Goal: Task Accomplishment & Management: Manage account settings

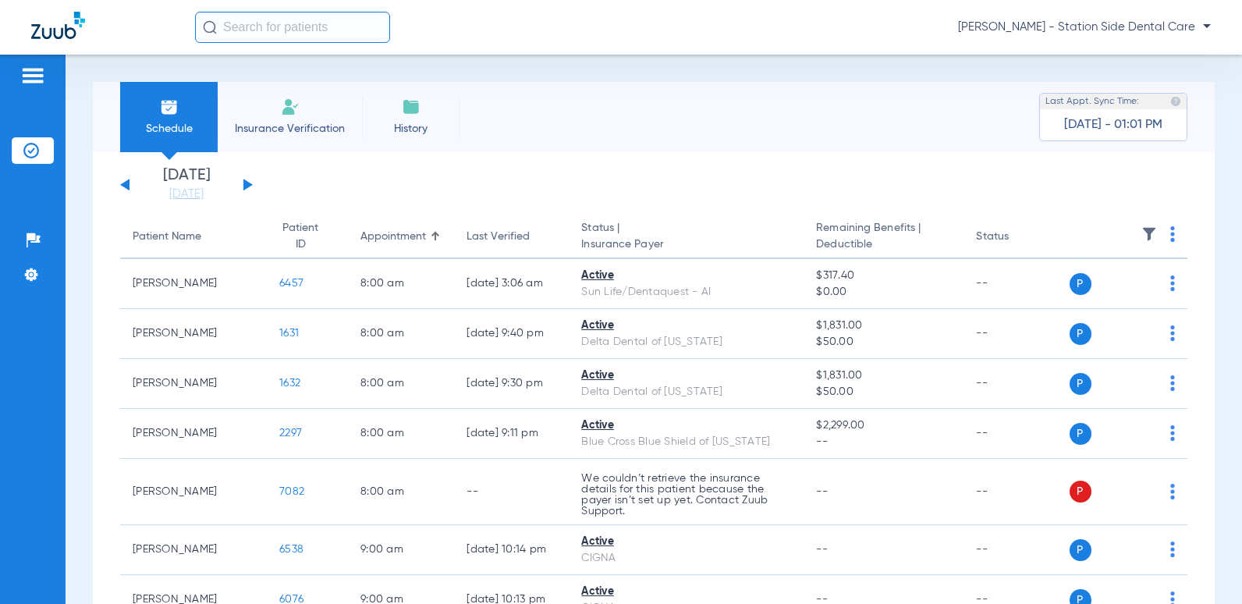
click at [308, 103] on li "Insurance Verification" at bounding box center [290, 117] width 144 height 70
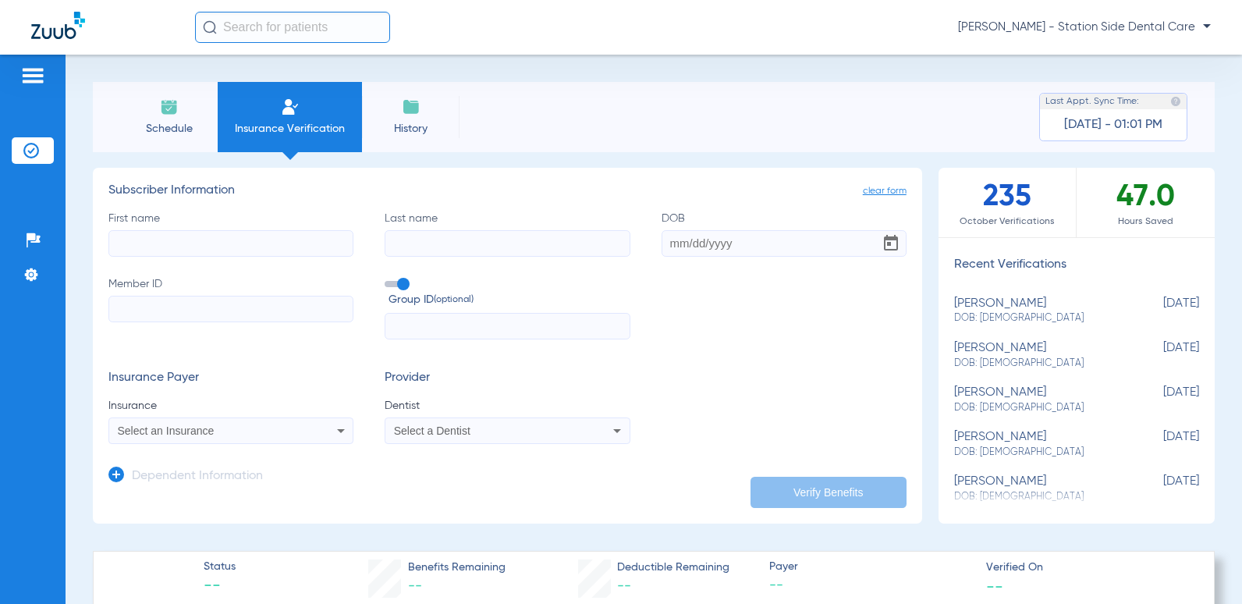
drag, startPoint x: 153, startPoint y: 108, endPoint x: 163, endPoint y: 112, distance: 10.9
click at [153, 108] on li "Schedule" at bounding box center [169, 117] width 98 height 70
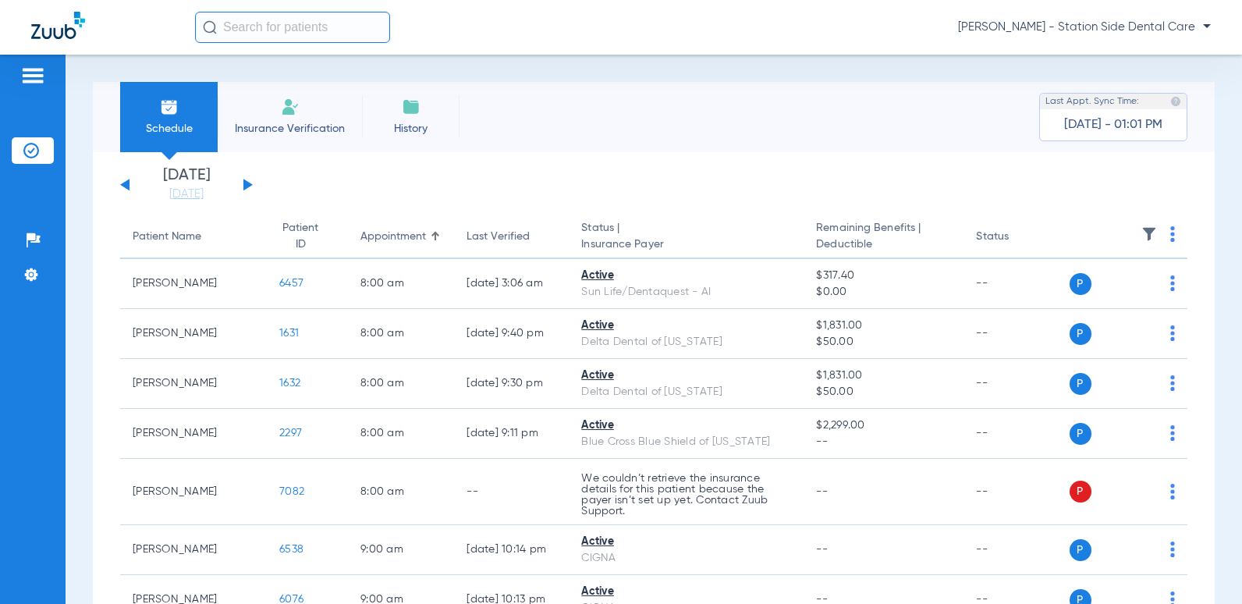
click at [249, 184] on button at bounding box center [247, 185] width 9 height 12
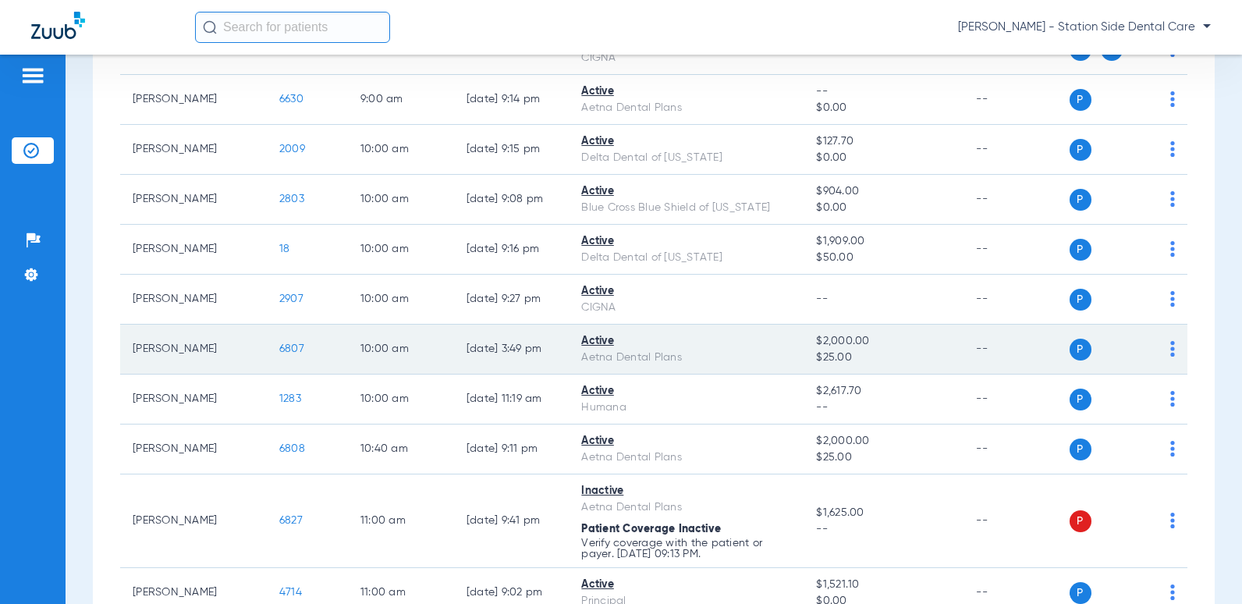
scroll to position [312, 0]
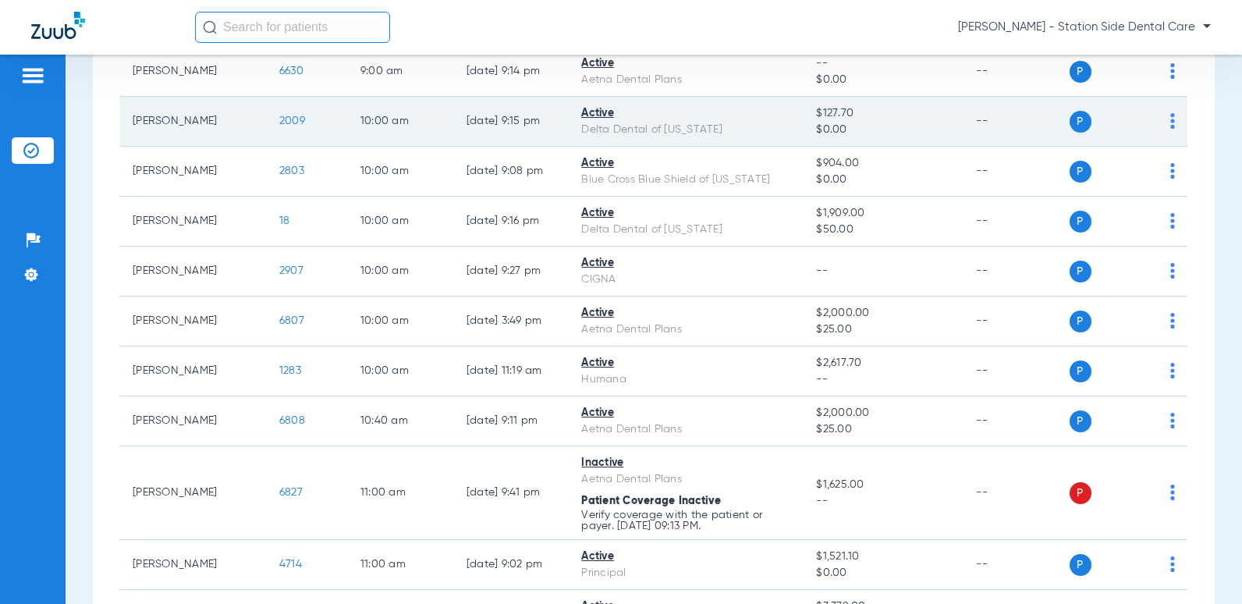
click at [1171, 119] on img at bounding box center [1173, 121] width 5 height 16
drag, startPoint x: 630, startPoint y: 109, endPoint x: 518, endPoint y: 111, distance: 111.6
click at [619, 109] on div at bounding box center [621, 302] width 1242 height 604
click at [279, 119] on span "2009" at bounding box center [292, 120] width 26 height 11
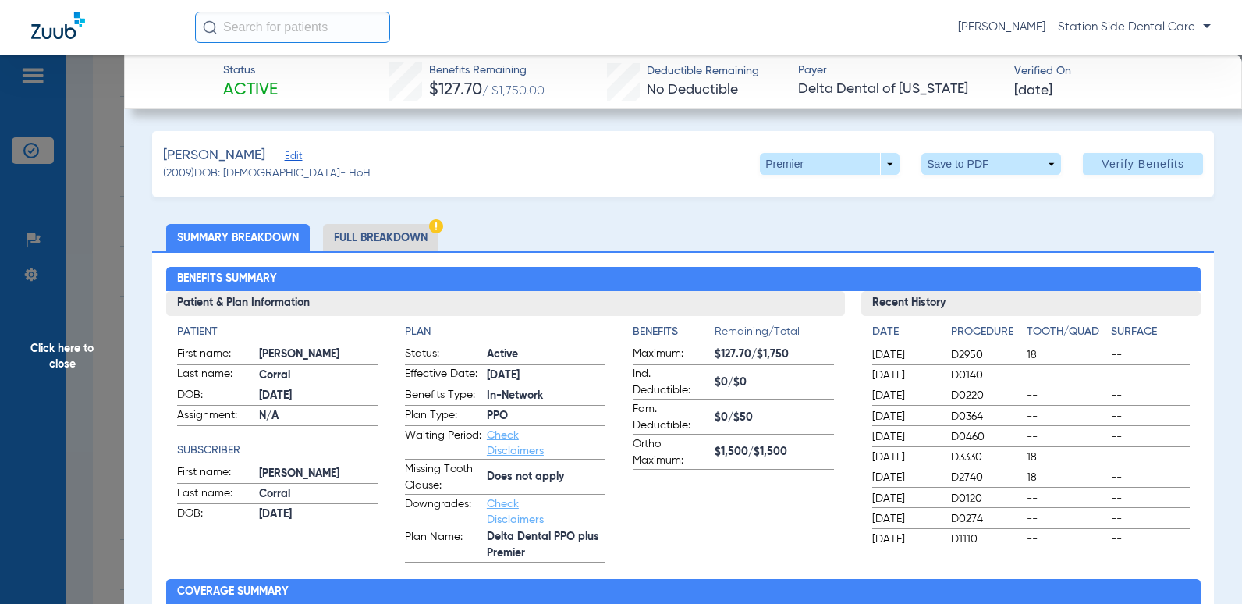
click at [410, 229] on li "Full Breakdown" at bounding box center [380, 237] width 115 height 27
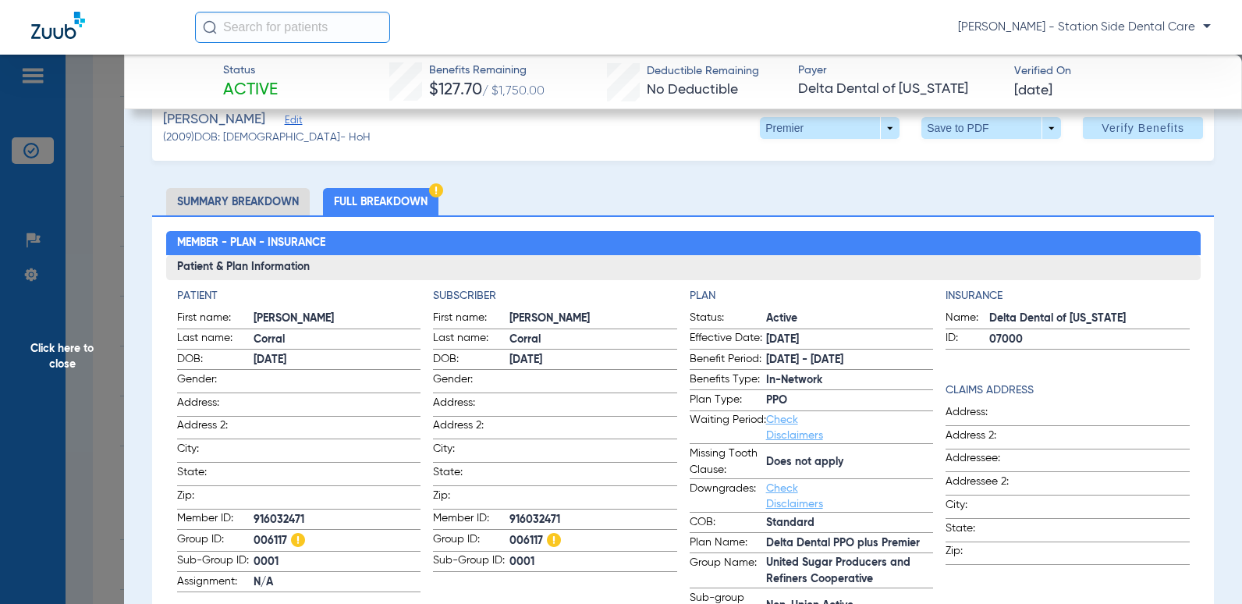
scroll to position [0, 0]
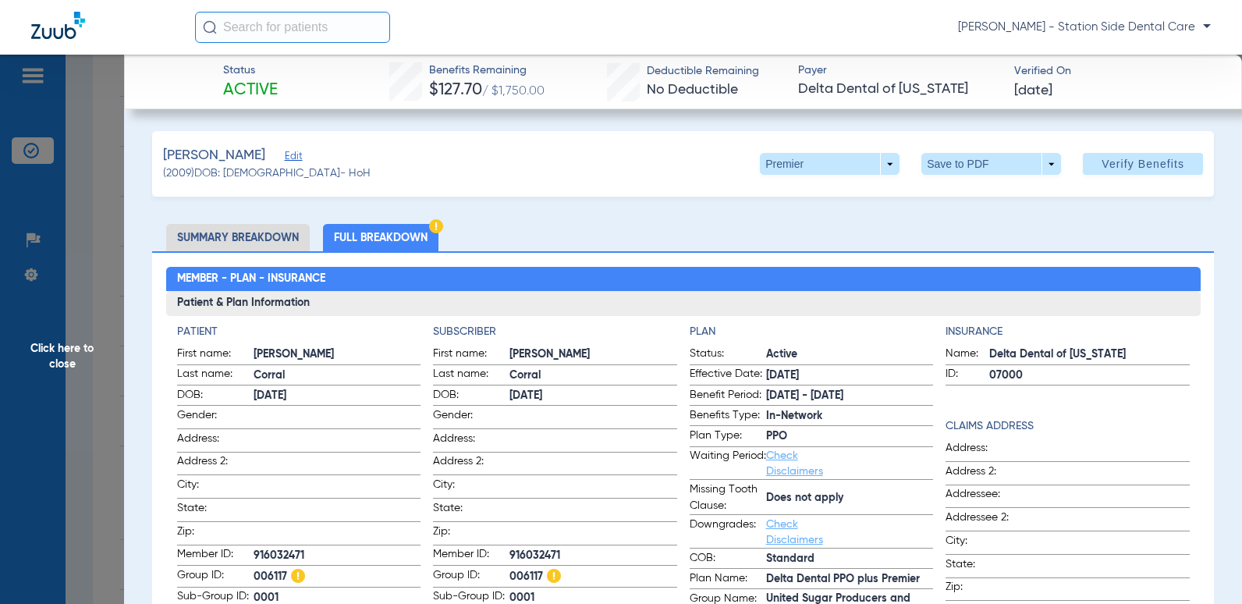
click at [403, 229] on li "Full Breakdown" at bounding box center [380, 237] width 115 height 27
click at [285, 153] on span "Edit" at bounding box center [292, 158] width 14 height 15
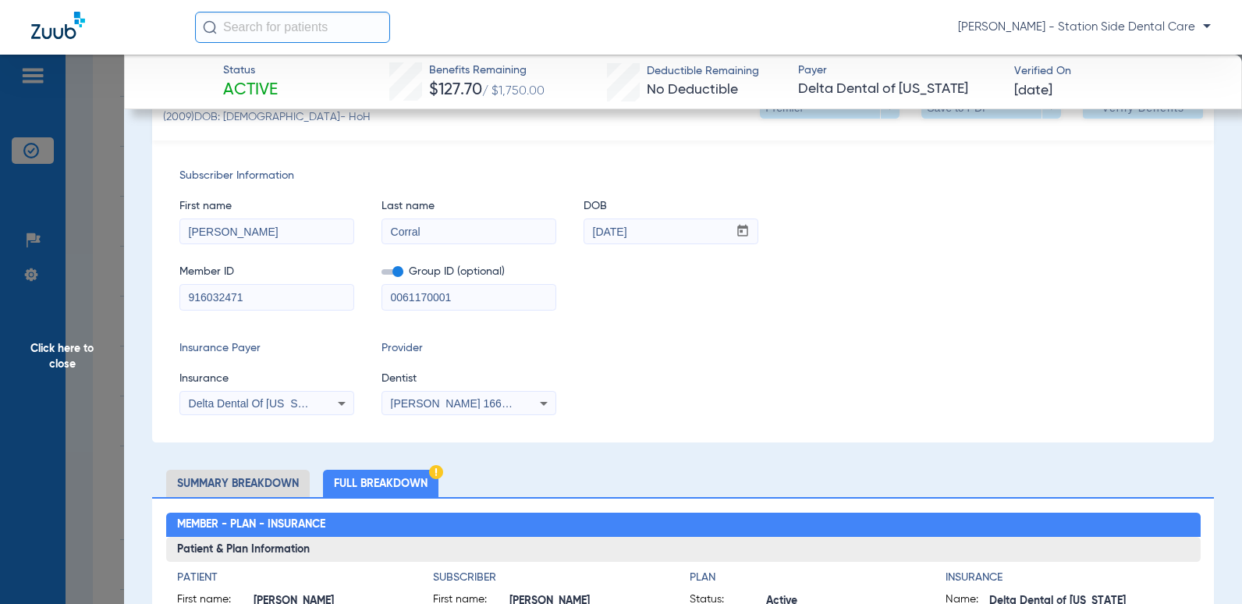
scroll to position [78, 0]
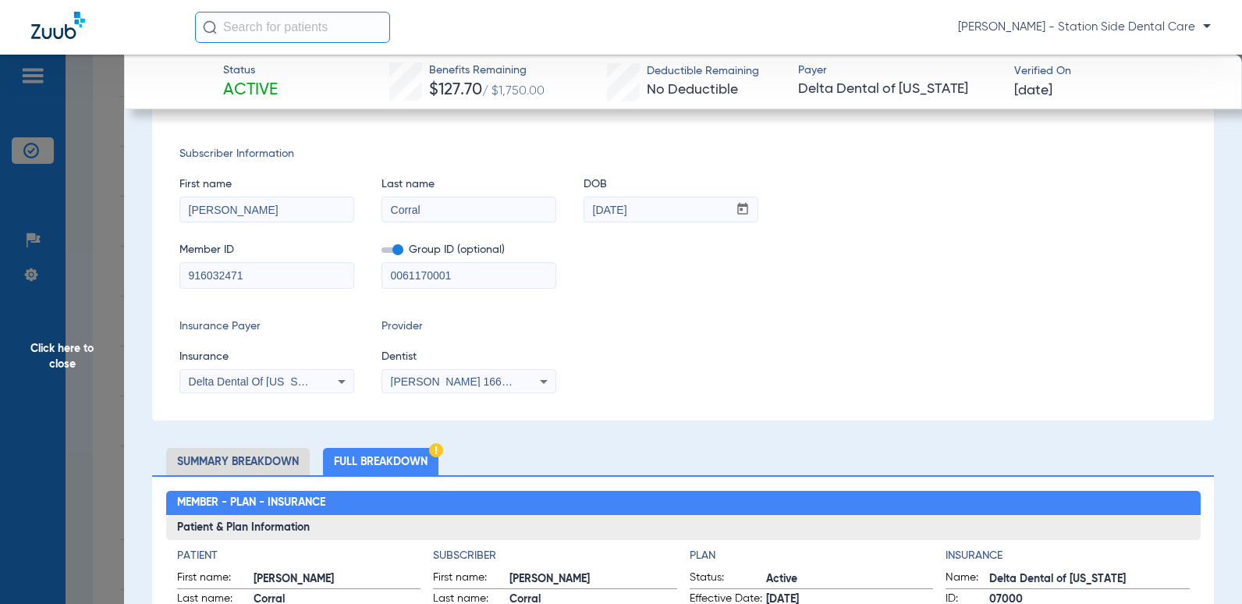
click at [327, 389] on div "Delta Dental Of Michigan" at bounding box center [266, 381] width 173 height 19
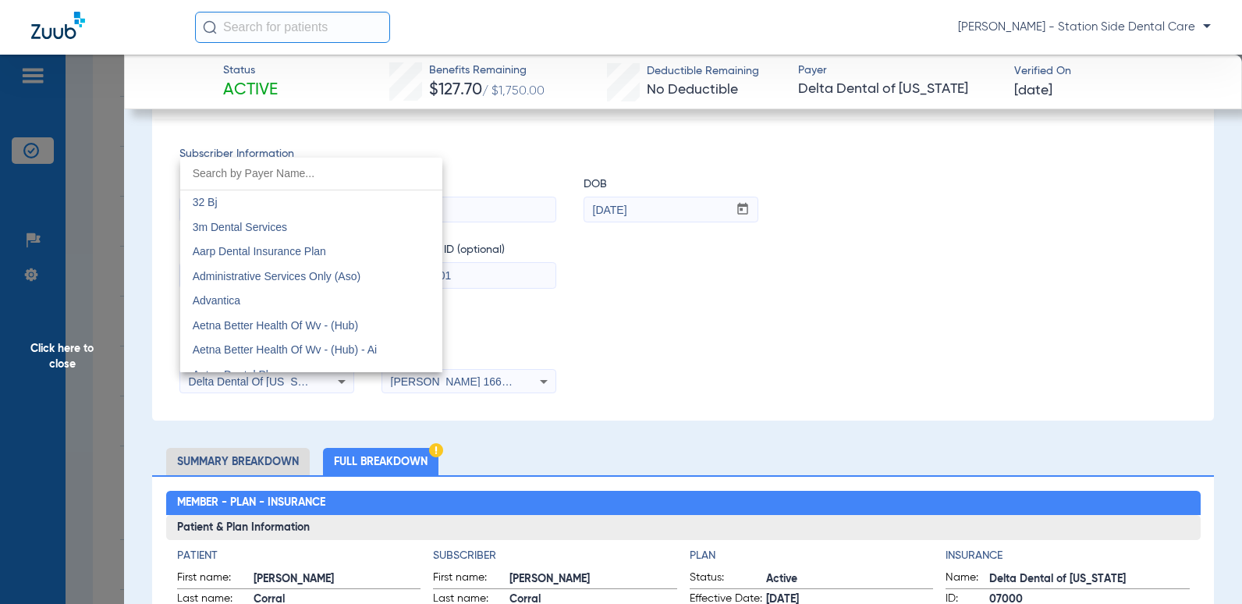
scroll to position [3334, 0]
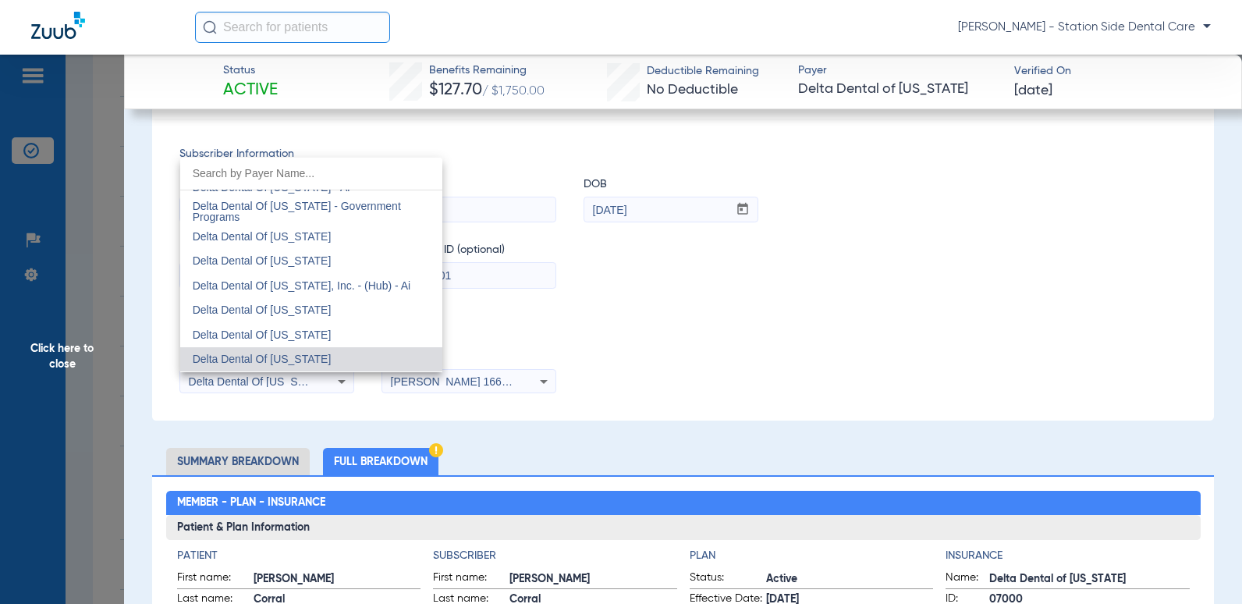
drag, startPoint x: 763, startPoint y: 366, endPoint x: 631, endPoint y: 384, distance: 133.9
click at [729, 374] on div at bounding box center [621, 302] width 1242 height 604
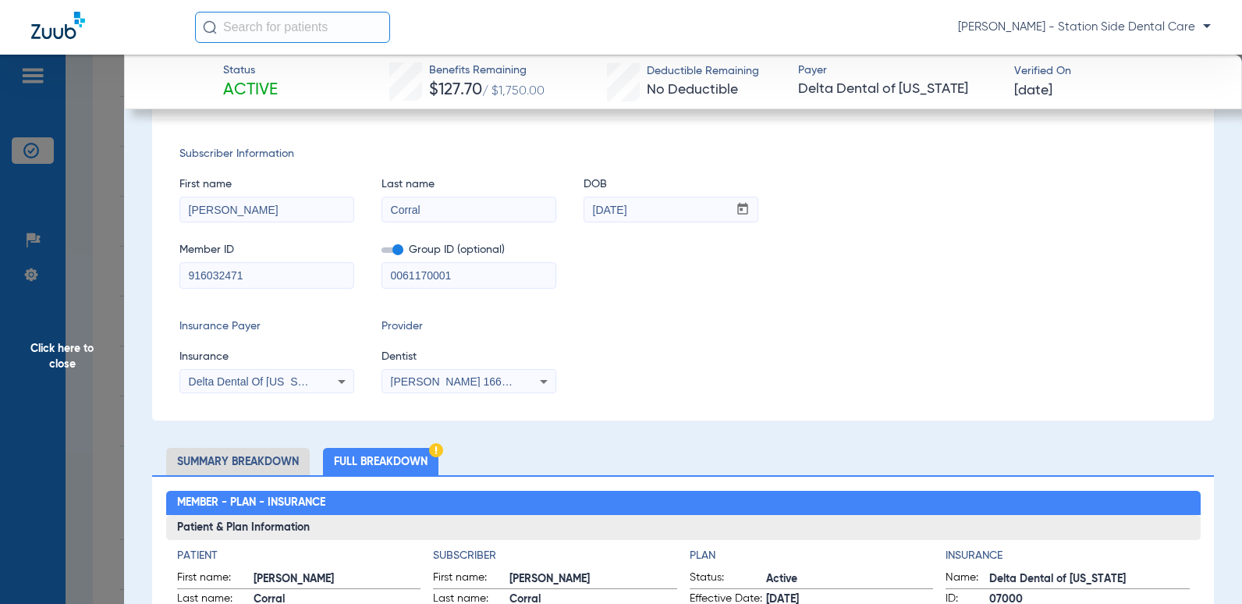
click at [554, 383] on div "Jill Mennenga 1669092177" at bounding box center [468, 381] width 173 height 19
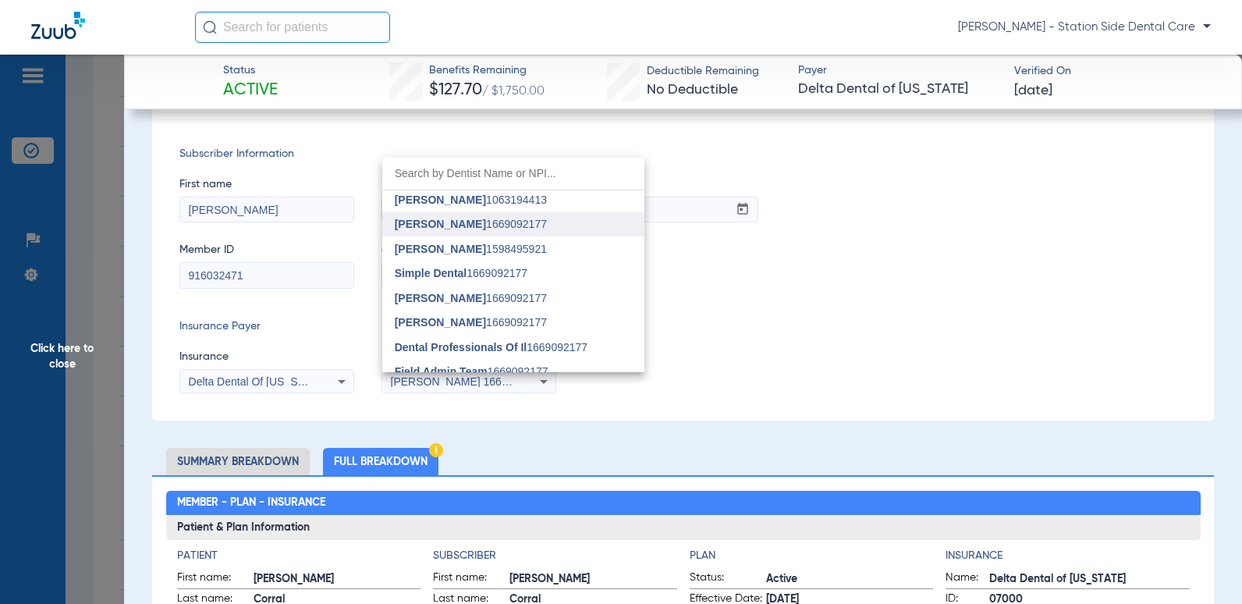
scroll to position [0, 0]
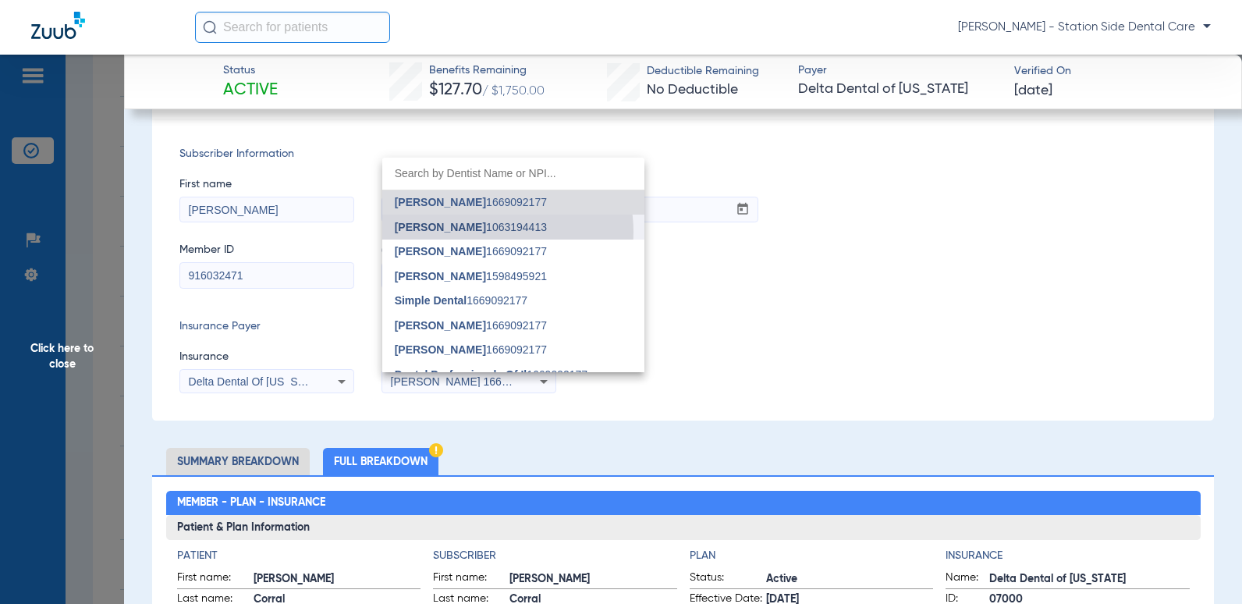
click at [486, 232] on span "Malav Parikh 1063194413" at bounding box center [471, 227] width 152 height 11
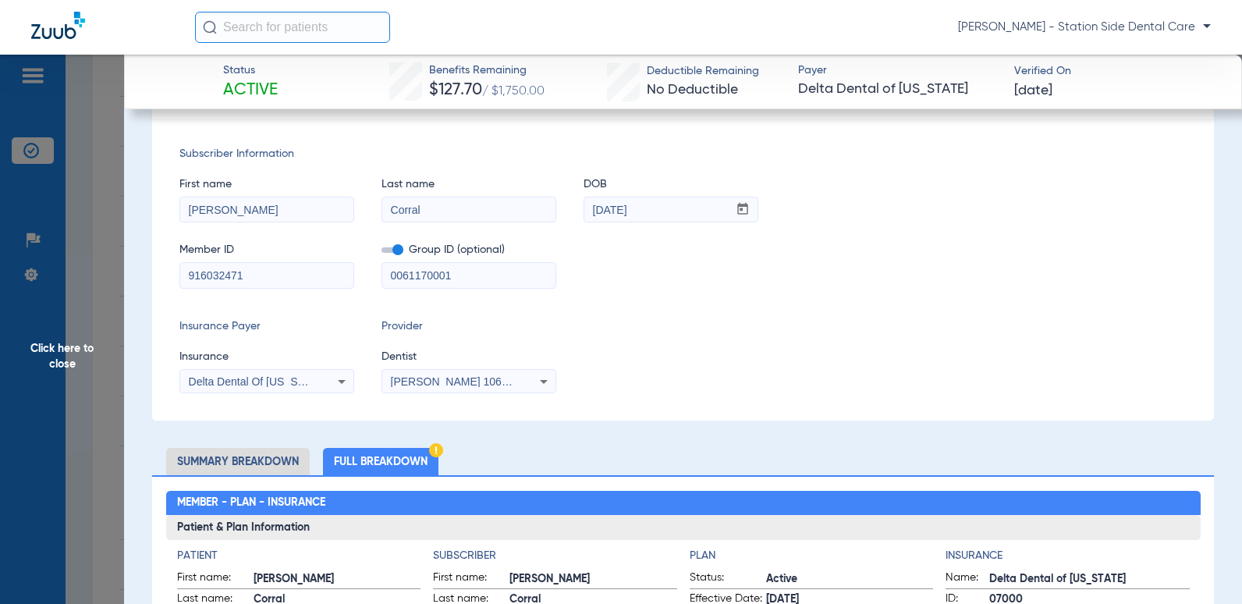
click at [507, 384] on span "Malav Parikh 1063194413" at bounding box center [468, 381] width 154 height 12
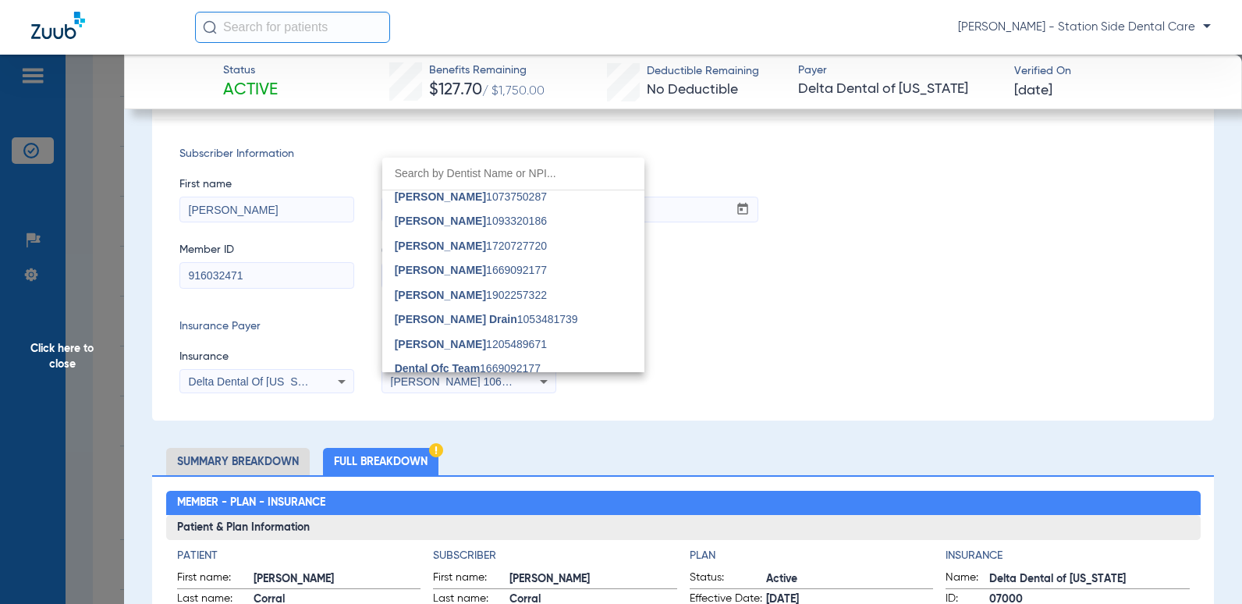
scroll to position [234, 0]
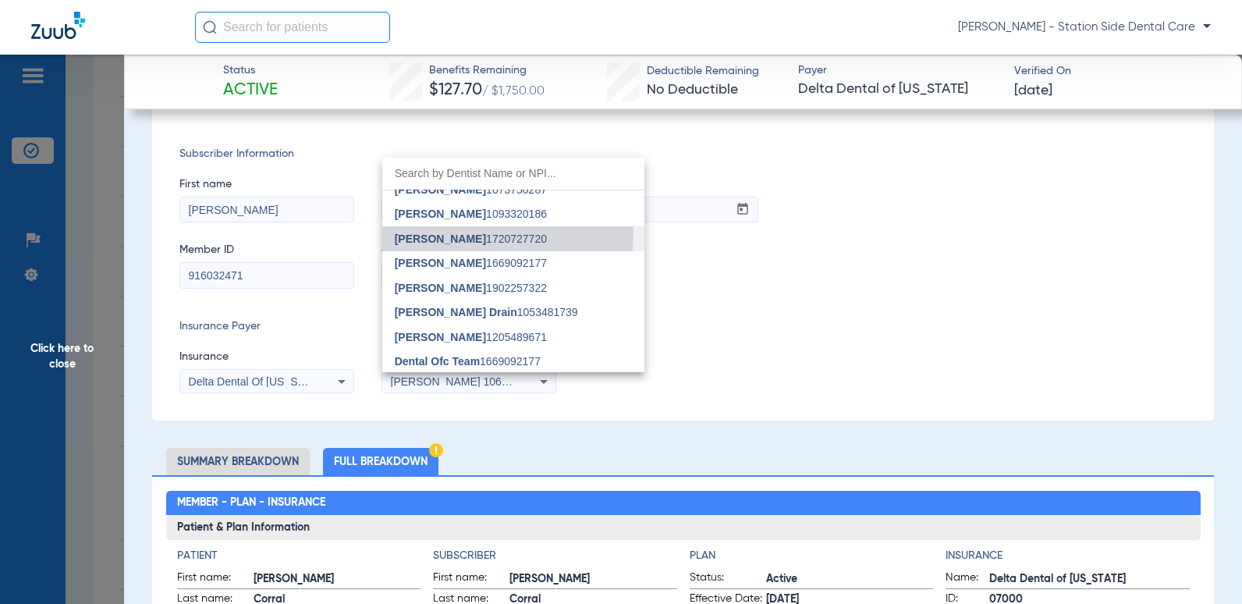
click at [466, 233] on span "Mirza Baig 1720727720" at bounding box center [471, 238] width 152 height 11
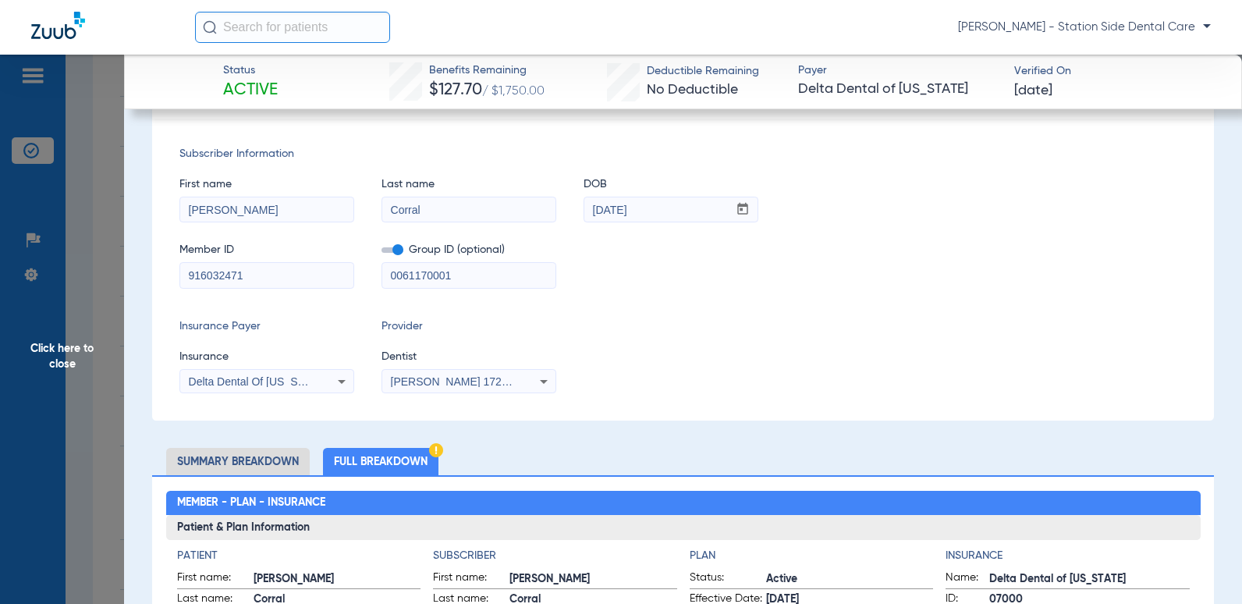
click at [693, 363] on div "Insurance Payer Insurance Delta Dental Of Michigan Provider Dentist Mirza Baig …" at bounding box center [682, 355] width 1007 height 75
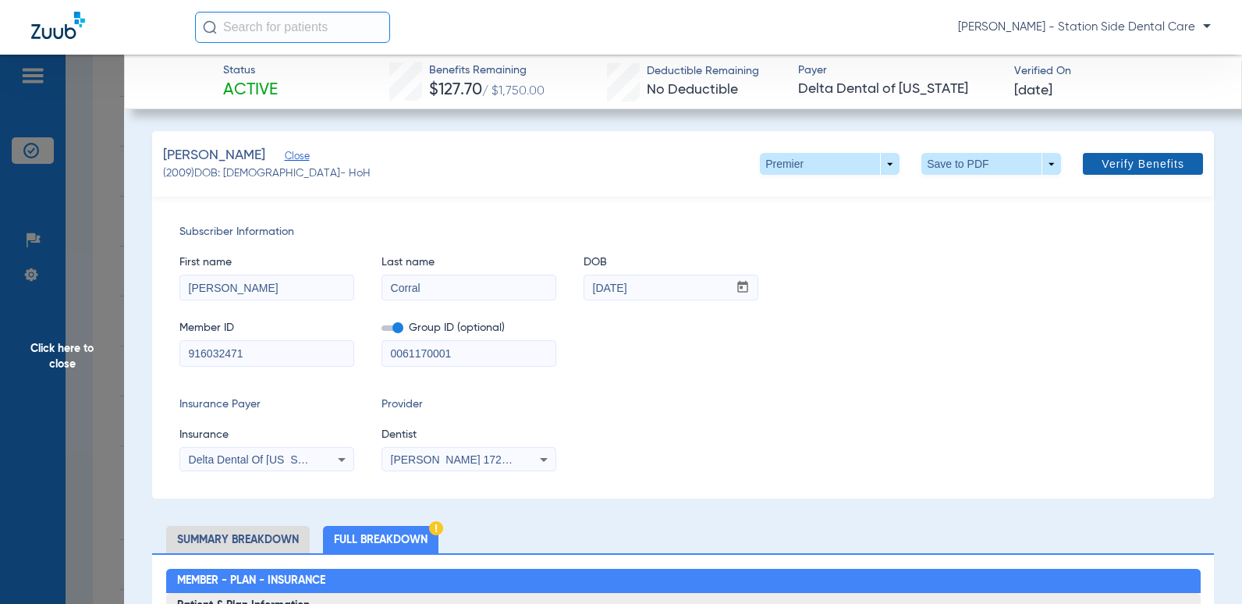
click at [1150, 169] on span "Verify Benefits" at bounding box center [1143, 164] width 83 height 12
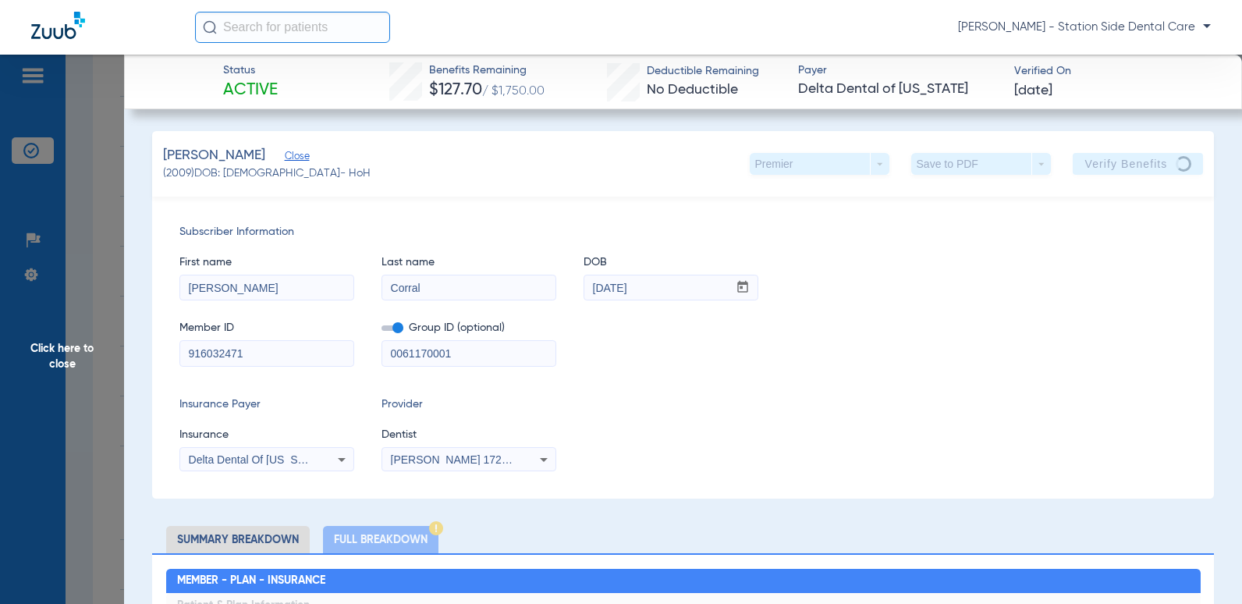
click at [345, 465] on icon at bounding box center [341, 459] width 19 height 19
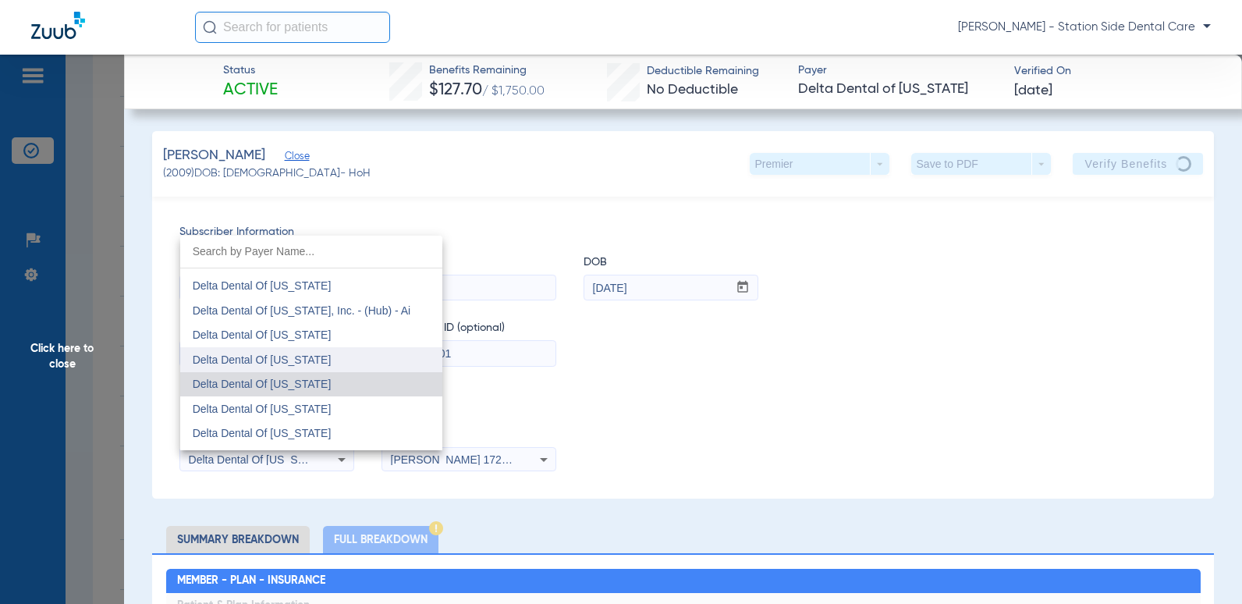
scroll to position [3412, 0]
click at [320, 388] on mat-option "Delta Dental Of Minnesota" at bounding box center [311, 383] width 262 height 25
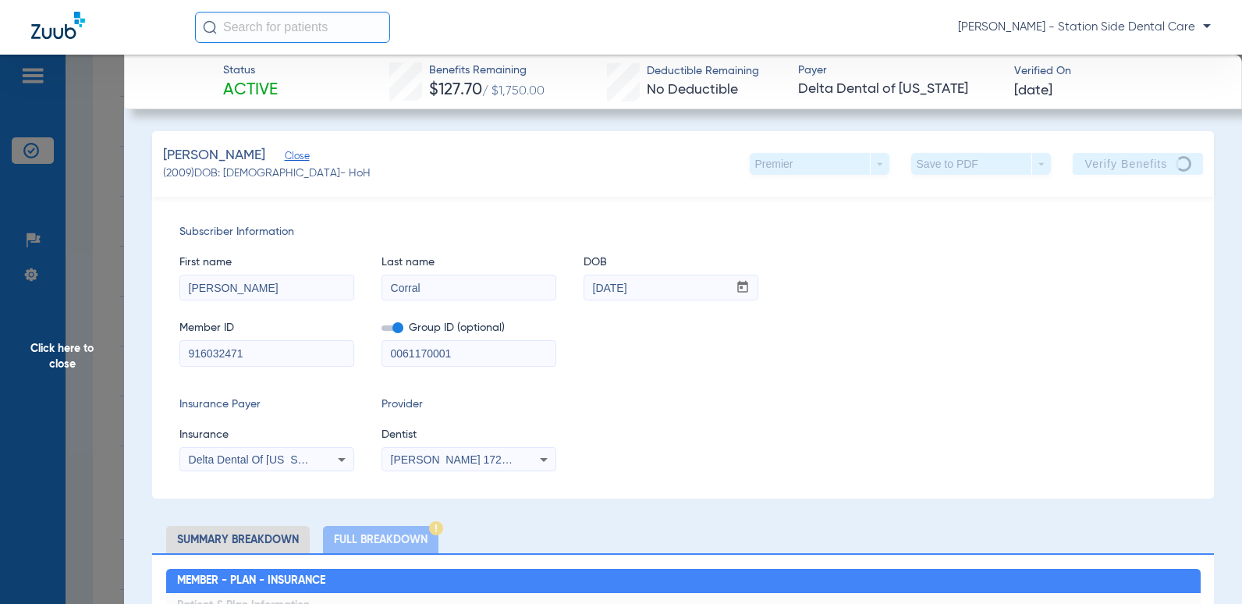
click at [816, 418] on div "Insurance Payer Insurance Delta Dental Of Minnesota Provider Dentist Mirza Baig…" at bounding box center [682, 433] width 1007 height 75
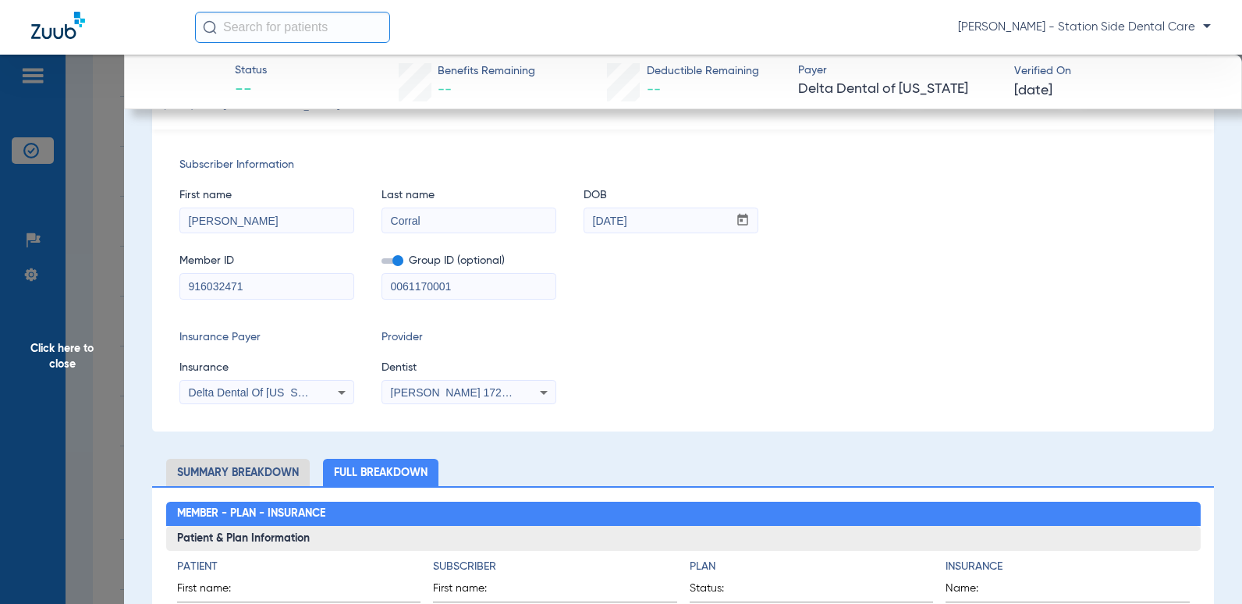
scroll to position [312, 0]
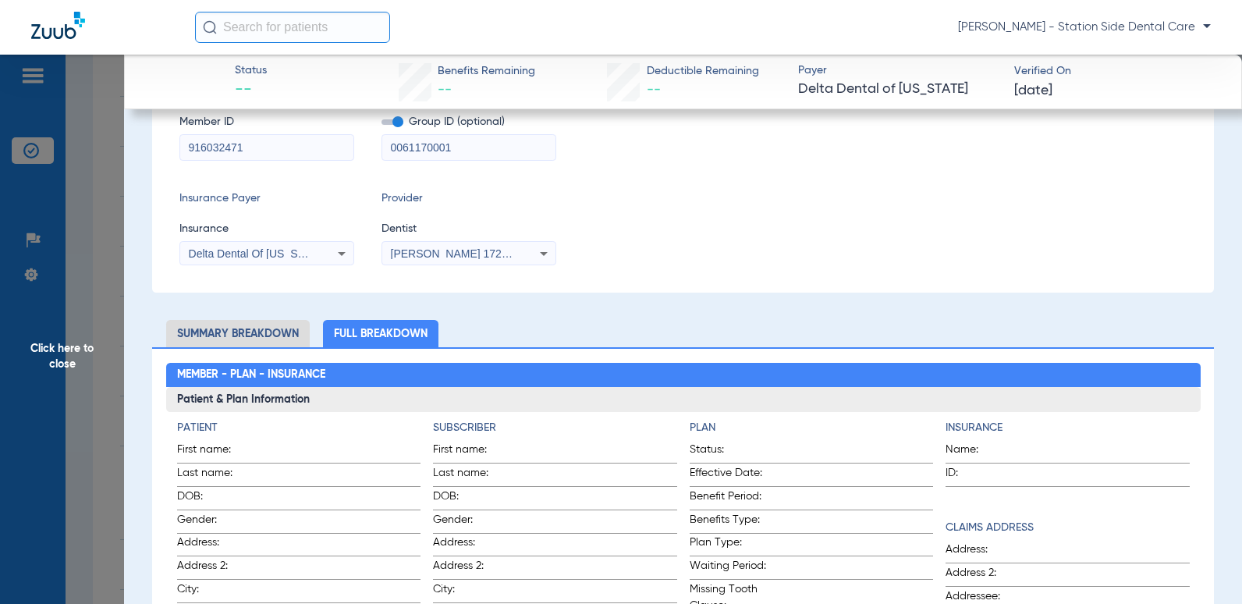
drag, startPoint x: 474, startPoint y: 147, endPoint x: 426, endPoint y: 154, distance: 48.0
click at [426, 154] on input "0061170001" at bounding box center [468, 147] width 173 height 25
type input "006117"
click at [807, 228] on div "Insurance Payer Insurance Delta Dental Of Minnesota Provider Dentist Mirza Baig…" at bounding box center [682, 227] width 1007 height 75
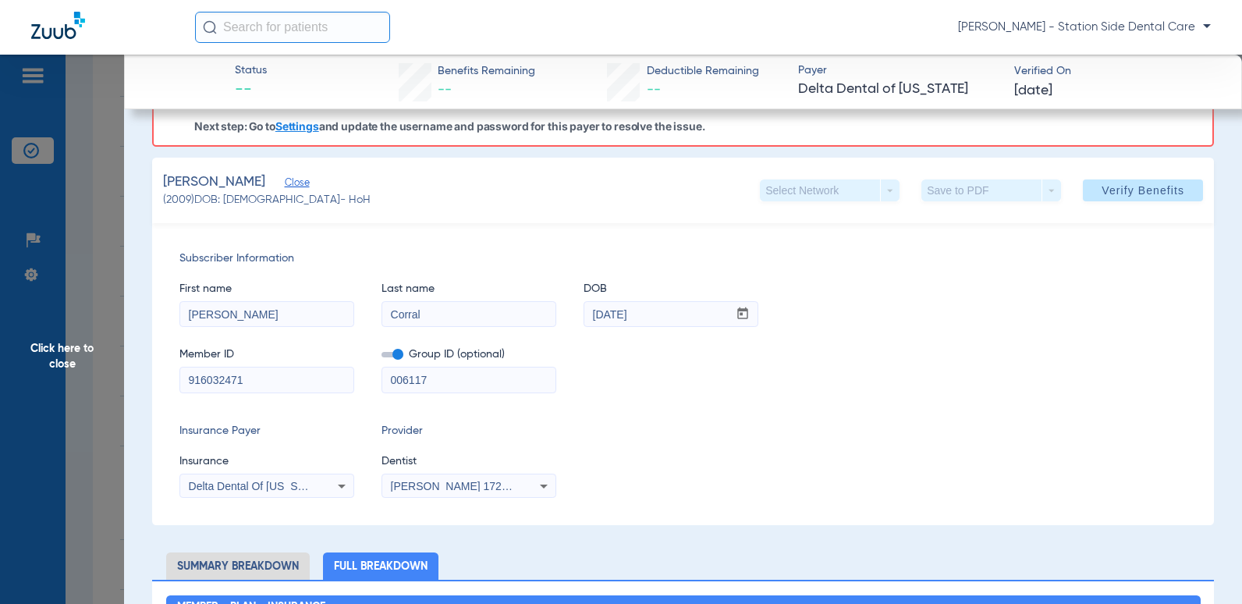
scroll to position [78, 0]
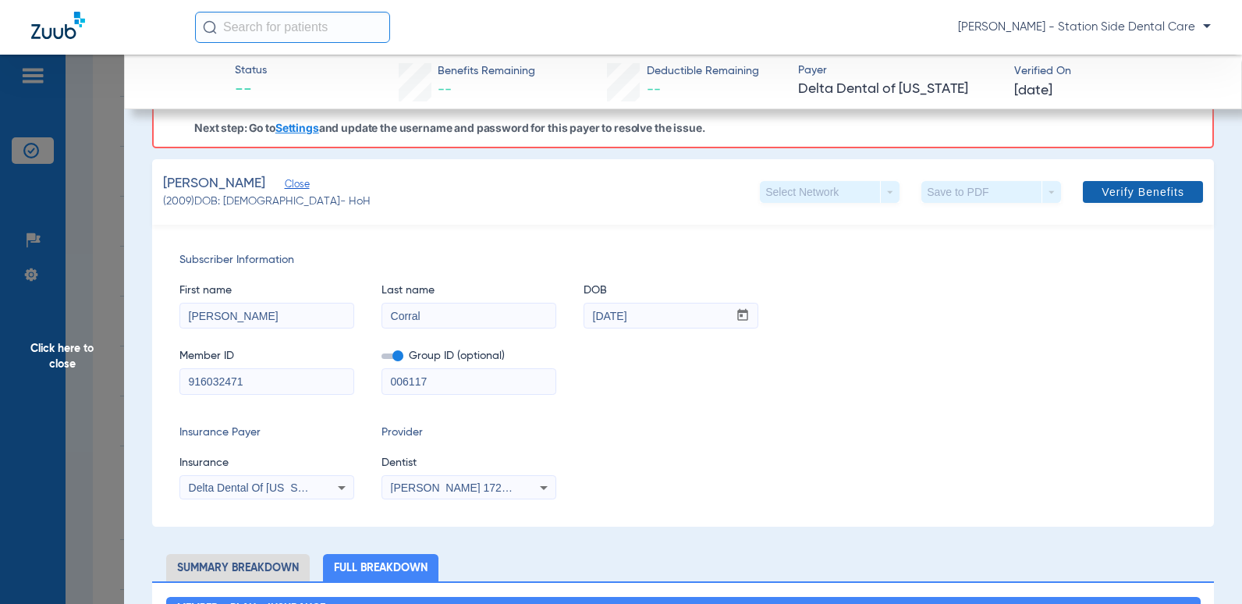
click at [1109, 191] on span "Verify Benefits" at bounding box center [1143, 192] width 83 height 12
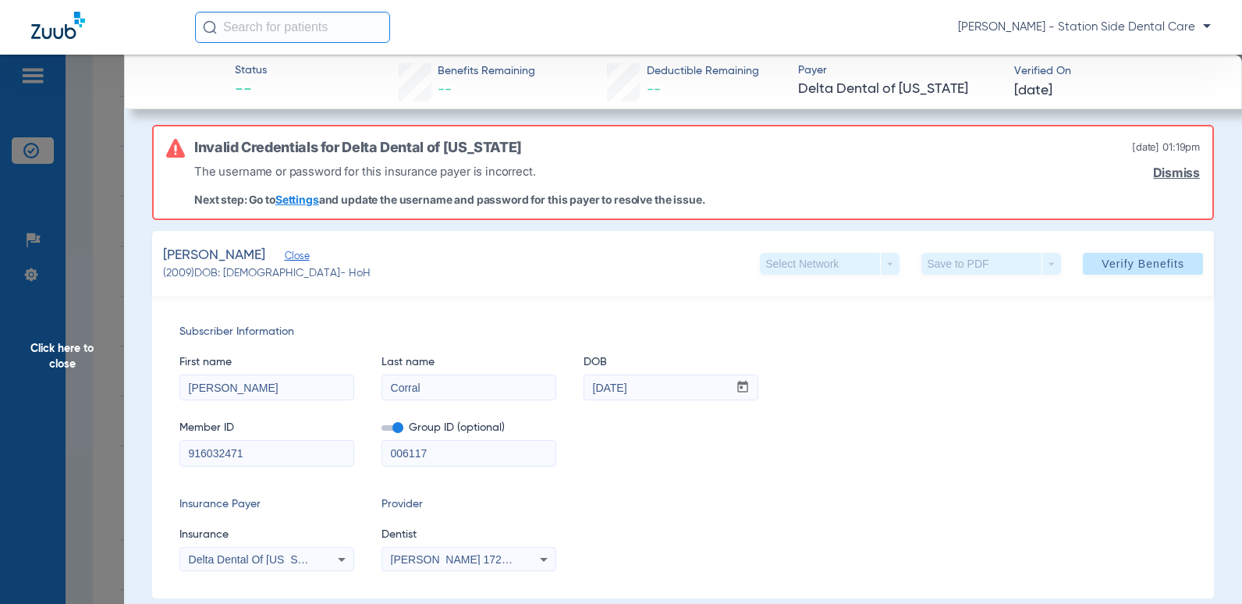
scroll to position [0, 0]
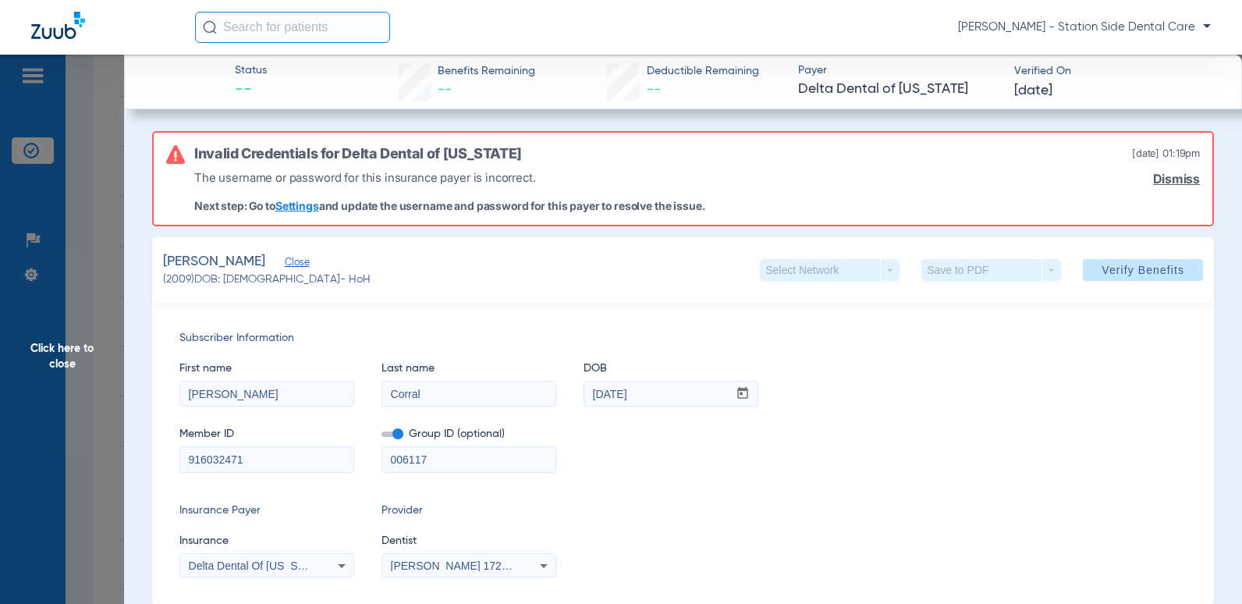
click at [286, 206] on link "Settings" at bounding box center [297, 205] width 44 height 13
click at [58, 364] on span "Click here to close" at bounding box center [62, 357] width 124 height 604
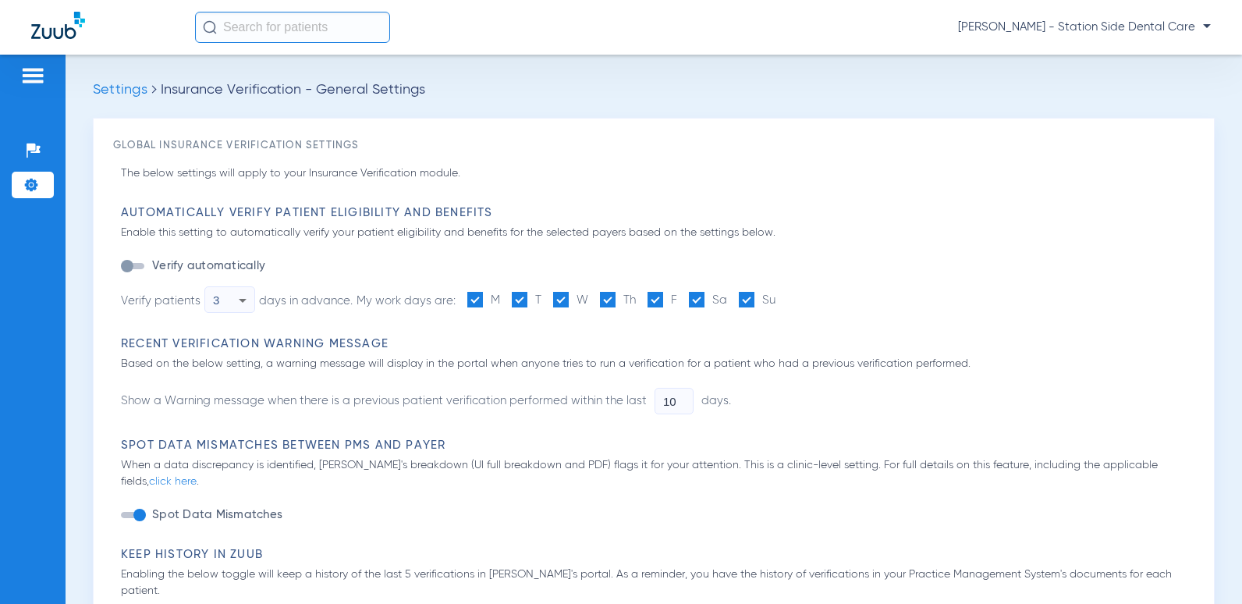
type input "1"
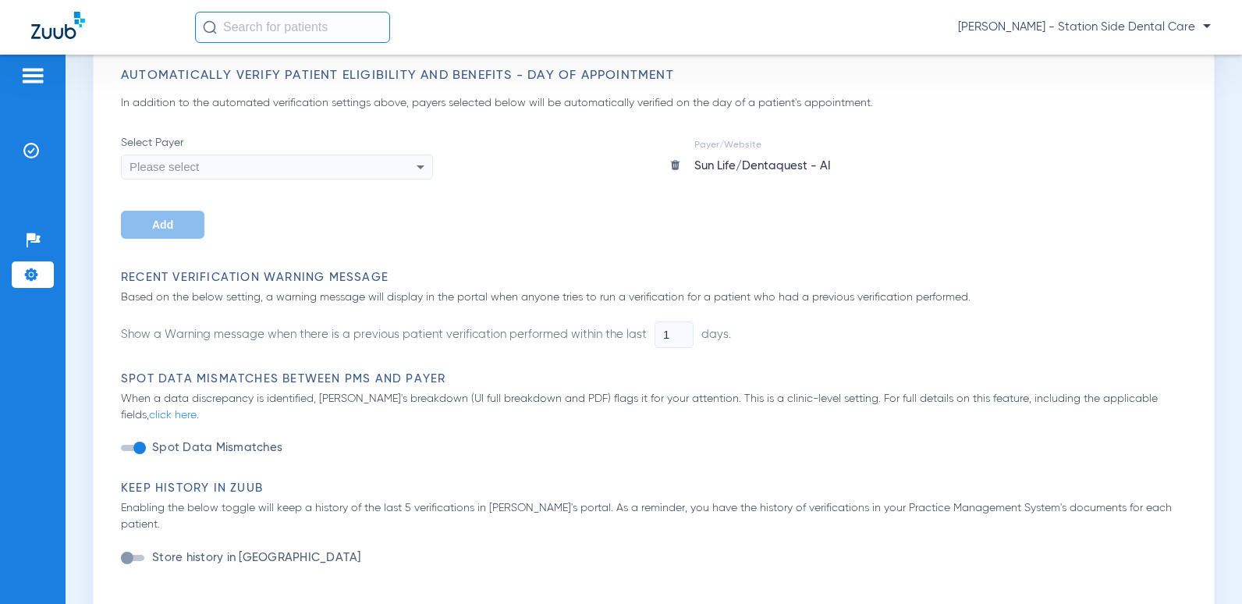
scroll to position [312, 0]
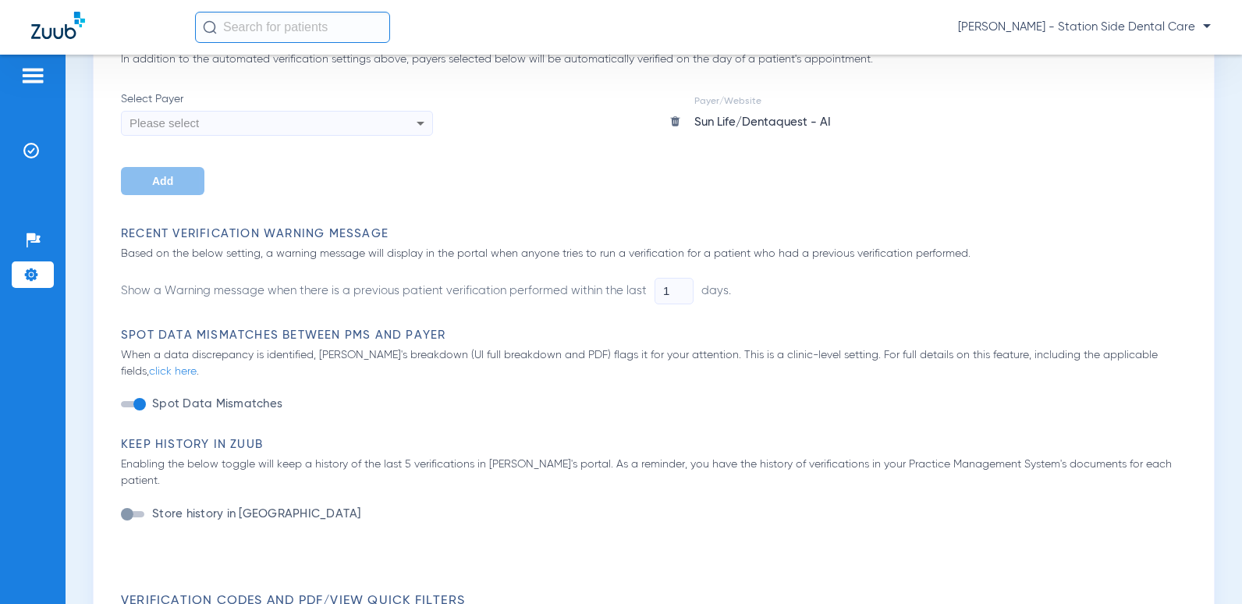
click at [354, 132] on div "Please select" at bounding box center [248, 123] width 236 height 27
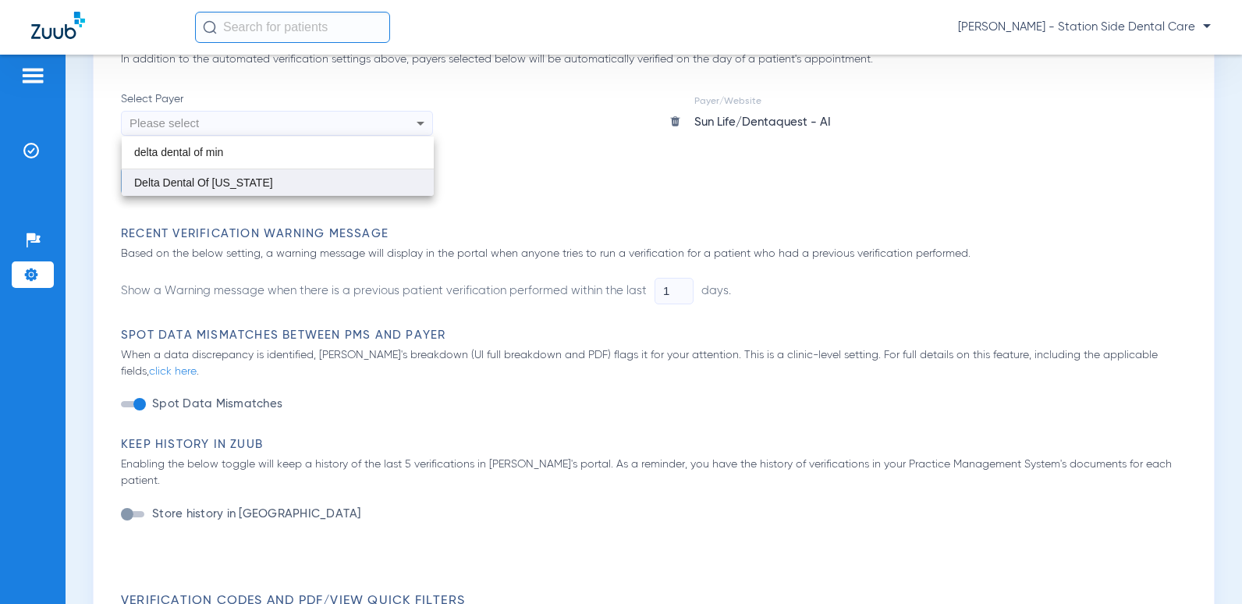
type input "delta dental of min"
click at [333, 190] on mat-option "Delta Dental Of Minnesota" at bounding box center [278, 182] width 312 height 27
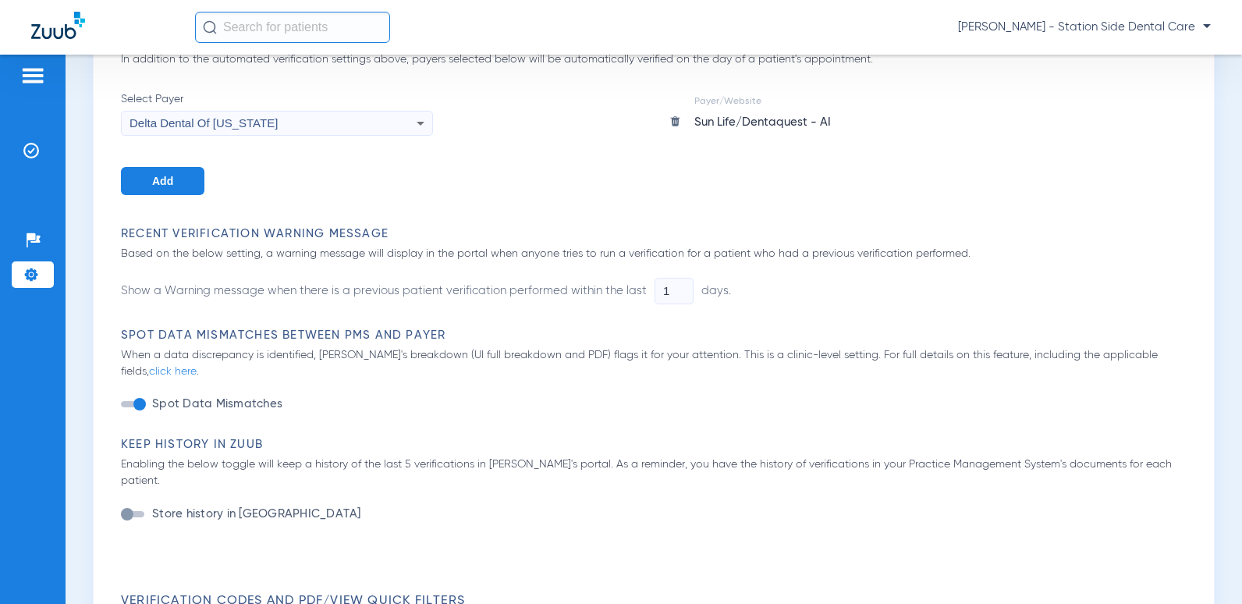
click at [634, 182] on div "Select Payer Delta Dental Of Minnesota Add Payer/Website Sun Life/Dentaquest - …" at bounding box center [658, 143] width 1074 height 104
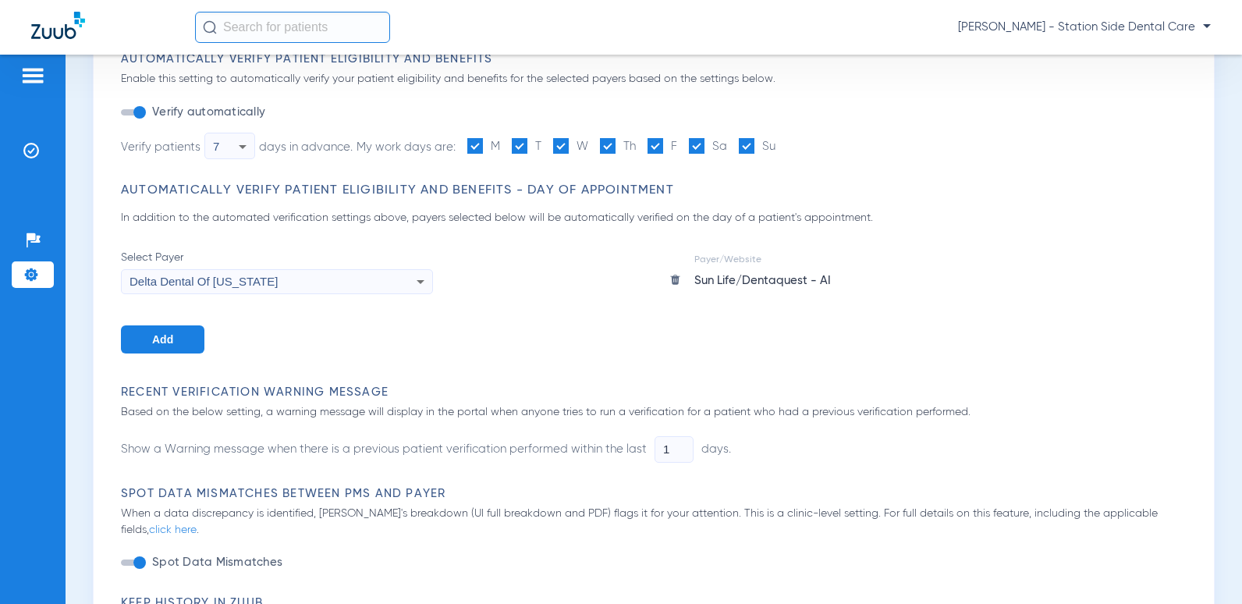
scroll to position [78, 0]
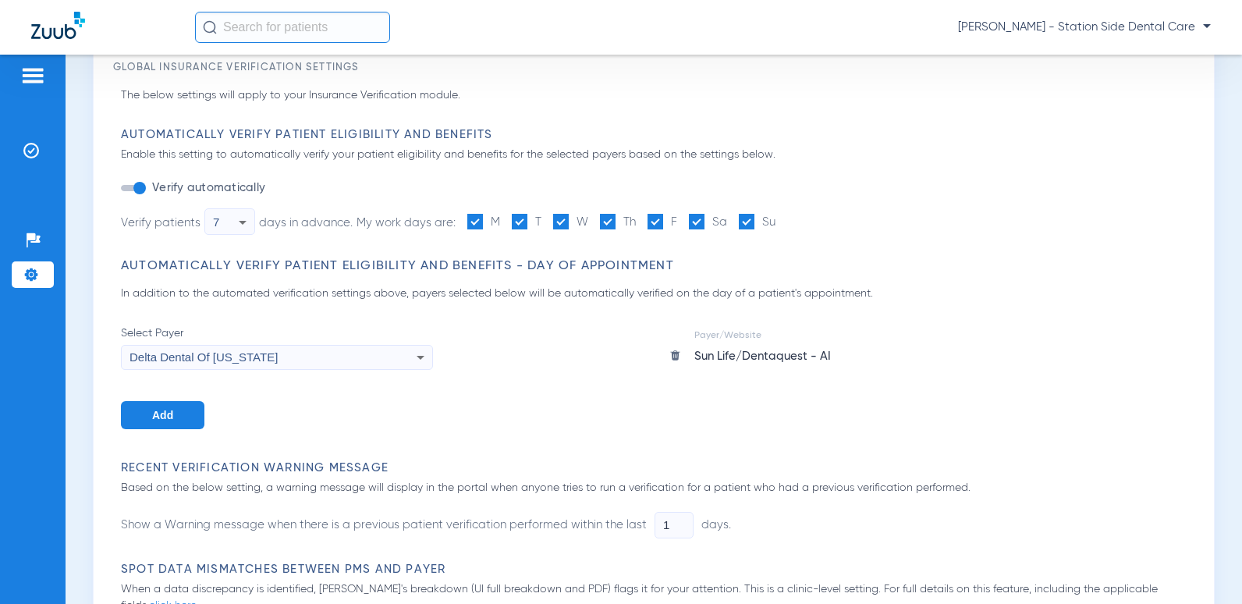
click at [169, 418] on span "Add" at bounding box center [162, 415] width 21 height 12
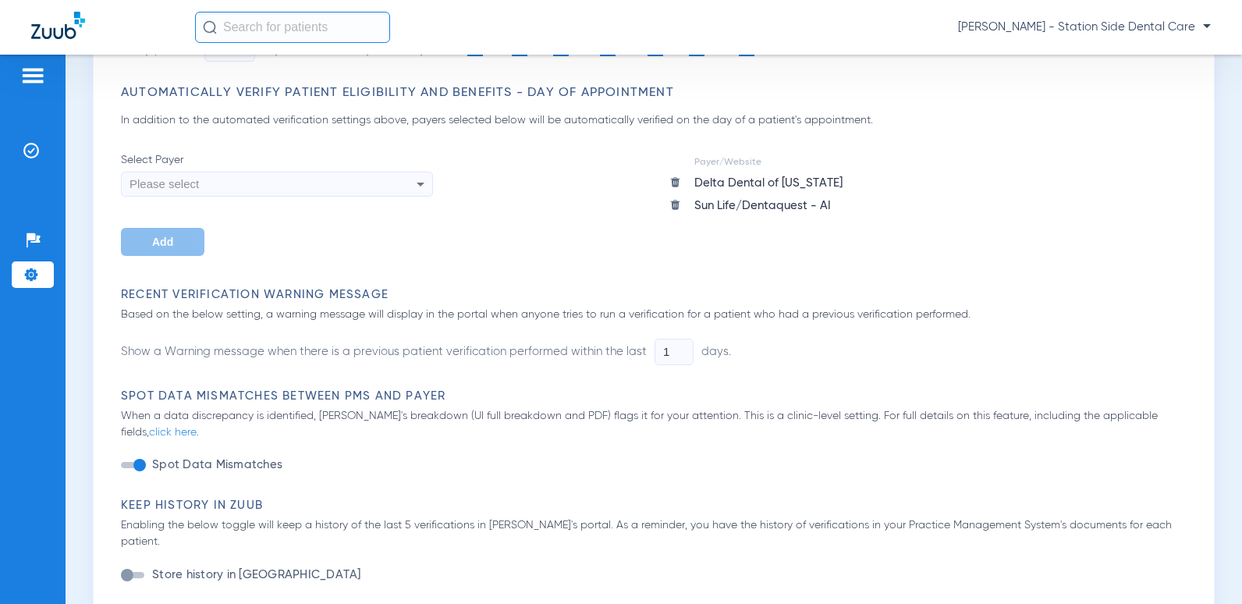
scroll to position [0, 0]
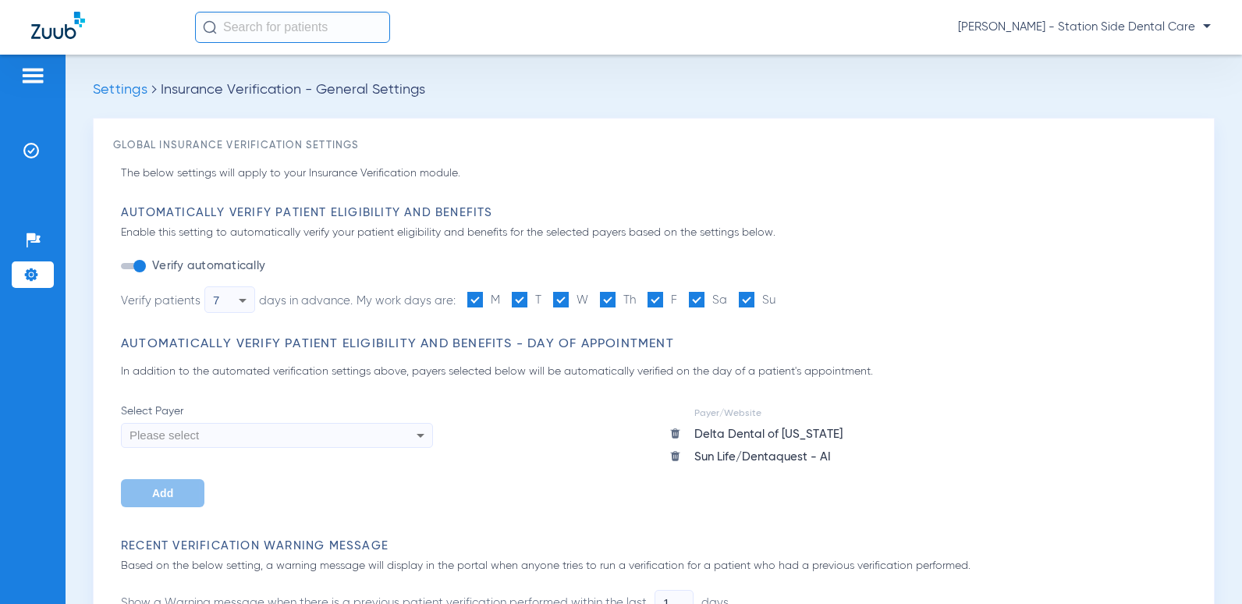
click at [115, 92] on span "Settings" at bounding box center [120, 90] width 55 height 14
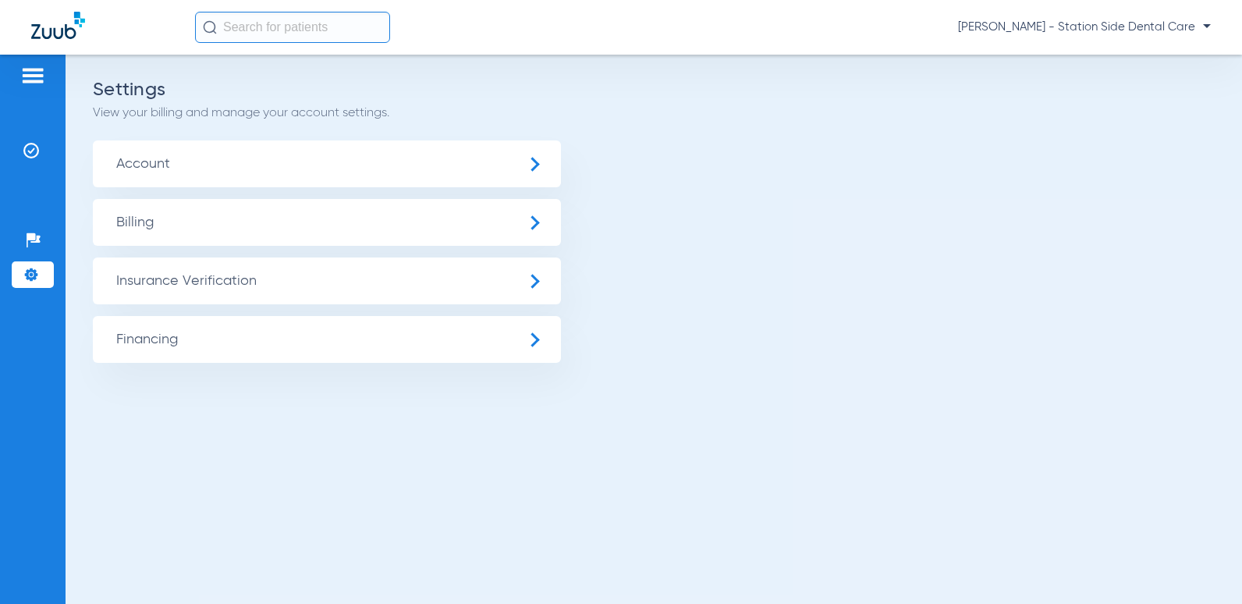
click at [157, 158] on span "Account" at bounding box center [327, 163] width 468 height 47
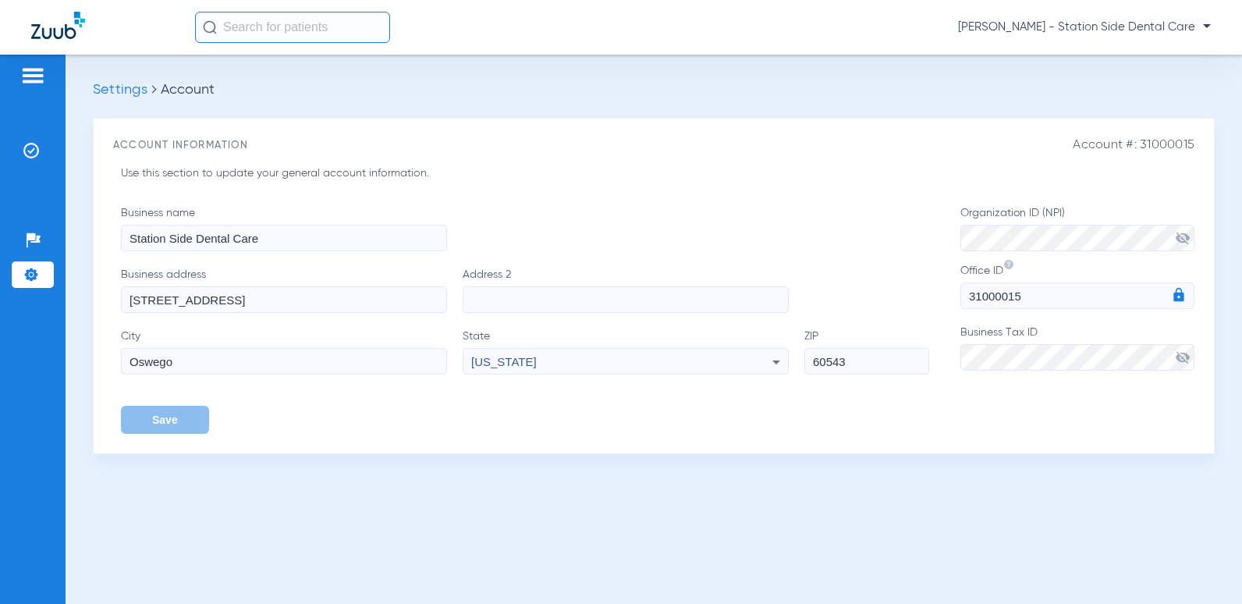
click at [34, 82] on img at bounding box center [32, 75] width 25 height 19
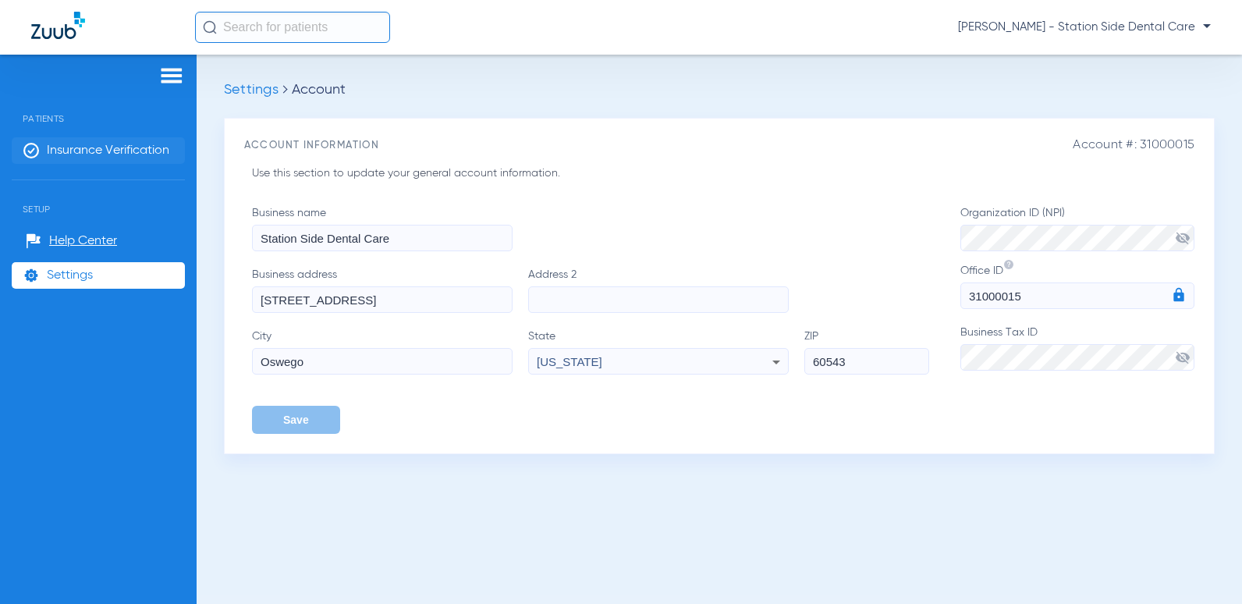
click at [94, 146] on span "Insurance Verification" at bounding box center [108, 151] width 123 height 16
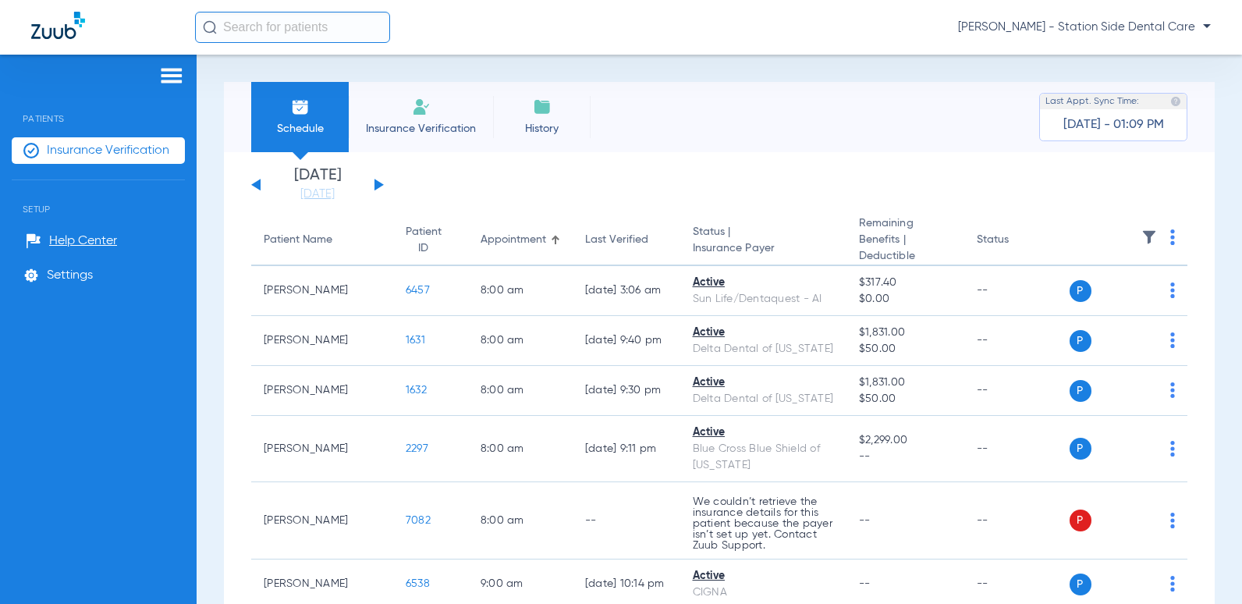
click at [378, 187] on button at bounding box center [379, 185] width 9 height 12
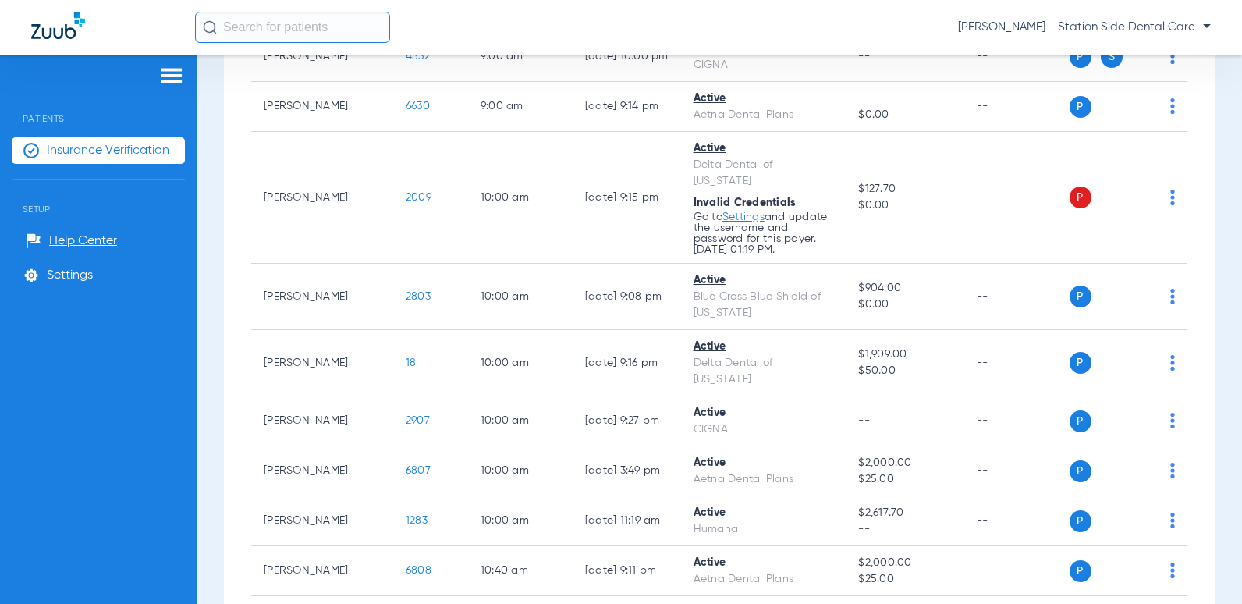
scroll to position [312, 0]
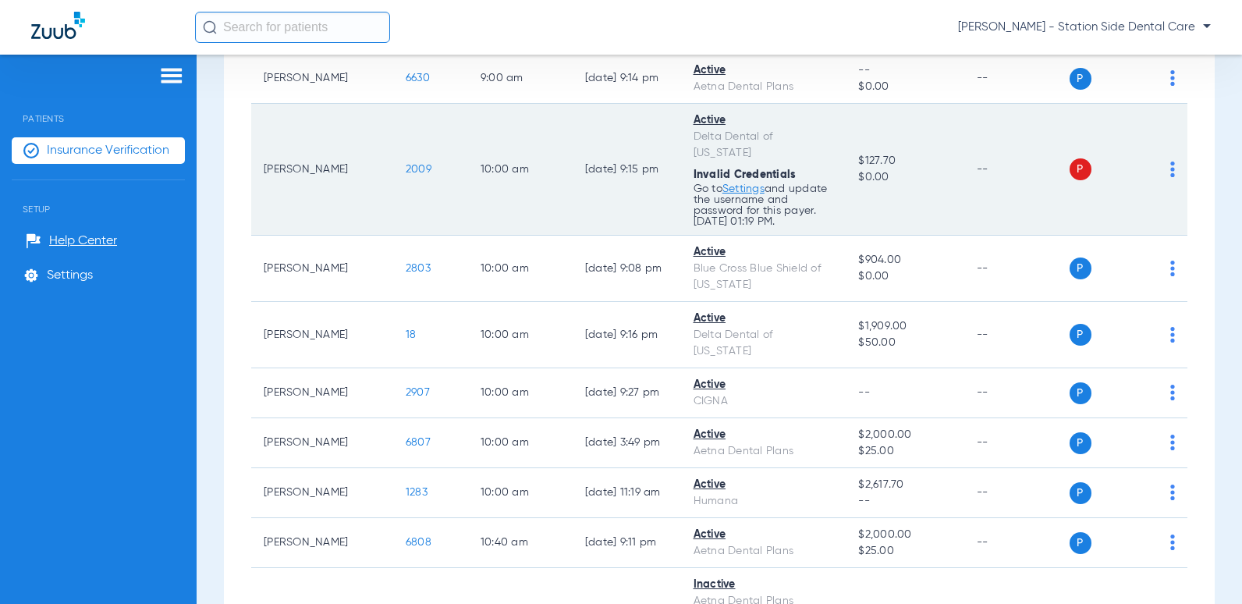
click at [723, 183] on link "Settings" at bounding box center [744, 188] width 42 height 11
click at [406, 164] on span "2009" at bounding box center [419, 169] width 26 height 11
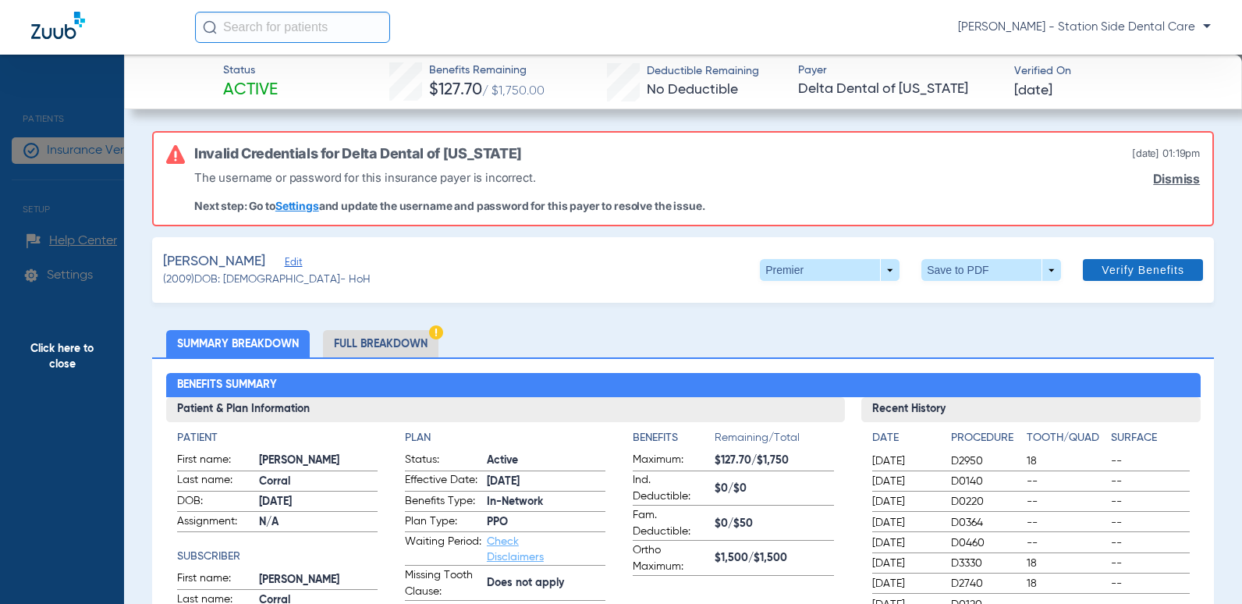
drag, startPoint x: 1170, startPoint y: 179, endPoint x: 1162, endPoint y: 181, distance: 8.0
click at [1170, 179] on link "Dismiss" at bounding box center [1176, 179] width 47 height 15
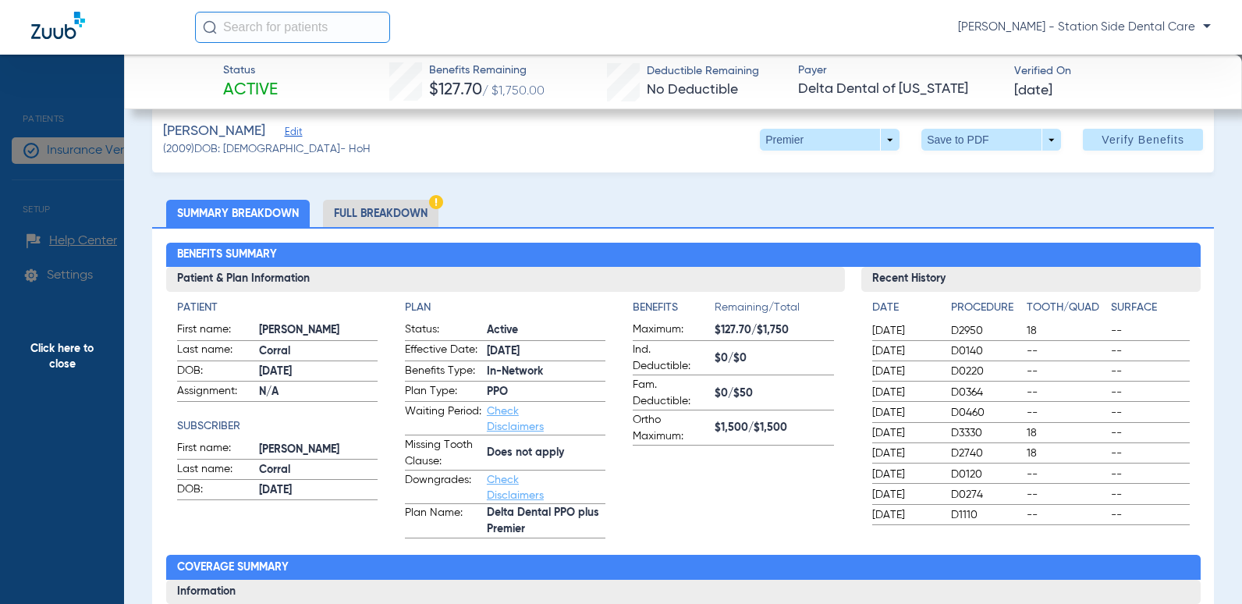
scroll to position [0, 0]
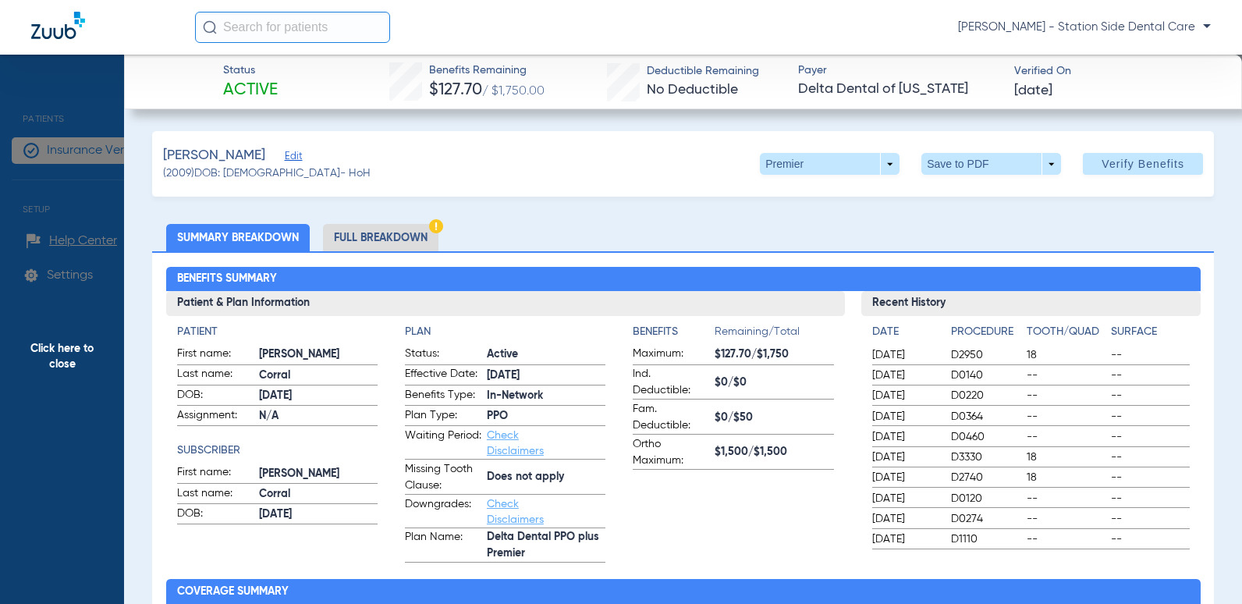
click at [420, 241] on li "Full Breakdown" at bounding box center [380, 237] width 115 height 27
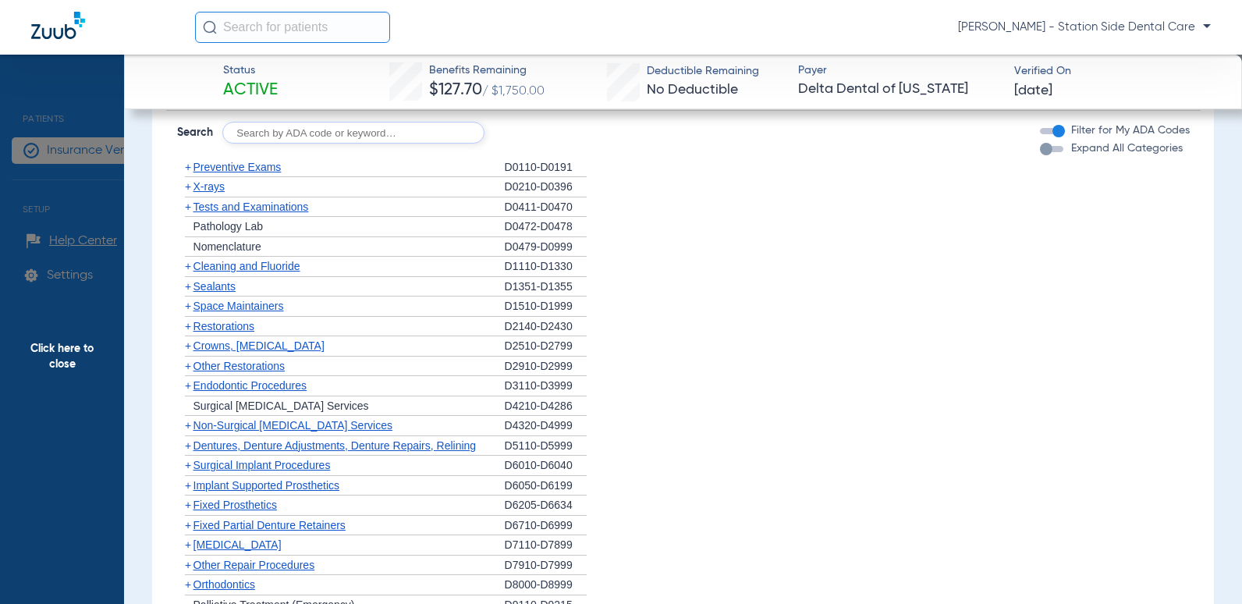
scroll to position [1200, 0]
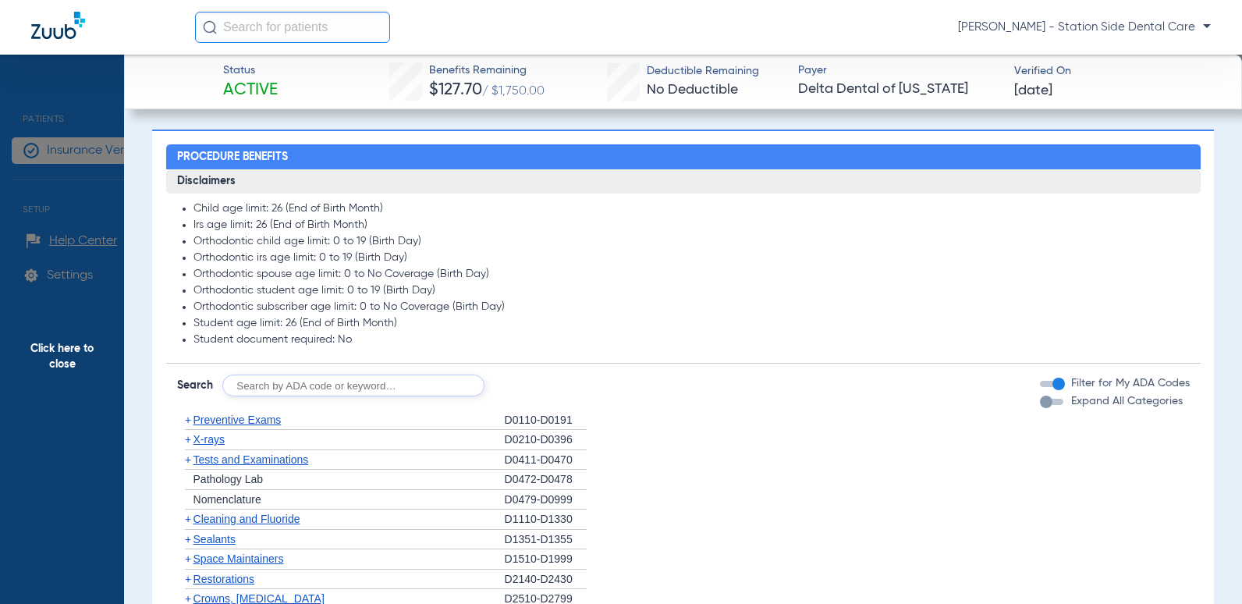
click at [1044, 408] on div "Expand All Categories" at bounding box center [1111, 401] width 143 height 16
click at [1040, 403] on div "button" at bounding box center [1046, 402] width 12 height 12
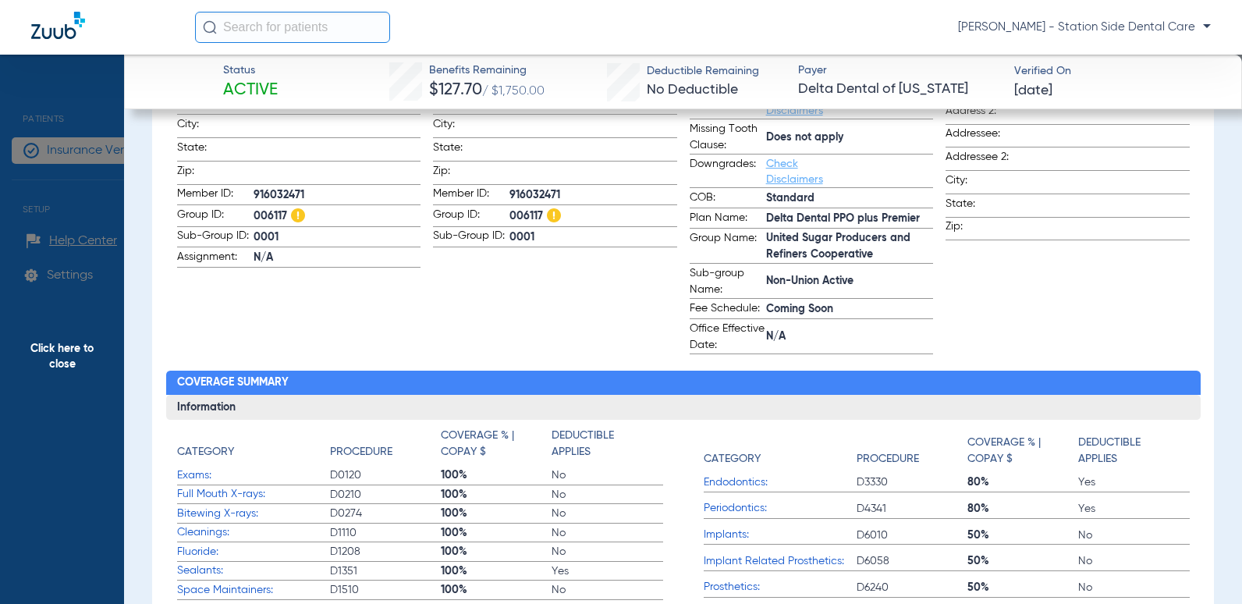
scroll to position [468, 0]
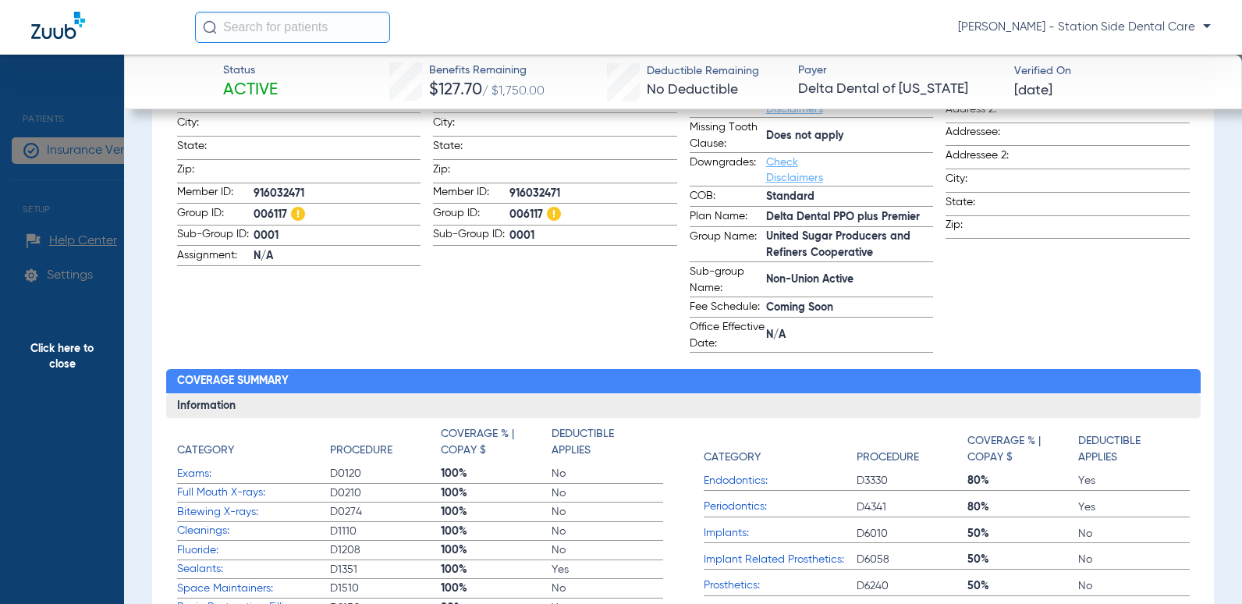
click at [556, 332] on app-subscriber-information "Subscriber First name: Jose Last name: Corral DOB: 02/11/1965 Gender: Address: …" at bounding box center [555, 157] width 244 height 391
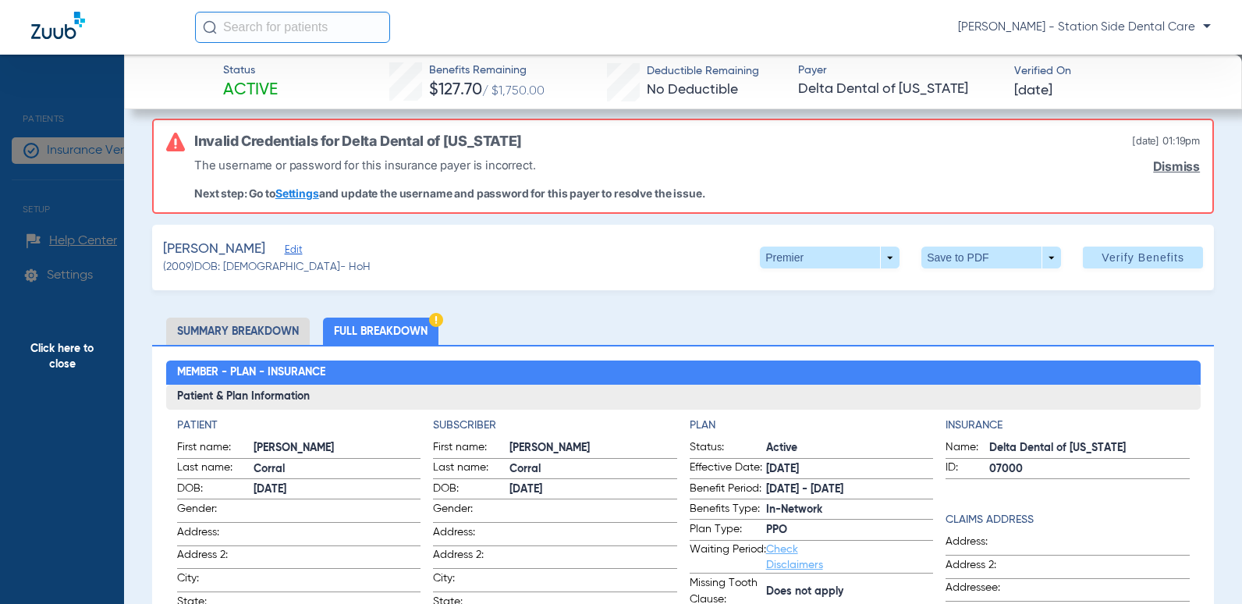
scroll to position [0, 0]
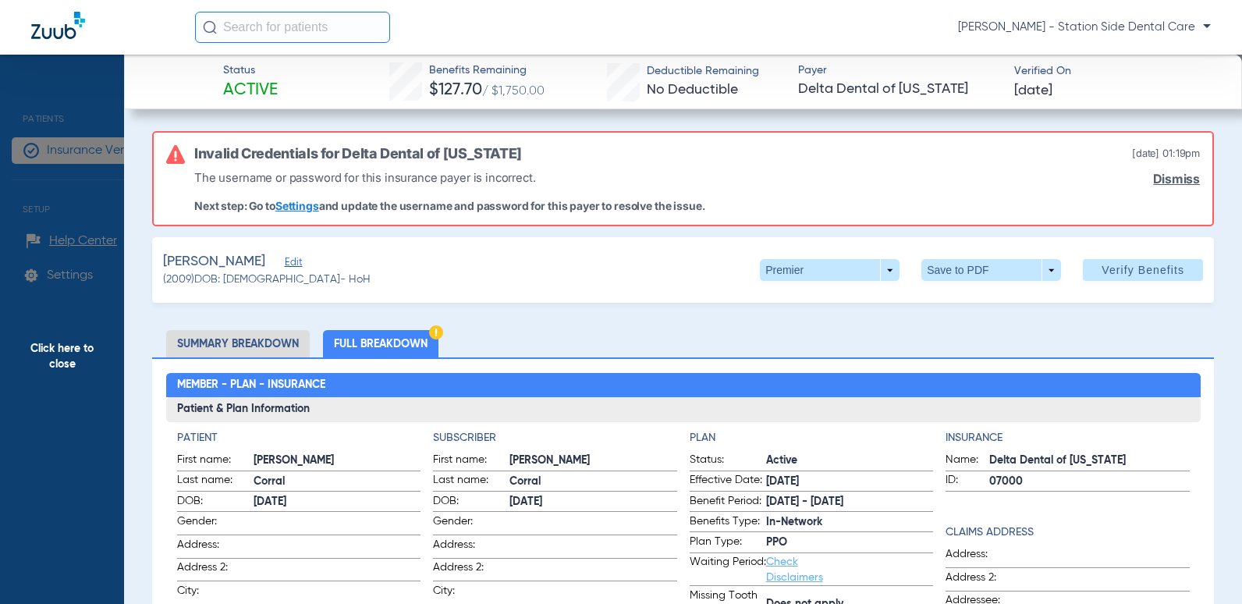
click at [1159, 181] on link "Dismiss" at bounding box center [1176, 179] width 47 height 15
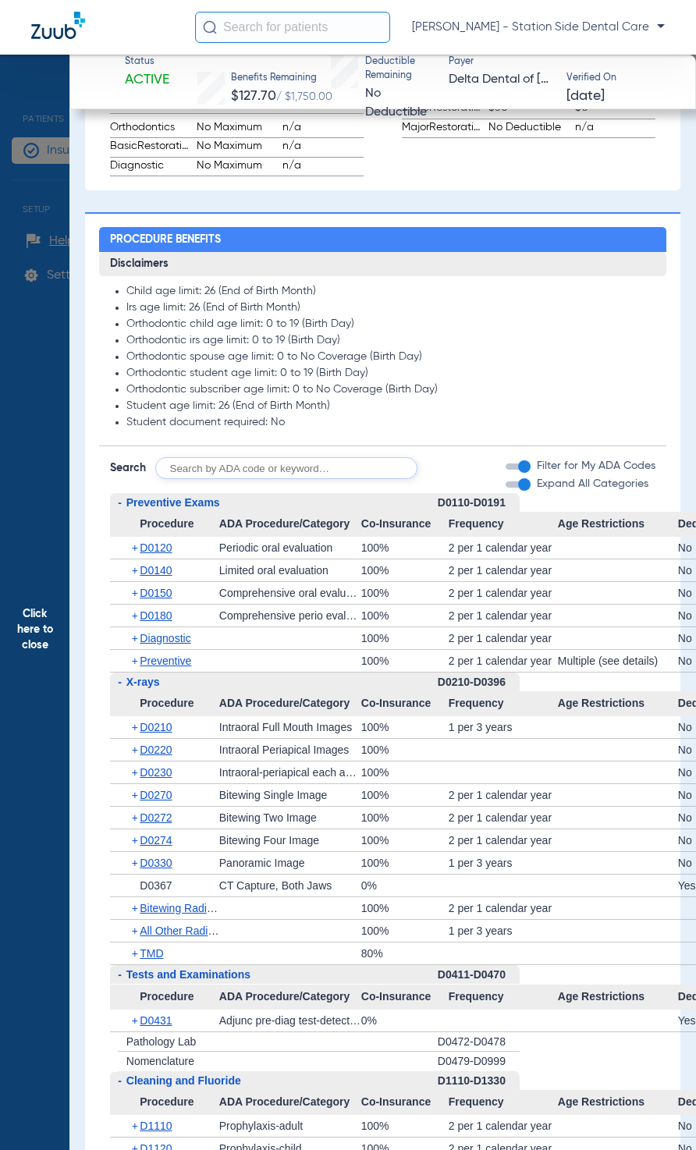
scroll to position [1015, 0]
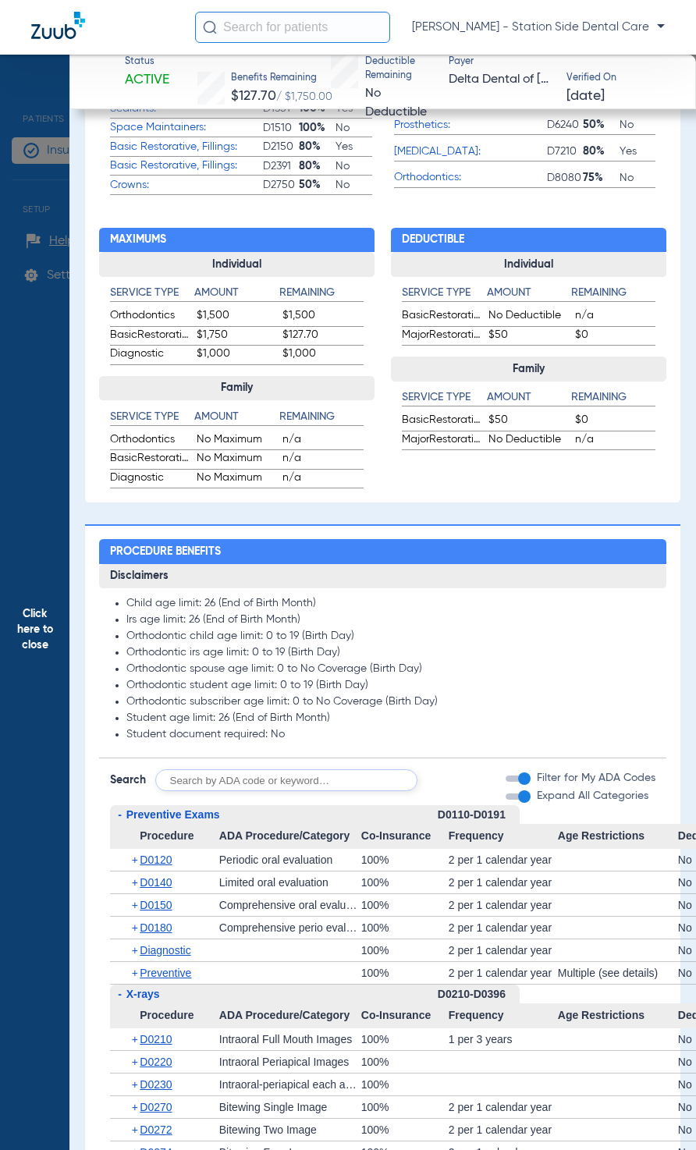
click at [313, 603] on input "text" at bounding box center [286, 780] width 262 height 22
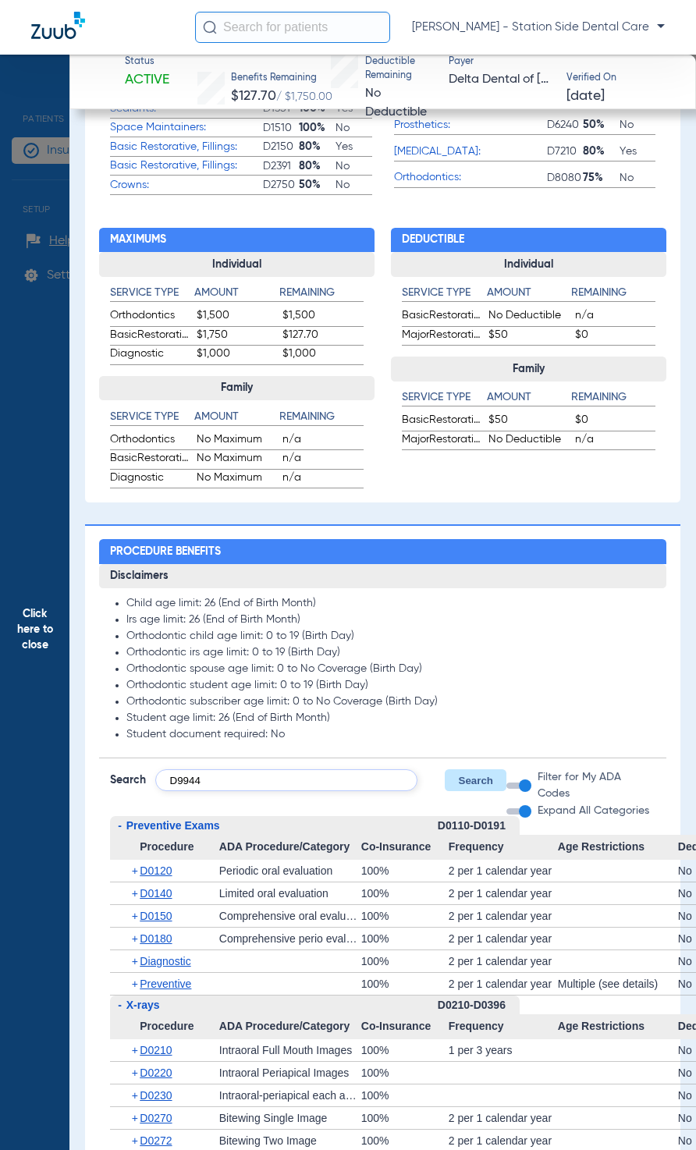
type input "D9944"
click button "Search" at bounding box center [476, 780] width 62 height 22
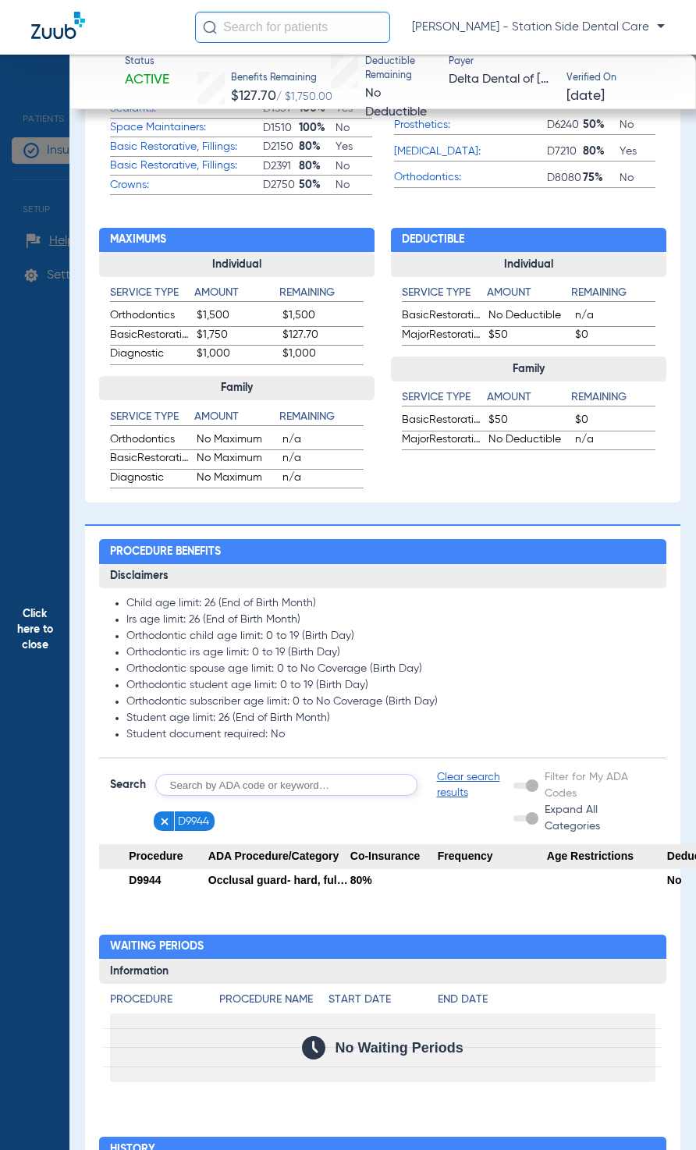
drag, startPoint x: 393, startPoint y: 1150, endPoint x: 686, endPoint y: 1018, distance: 321.7
click at [162, 603] on img at bounding box center [164, 821] width 11 height 11
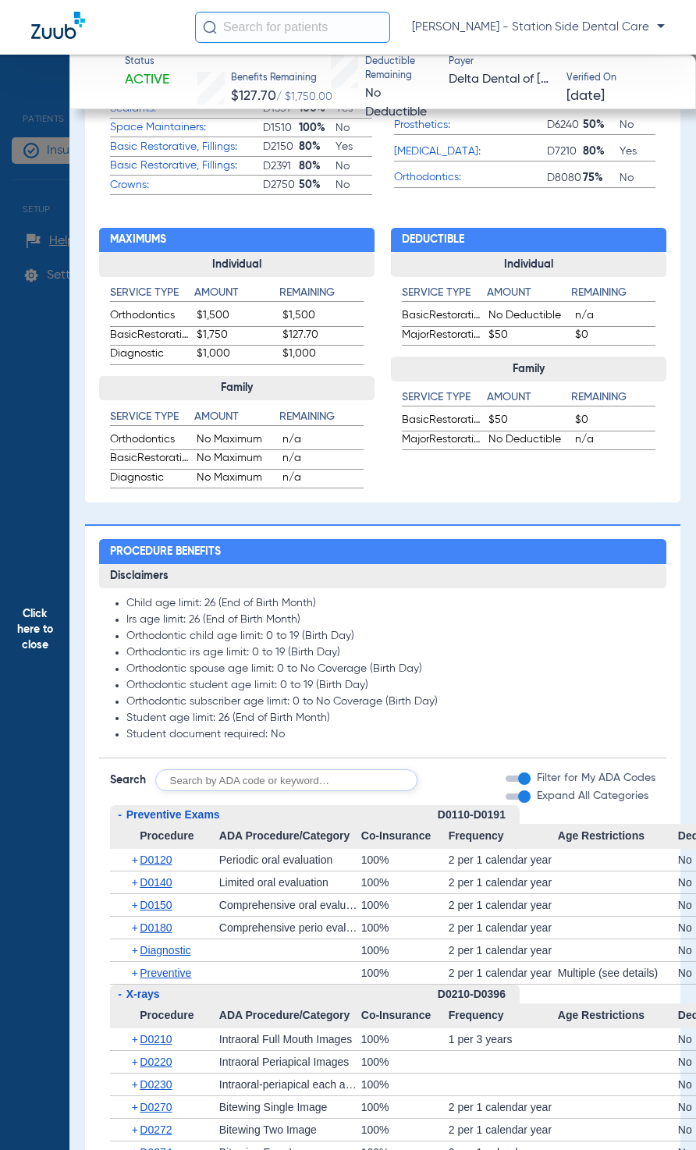
click at [397, 603] on input "text" at bounding box center [286, 780] width 262 height 22
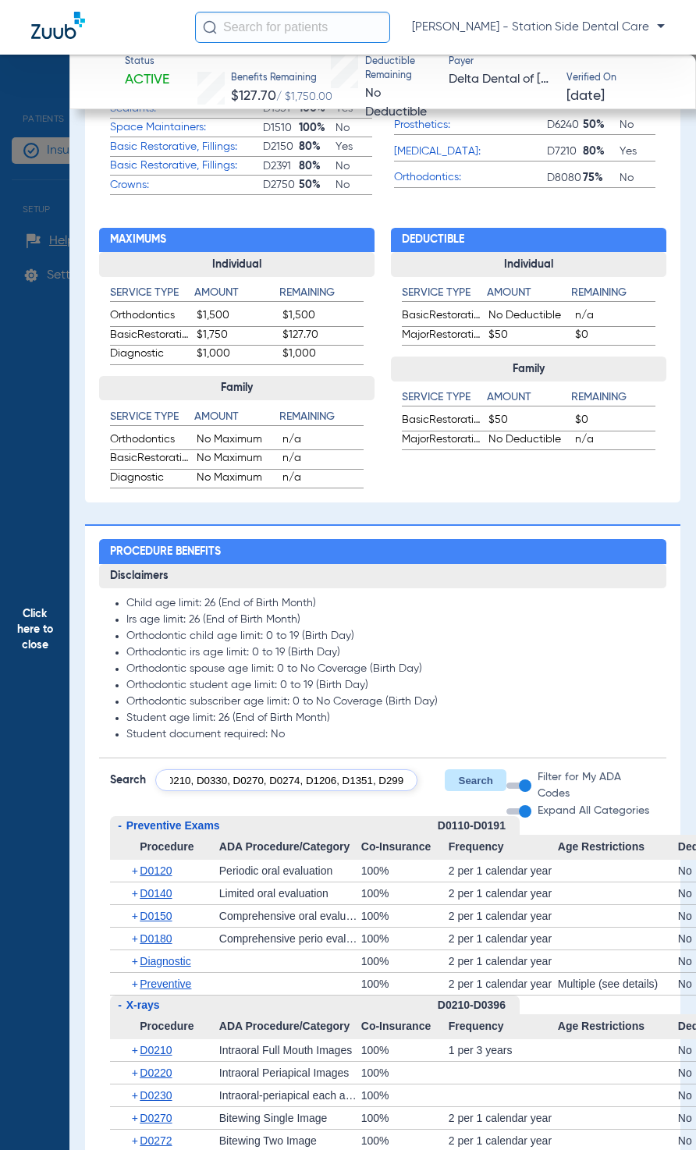
scroll to position [0, 52]
type input "D0431, D0210, D0330, D0270, D0274, D1206, D1351, D2991"
click button "Search" at bounding box center [476, 780] width 62 height 22
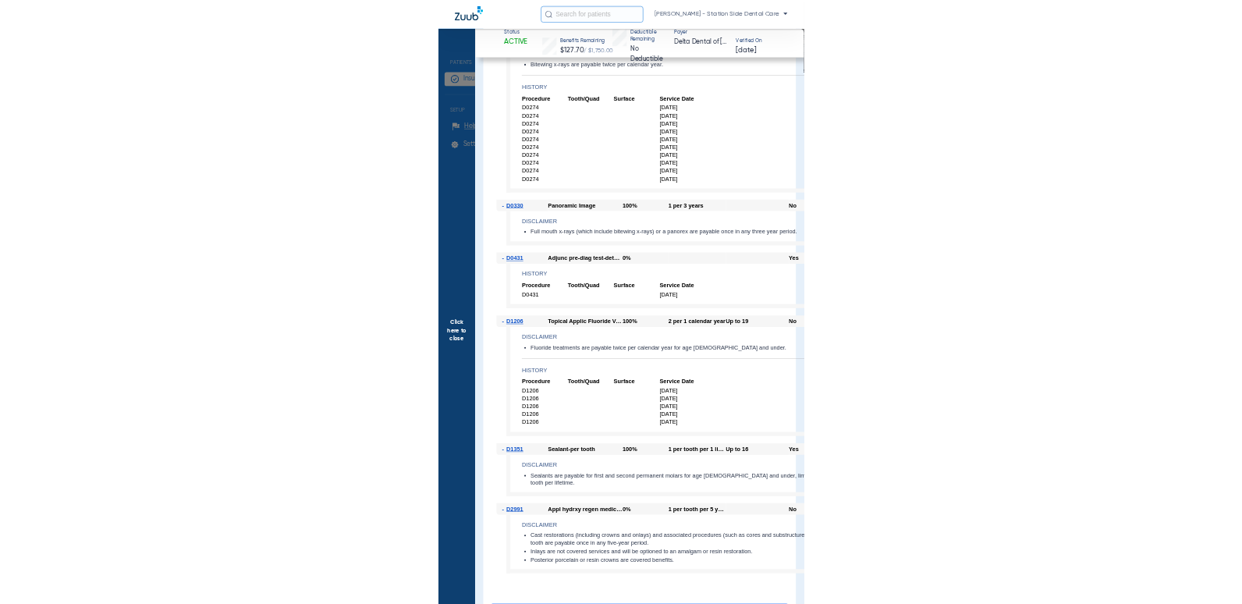
scroll to position [2185, 0]
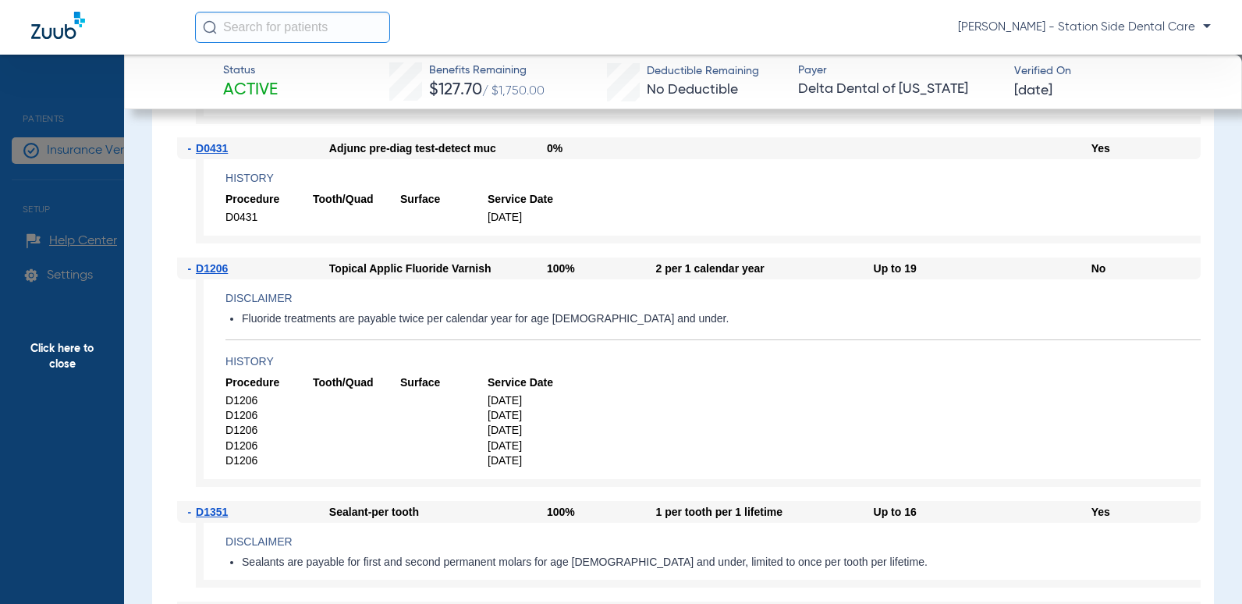
click at [819, 402] on app-history "Procedure Tooth/Quad Surface Service Date D1206 3/26/2024 D1206 9/19/2023 D1206…" at bounding box center [713, 421] width 975 height 93
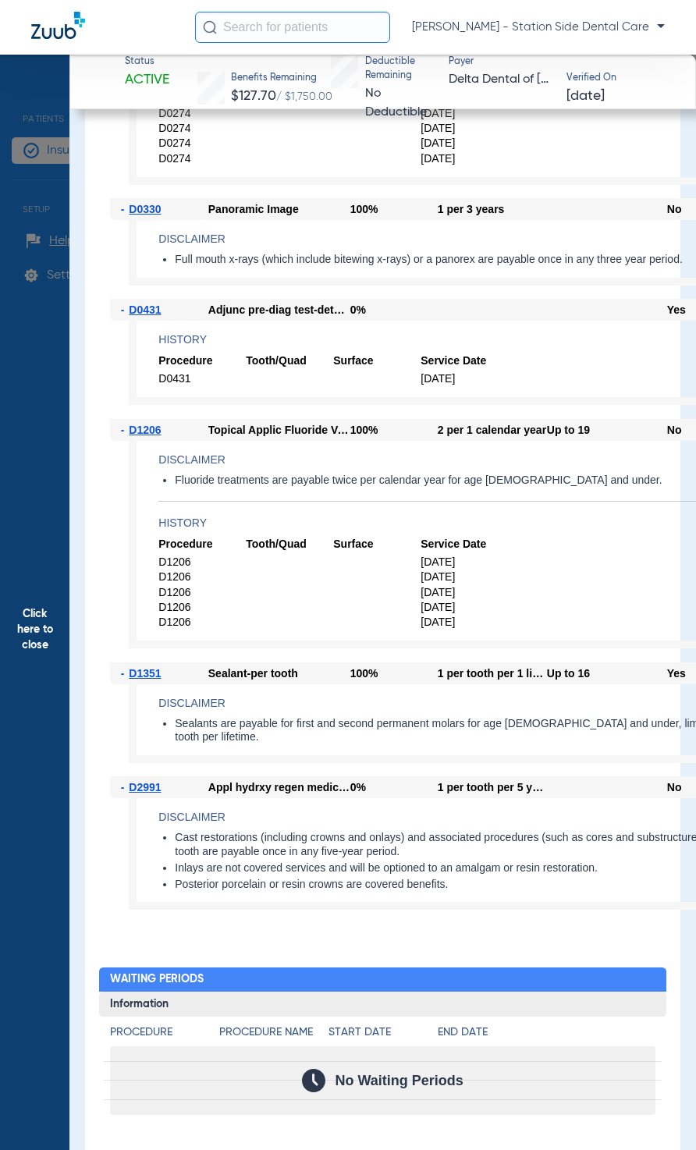
scroll to position [2497, 0]
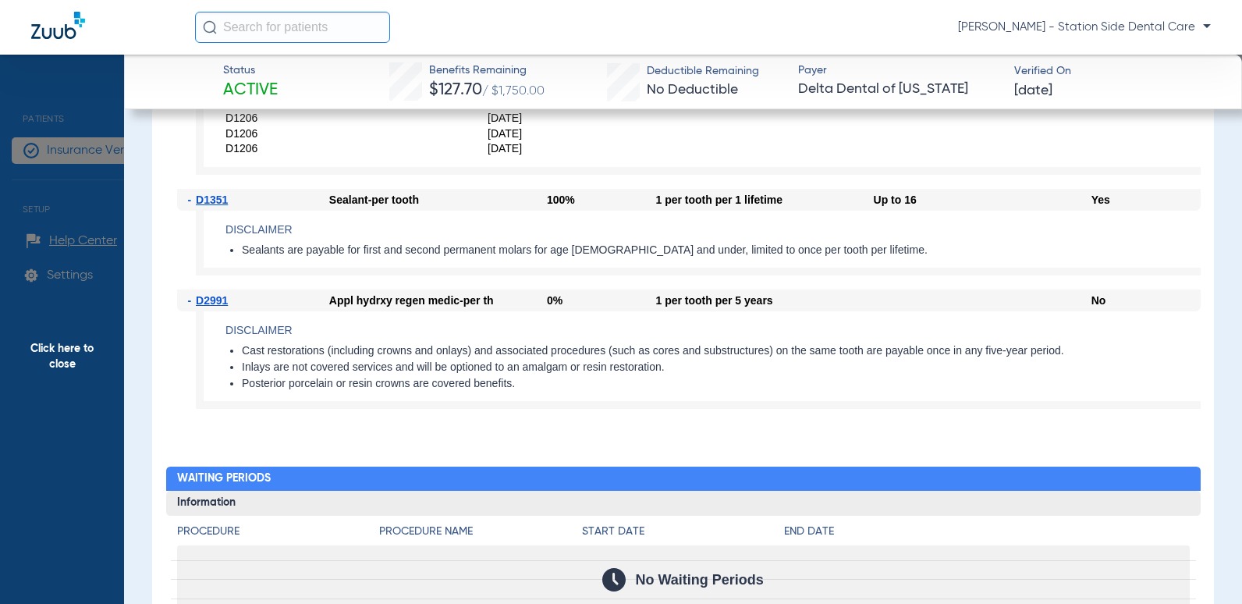
drag, startPoint x: 816, startPoint y: 250, endPoint x: 240, endPoint y: 254, distance: 575.2
click at [240, 254] on ul "Sealants are payable for first and second permanent molars for age 15 and under…" at bounding box center [713, 250] width 975 height 14
copy li "Sealants are payable for first and second permanent molars for age 15 and under…"
click at [751, 307] on div "1 per tooth per 5 years" at bounding box center [765, 301] width 218 height 22
click at [375, 249] on li "Sealants are payable for first and second permanent molars for age 15 and under…" at bounding box center [721, 250] width 959 height 14
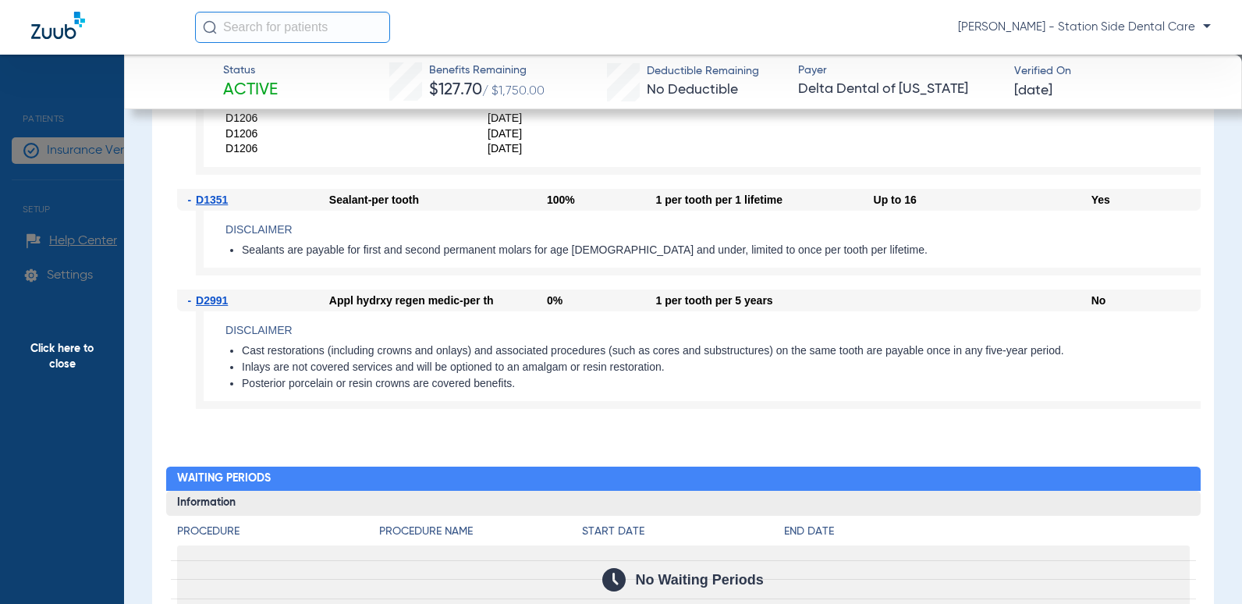
drag, startPoint x: 372, startPoint y: 249, endPoint x: 361, endPoint y: 255, distance: 12.6
click at [361, 255] on li "Sealants are payable for first and second permanent molars for age 15 and under…" at bounding box center [721, 250] width 959 height 14
click at [362, 253] on li "Sealants are payable for first and second permanent molars for age 15 and under…" at bounding box center [721, 250] width 959 height 14
drag, startPoint x: 364, startPoint y: 248, endPoint x: 813, endPoint y: 251, distance: 449.5
click at [813, 251] on li "Sealants are payable for first and second permanent molars for age 15 and under…" at bounding box center [721, 250] width 959 height 14
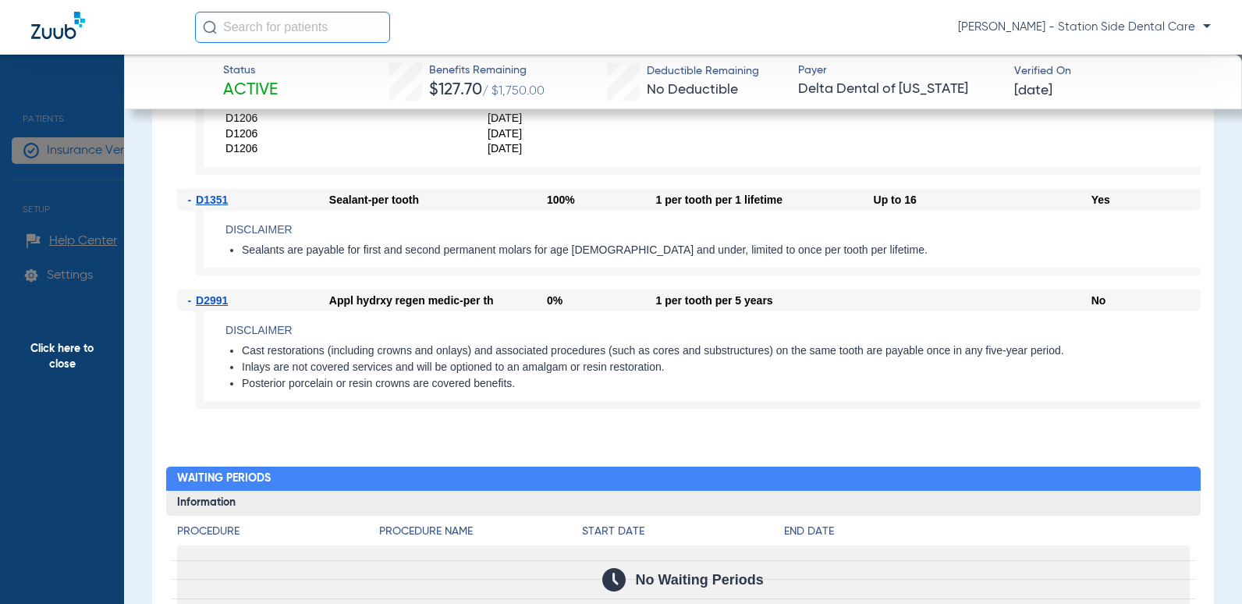
copy li "first and second permanent molars for age 15 and under, limited to once per too…"
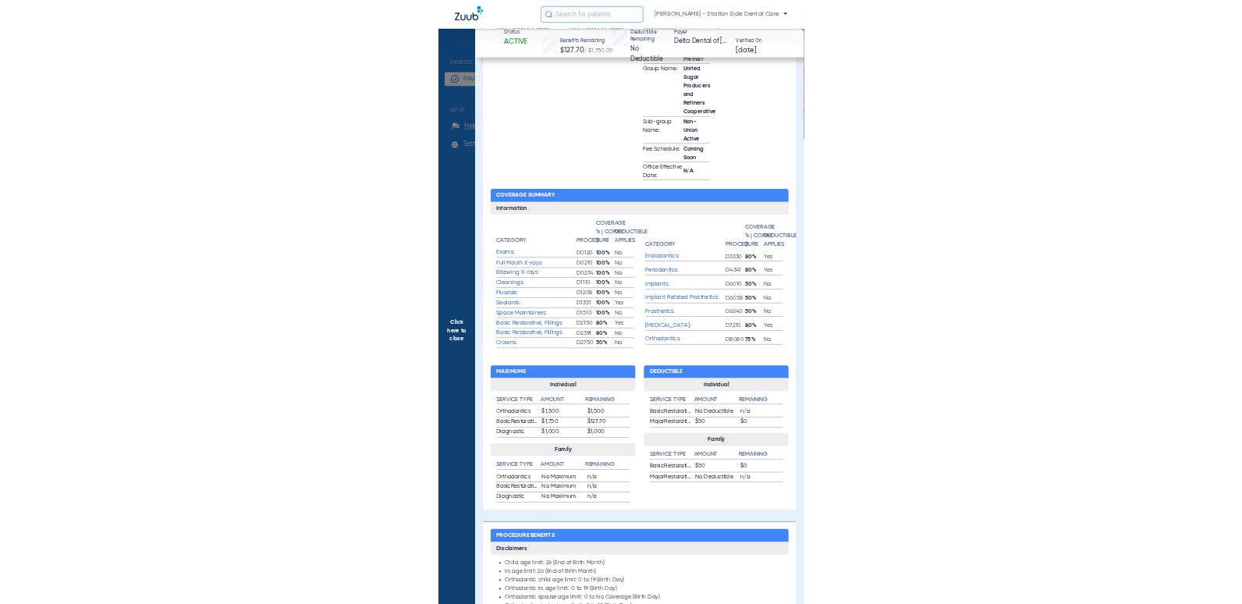
scroll to position [1015, 0]
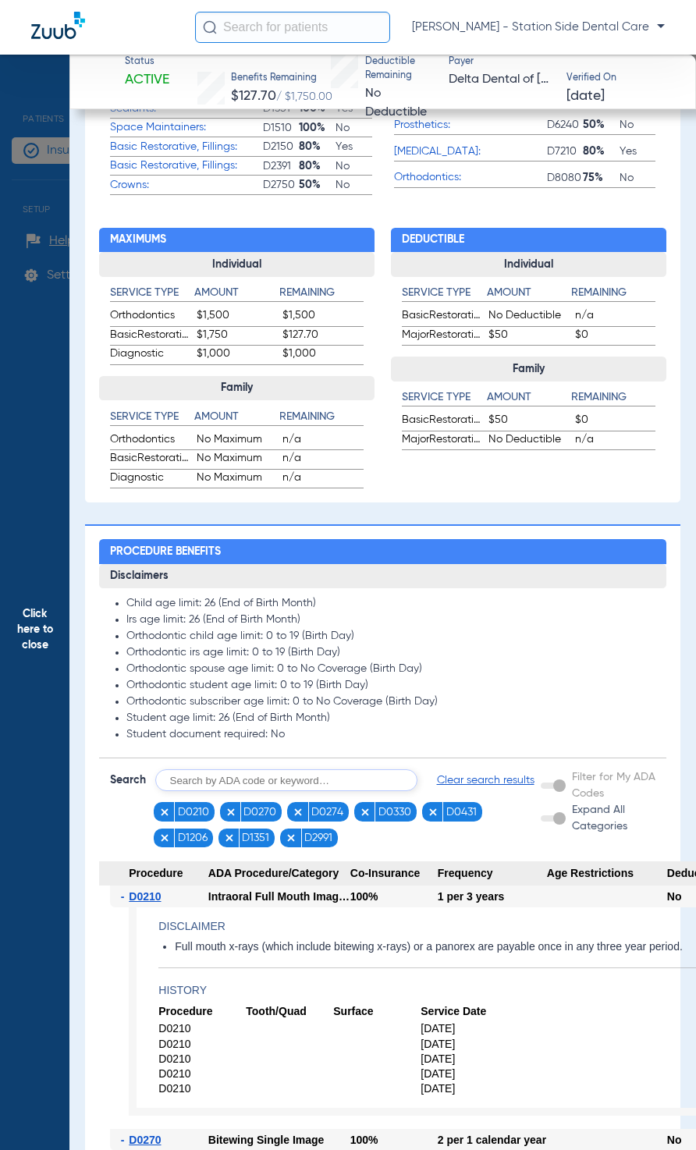
click at [464, 603] on span "Clear search results" at bounding box center [486, 781] width 98 height 16
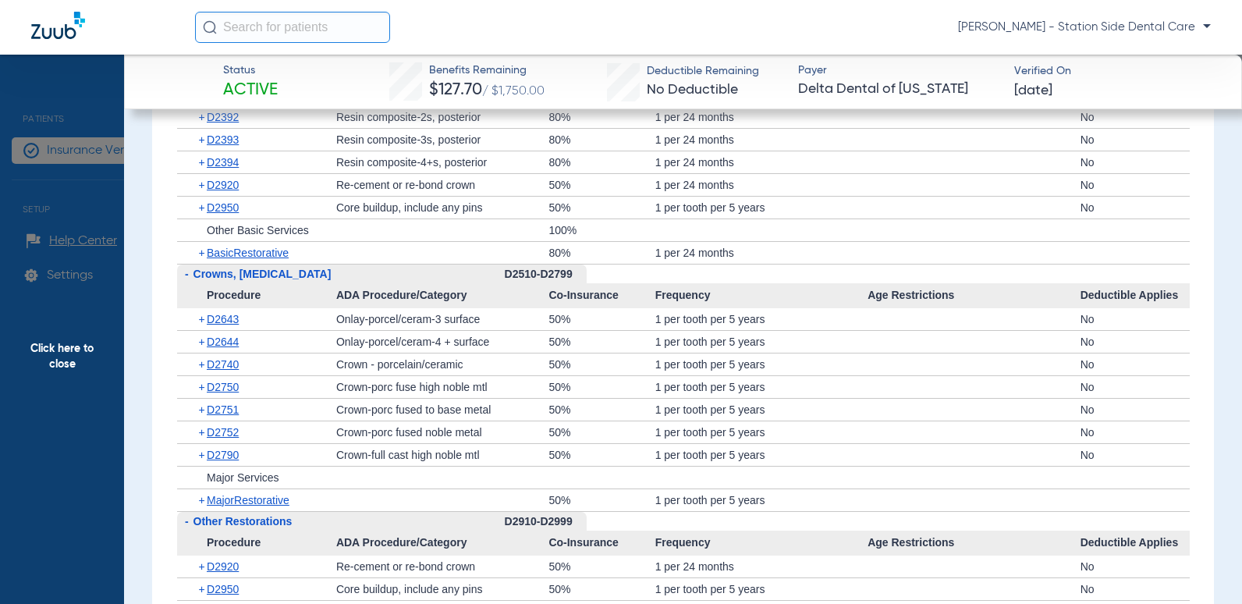
scroll to position [2497, 0]
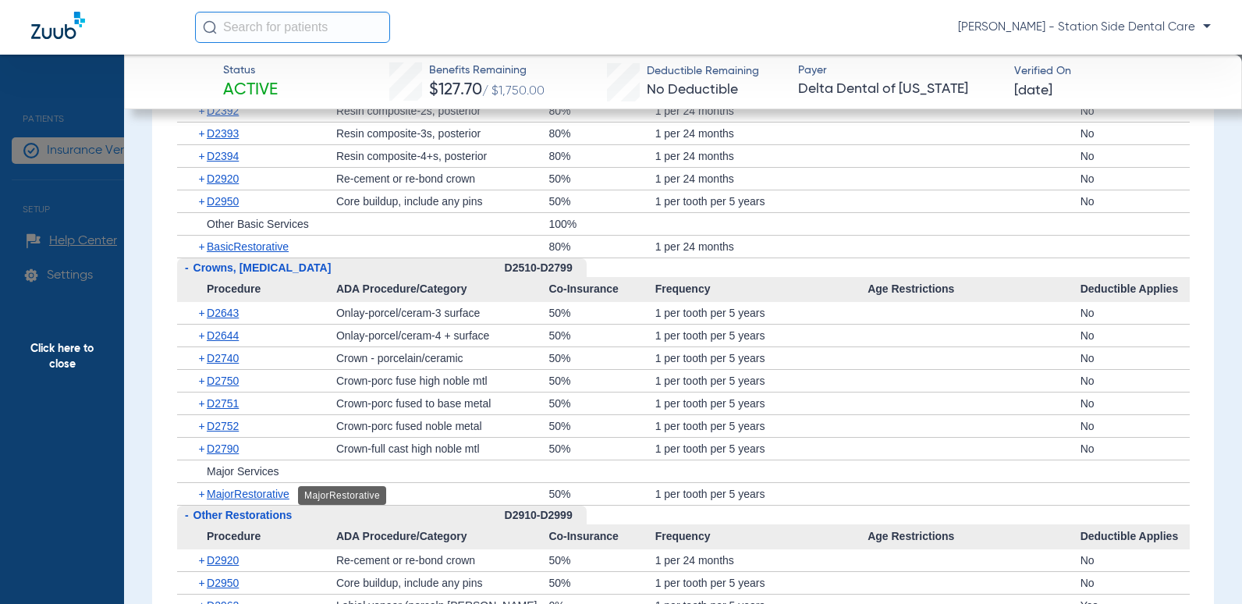
click at [260, 497] on span "MajorRestorative" at bounding box center [248, 494] width 83 height 12
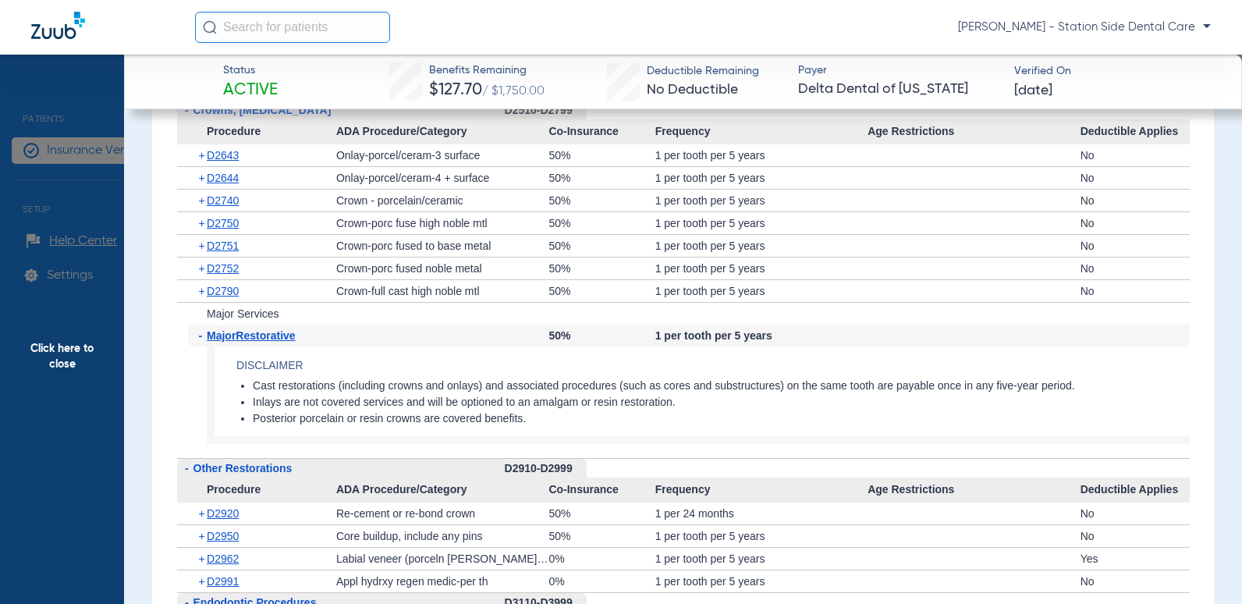
scroll to position [2575, 0]
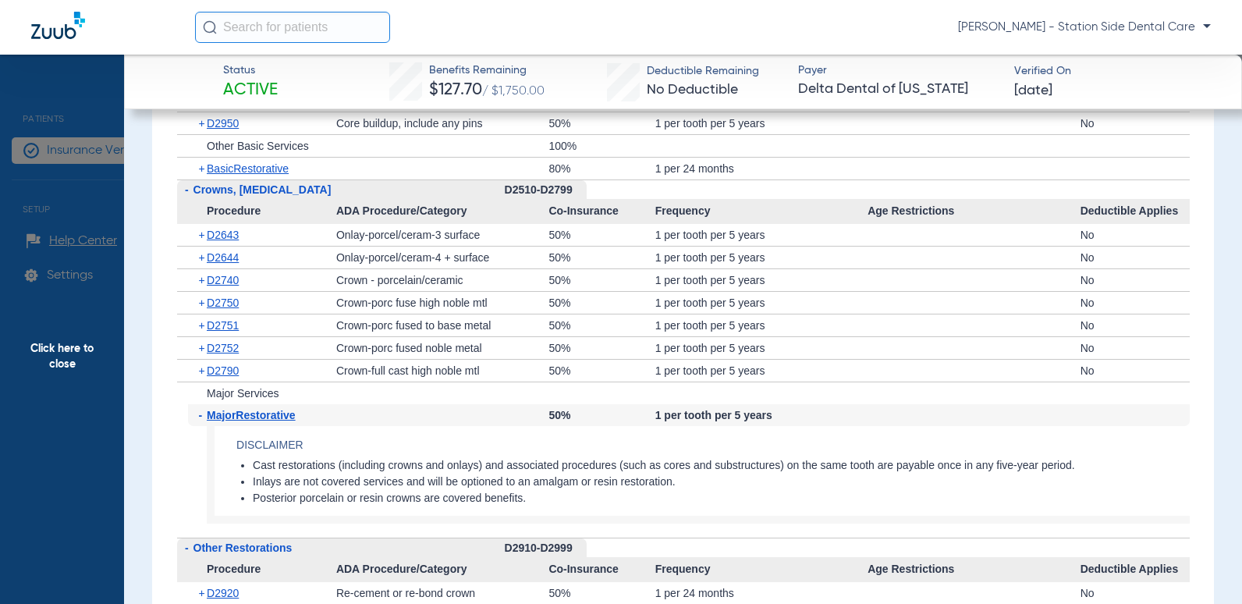
click at [202, 415] on span "-" at bounding box center [203, 415] width 9 height 22
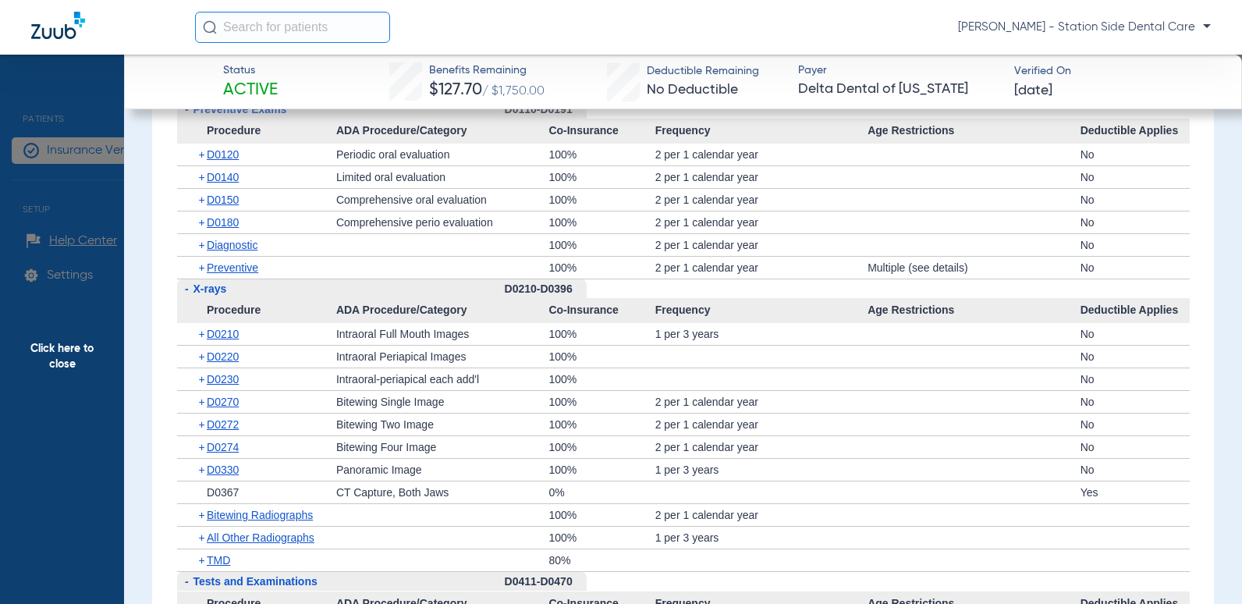
scroll to position [1171, 0]
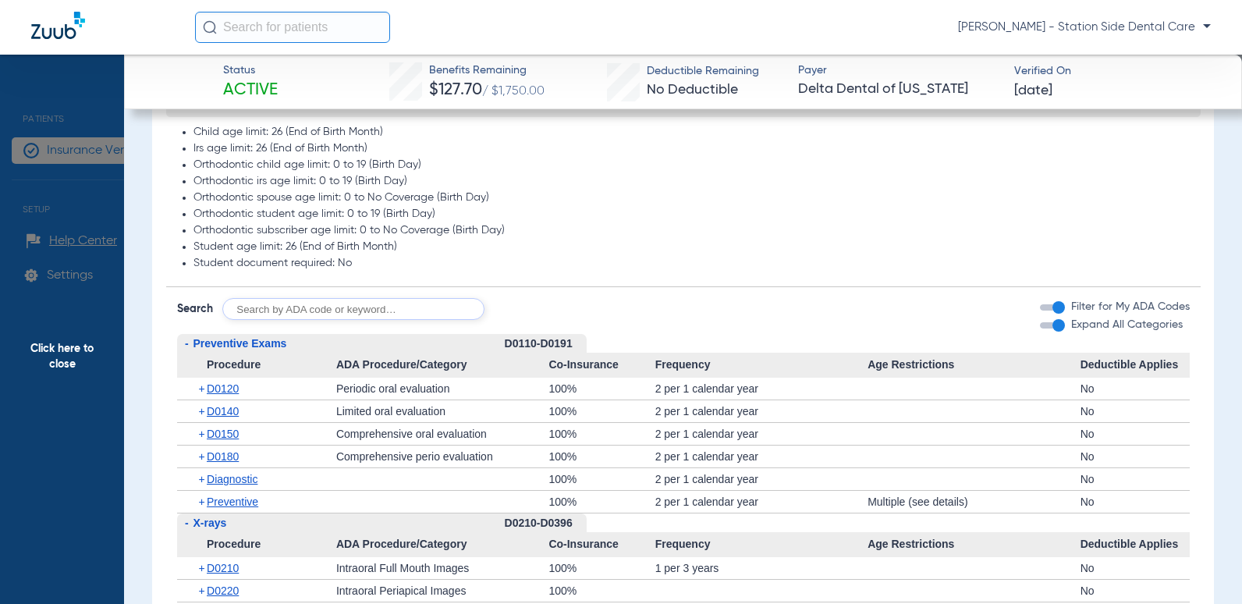
click at [289, 310] on input "text" at bounding box center [353, 309] width 262 height 22
type input "4"
type input "D4346, D4355"
drag, startPoint x: 538, startPoint y: 322, endPoint x: 543, endPoint y: 315, distance: 8.9
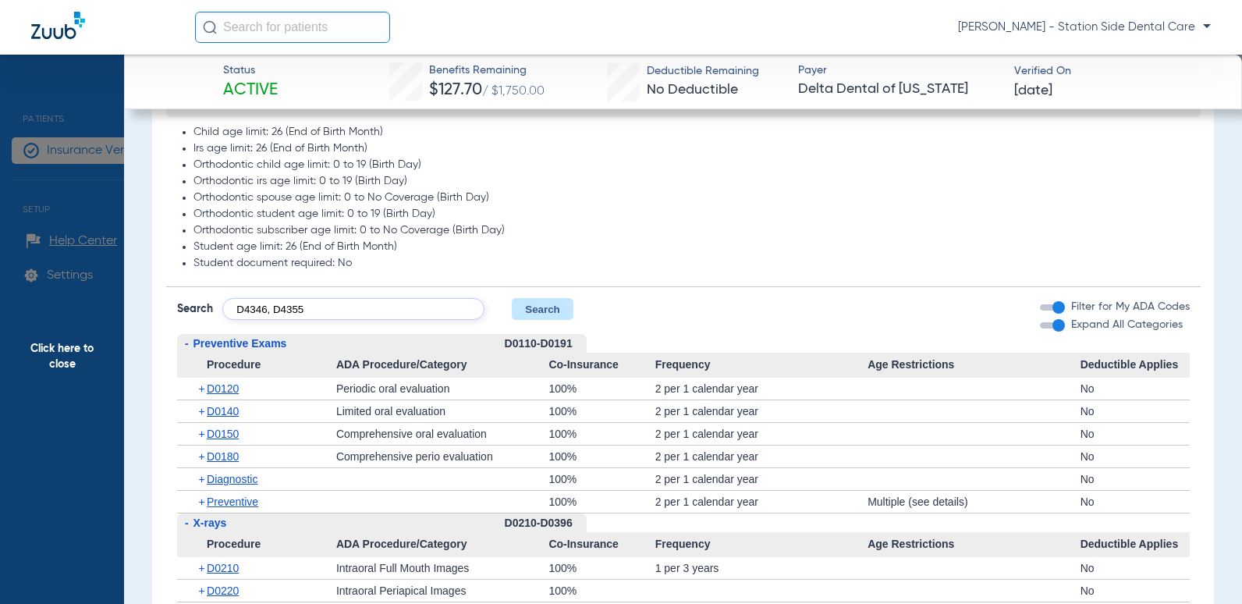
click at [543, 314] on button "Search" at bounding box center [543, 309] width 62 height 22
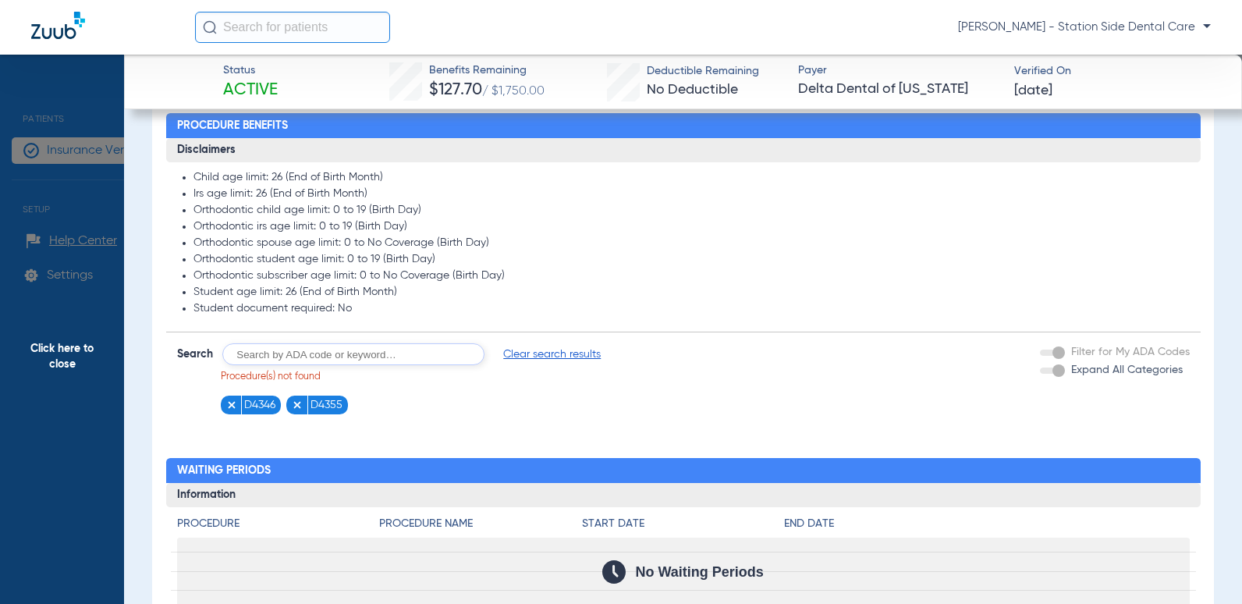
scroll to position [1093, 0]
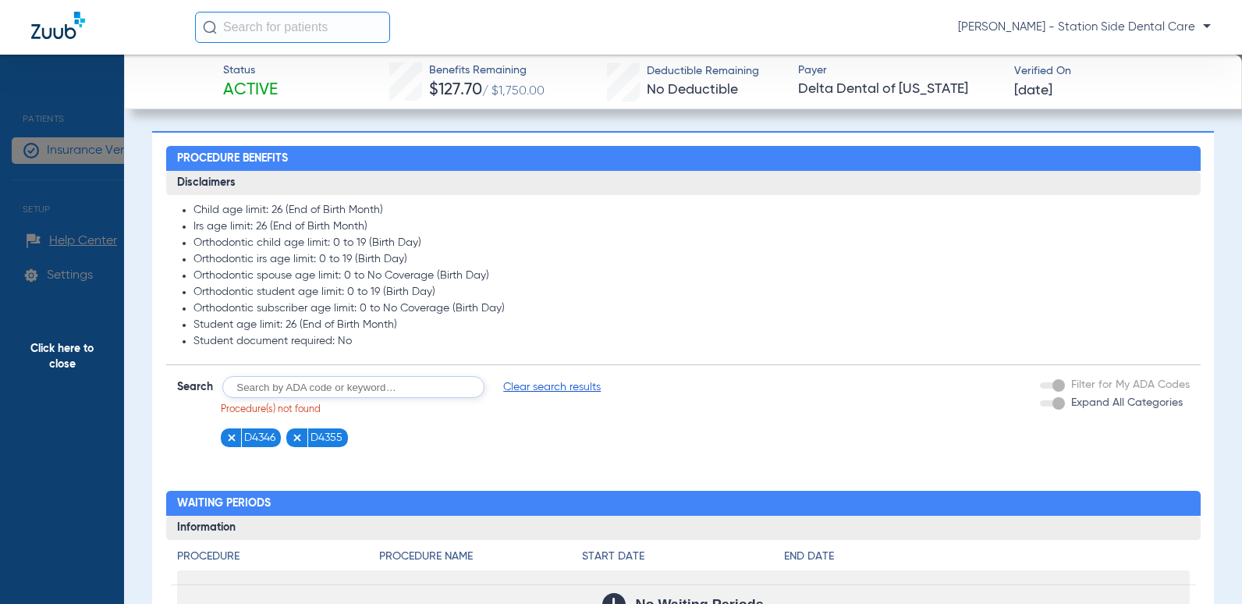
click at [888, 447] on form "Search Clear search results Procedure(s) not found D4346 D4355 Filter for My AD…" at bounding box center [683, 406] width 1035 height 82
click at [798, 381] on form "Search Clear search results Procedure(s) not found D4346 D4355 Filter for My AD…" at bounding box center [683, 406] width 1035 height 82
click at [655, 421] on form "Search Clear search results Procedure(s) not found D4346 D4355 Filter for My AD…" at bounding box center [683, 406] width 1035 height 82
click at [269, 384] on input "text" at bounding box center [353, 387] width 262 height 22
type input "D4910"
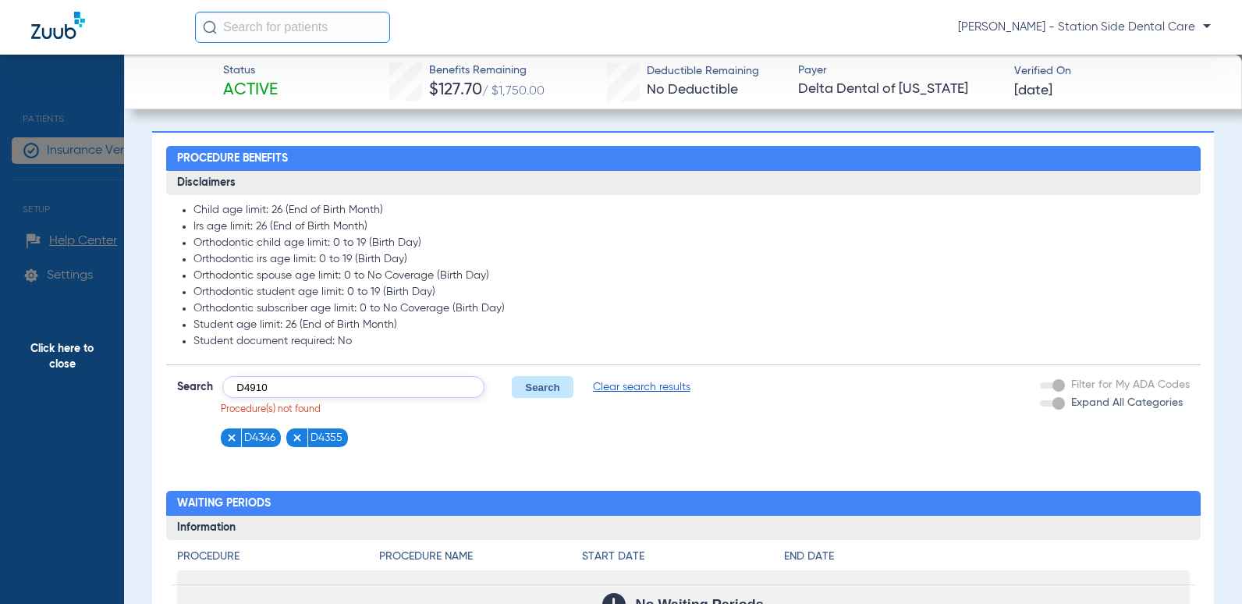
click button "Search" at bounding box center [543, 387] width 62 height 22
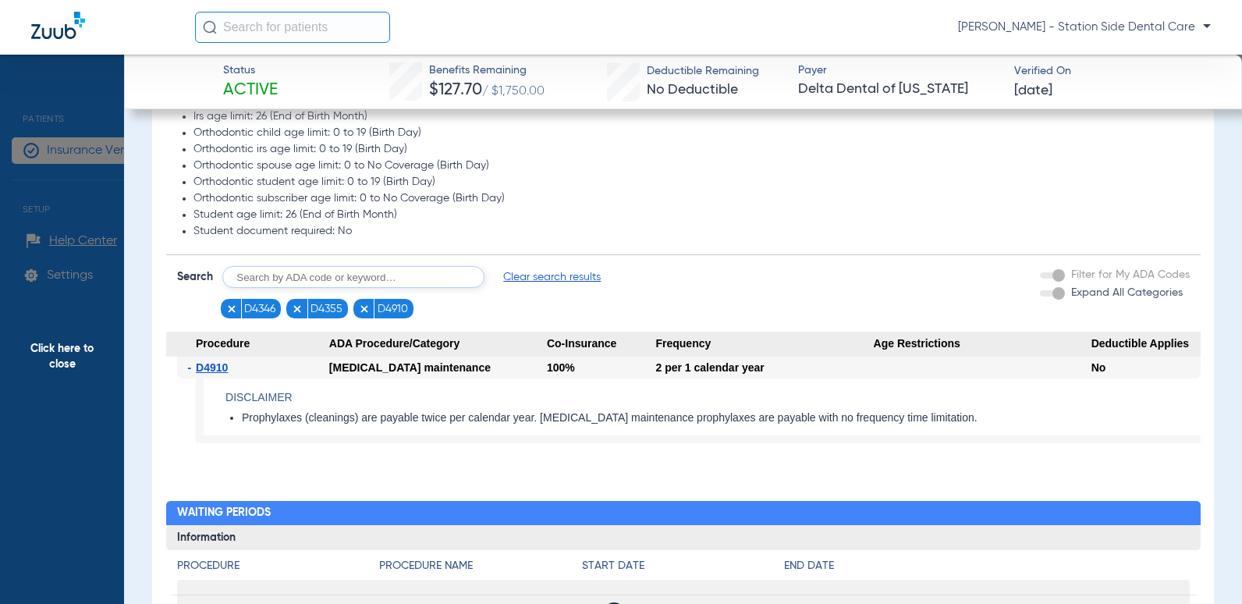
scroll to position [1249, 0]
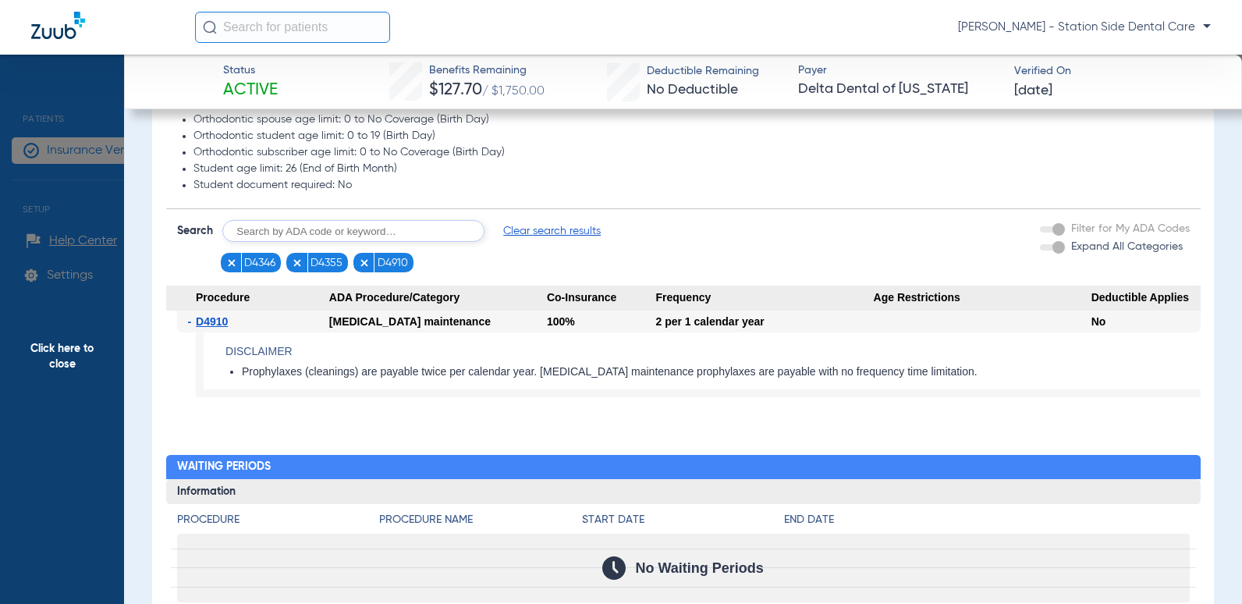
click at [541, 232] on span "Clear search results" at bounding box center [552, 231] width 98 height 16
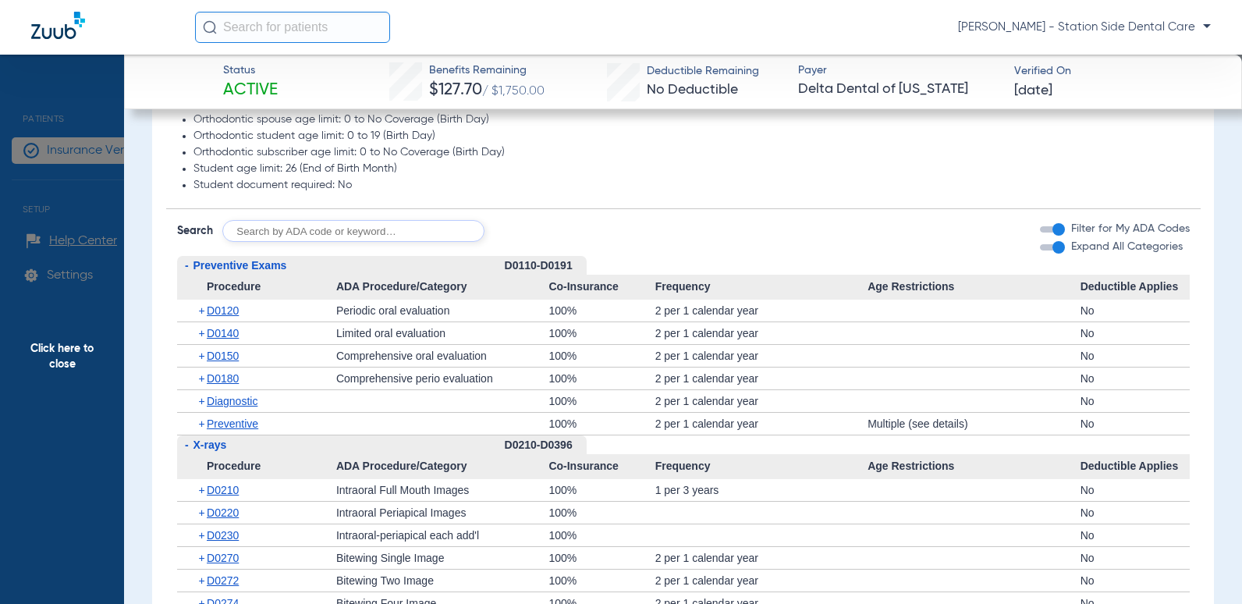
click at [337, 227] on input "text" at bounding box center [353, 231] width 262 height 22
type input "D6010, D7140, D7210, D7311, D7953, D9230"
click button "Search" at bounding box center [543, 231] width 62 height 22
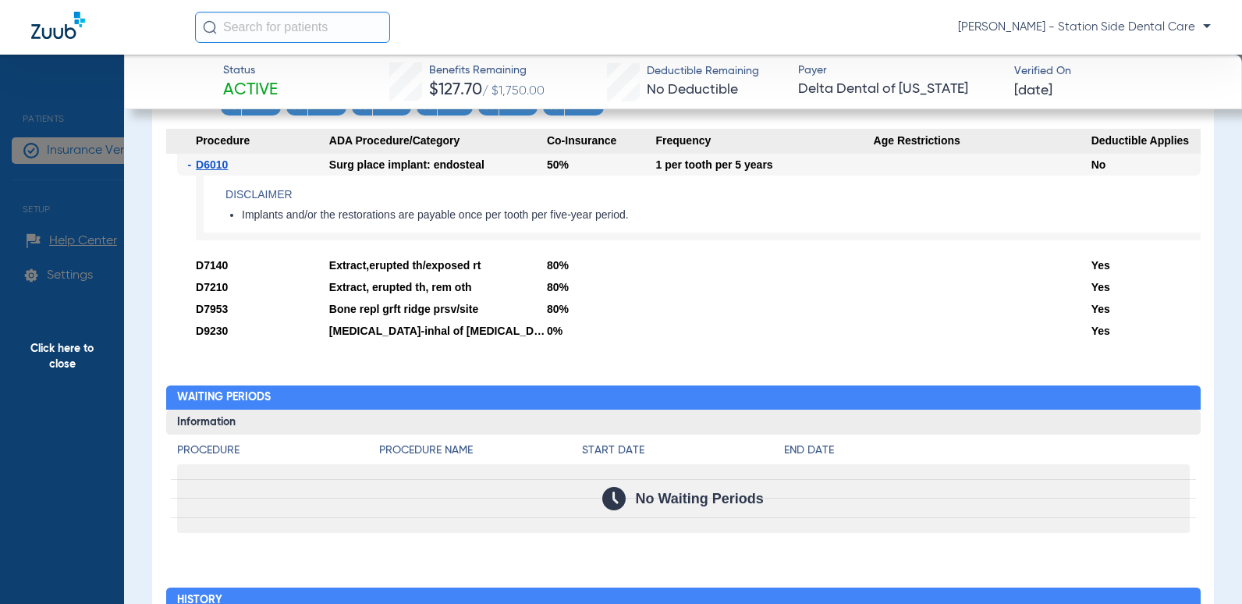
scroll to position [1405, 0]
click at [797, 326] on div at bounding box center [765, 332] width 218 height 22
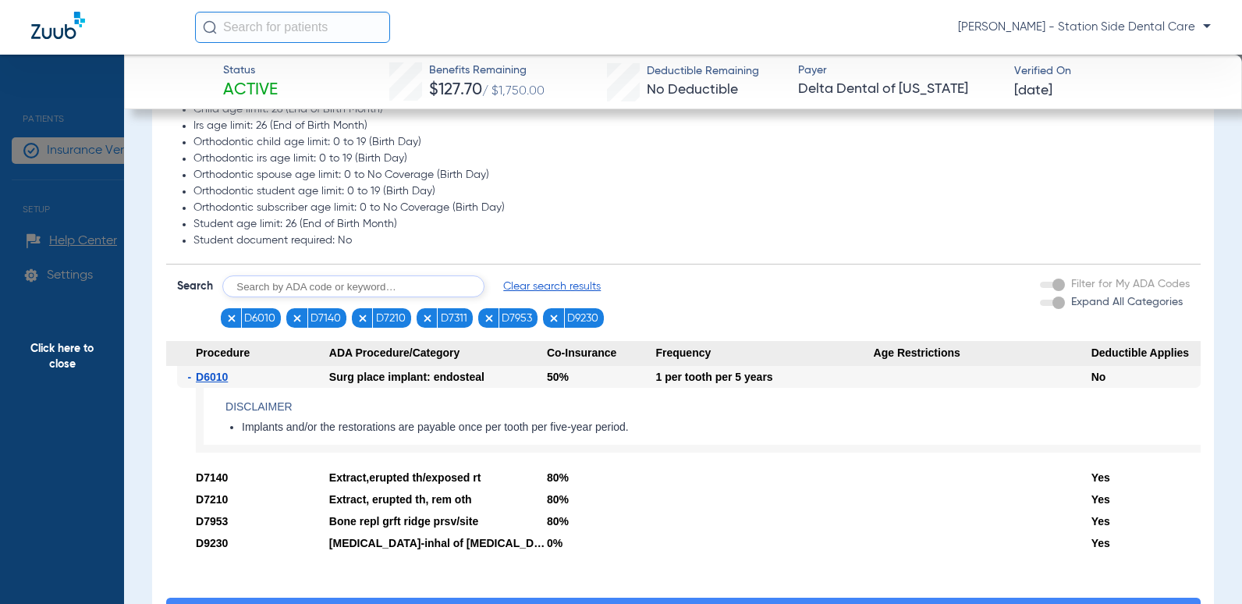
scroll to position [1171, 0]
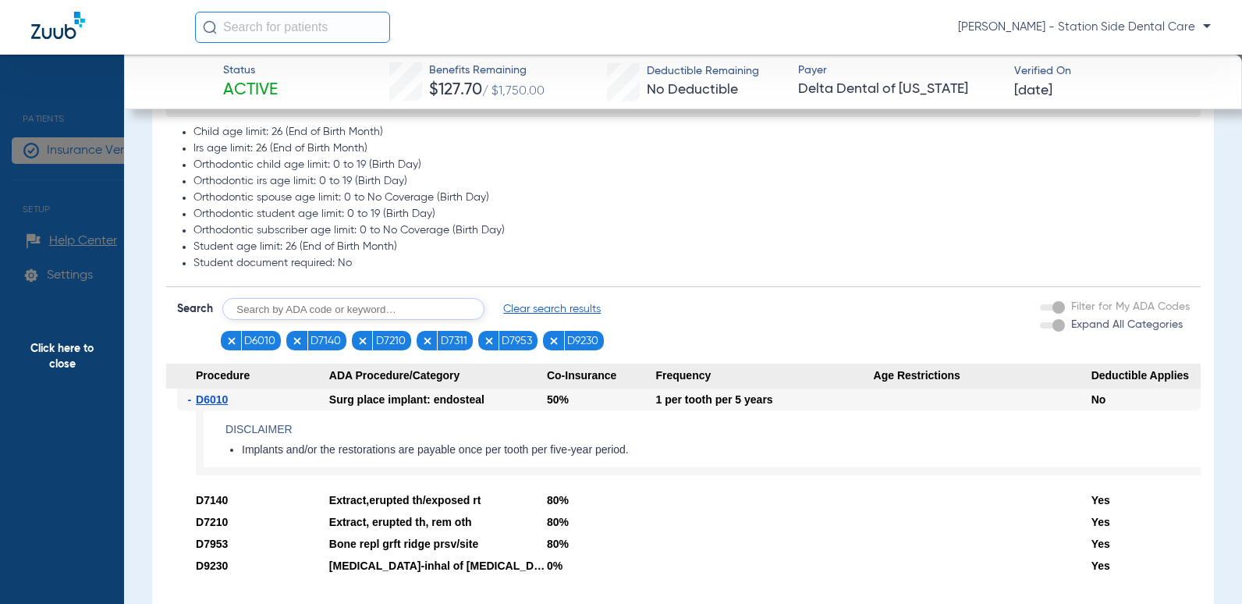
click at [552, 304] on span "Clear search results" at bounding box center [552, 309] width 98 height 16
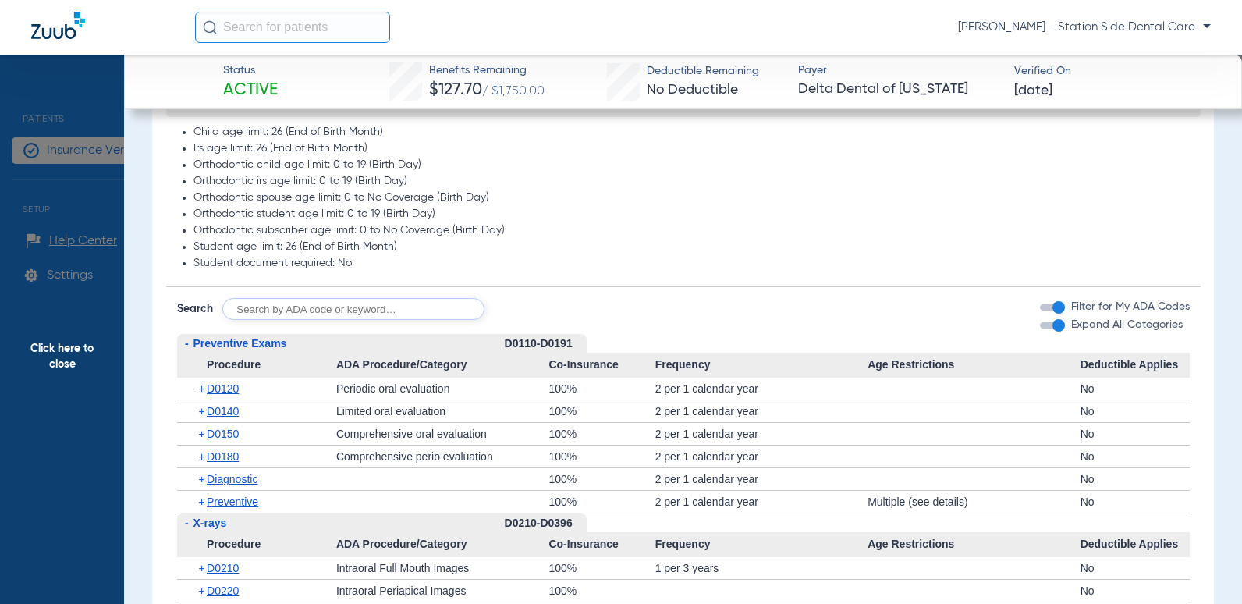
click at [269, 312] on input "text" at bounding box center [353, 309] width 262 height 22
type input "D2740, D2950"
click button "Search" at bounding box center [543, 309] width 62 height 22
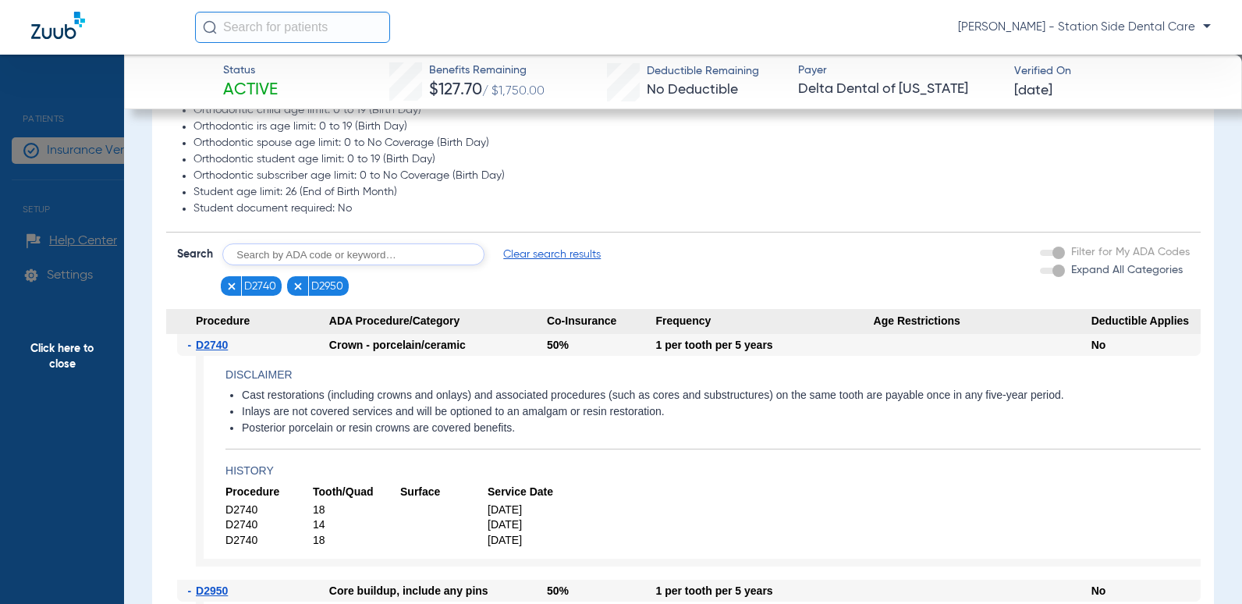
scroll to position [1249, 0]
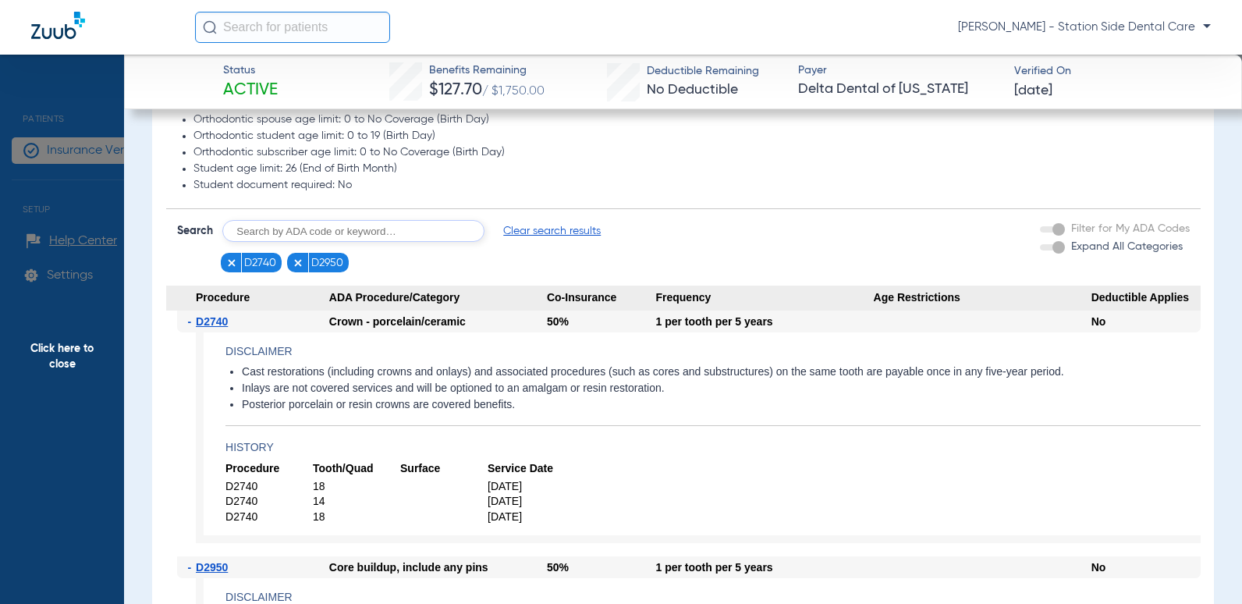
click at [293, 259] on img at bounding box center [298, 263] width 11 height 11
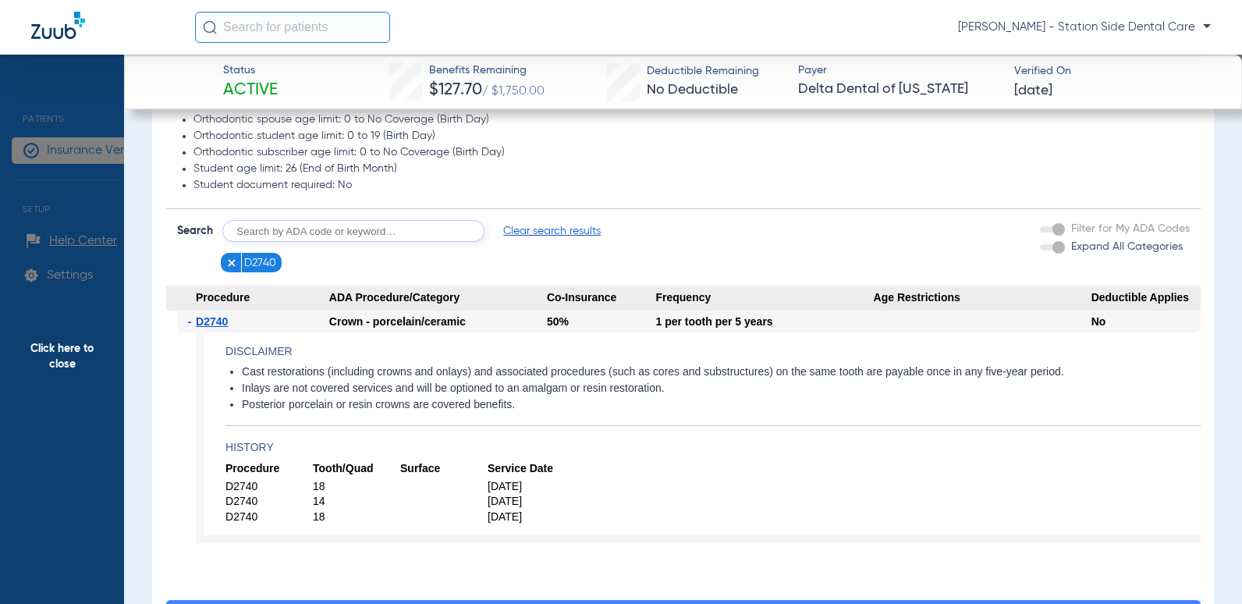
click at [290, 239] on input "text" at bounding box center [353, 231] width 262 height 22
type input "Oral Surgery"
click button "Search" at bounding box center [543, 231] width 62 height 22
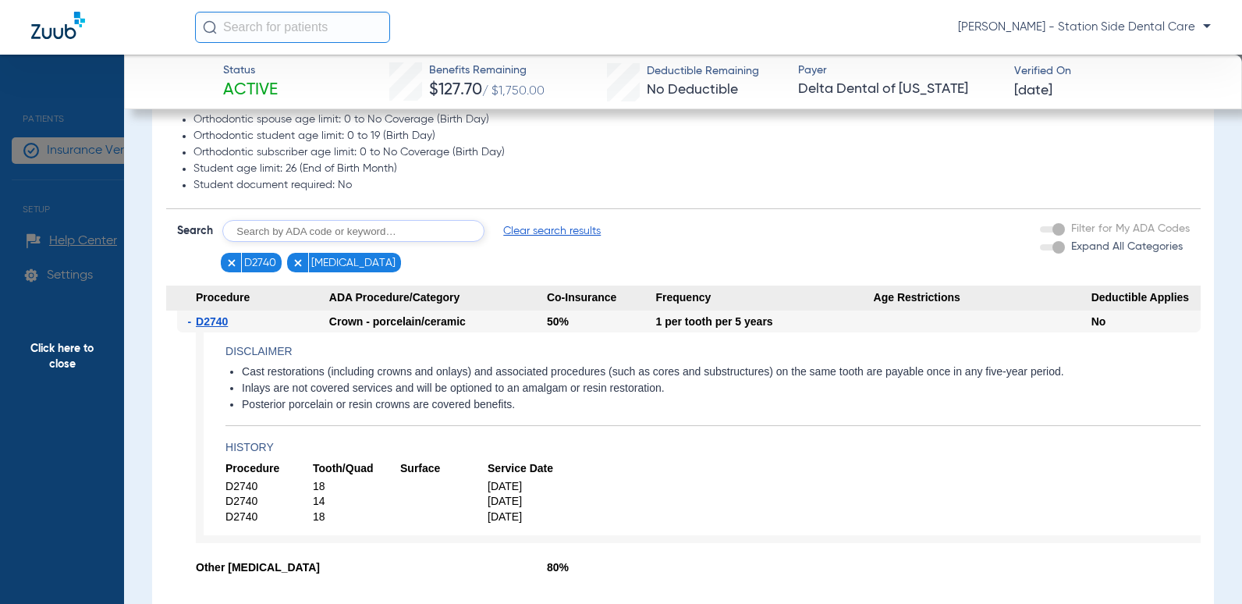
click at [396, 235] on input "text" at bounding box center [353, 231] width 262 height 22
type input "orthodontics"
click button "Search" at bounding box center [543, 231] width 62 height 22
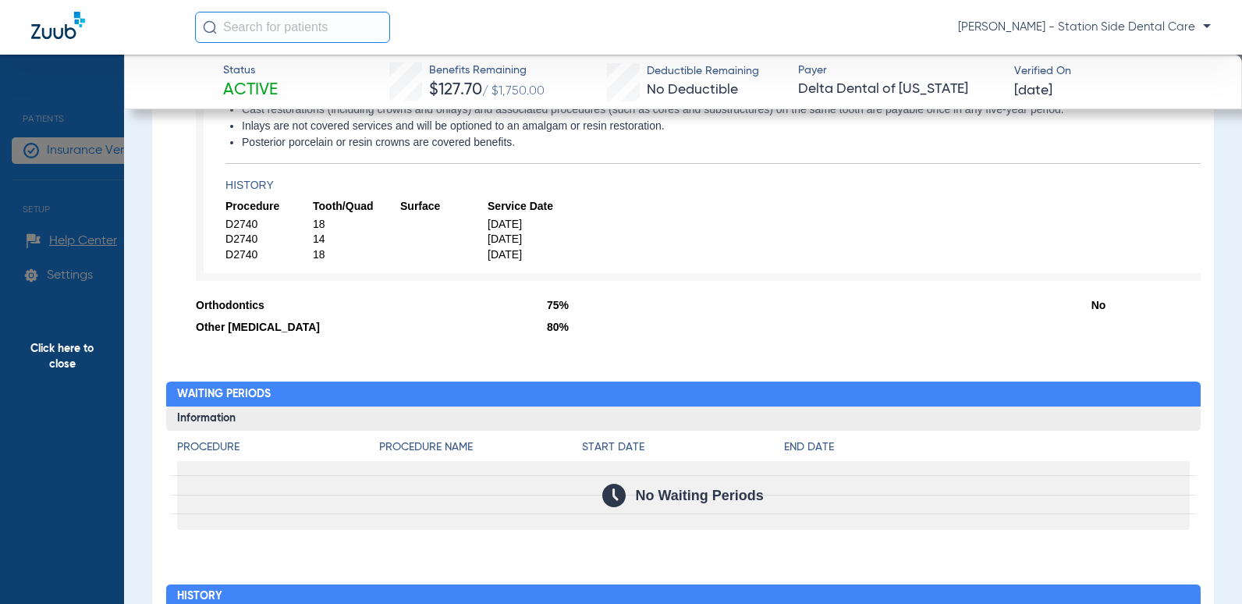
scroll to position [1483, 0]
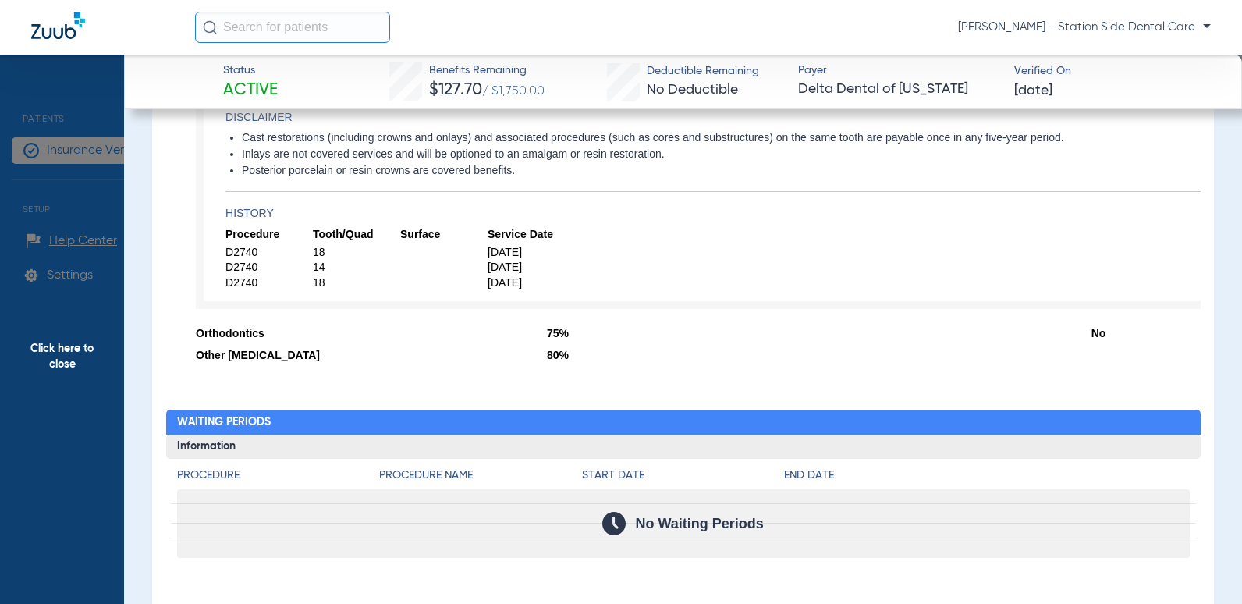
drag, startPoint x: 574, startPoint y: 315, endPoint x: 1107, endPoint y: 94, distance: 577.2
click at [601, 313] on div "- D2740 Crown - porcelain/ceramic 50% 1 per tooth per 5 years No Disclaimer Cas…" at bounding box center [683, 199] width 1035 height 247
click at [752, 268] on app-history "Procedure Tooth/Quad Surface Service Date D2740 18 4/16/2025 D2740 14 10/26/202…" at bounding box center [713, 258] width 975 height 63
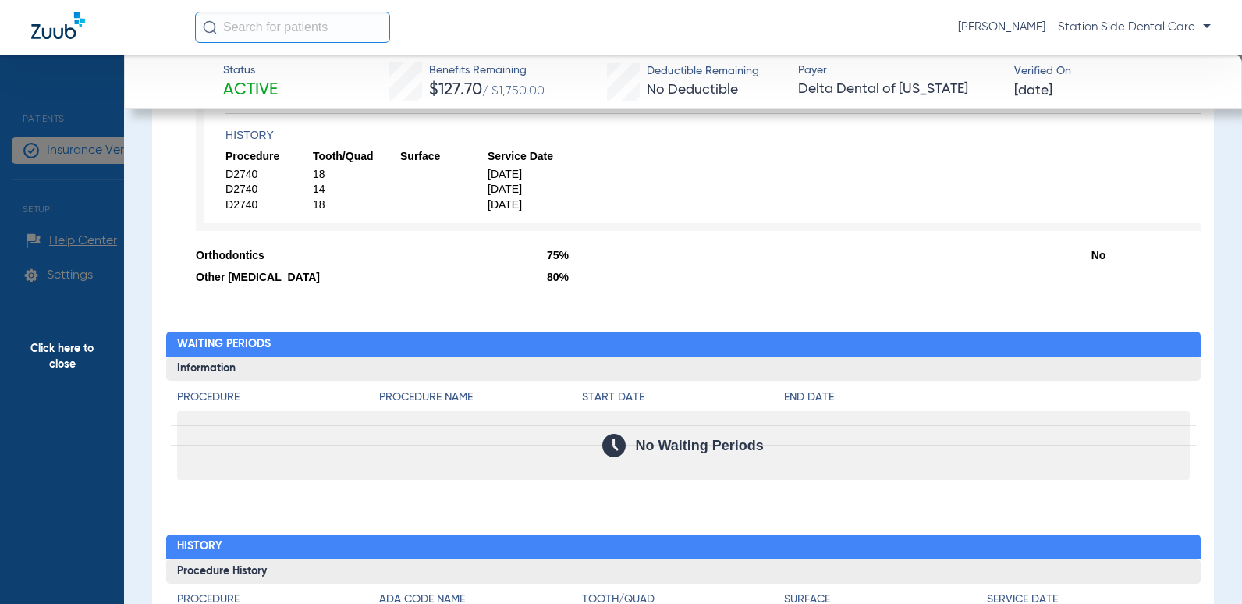
scroll to position [1015, 0]
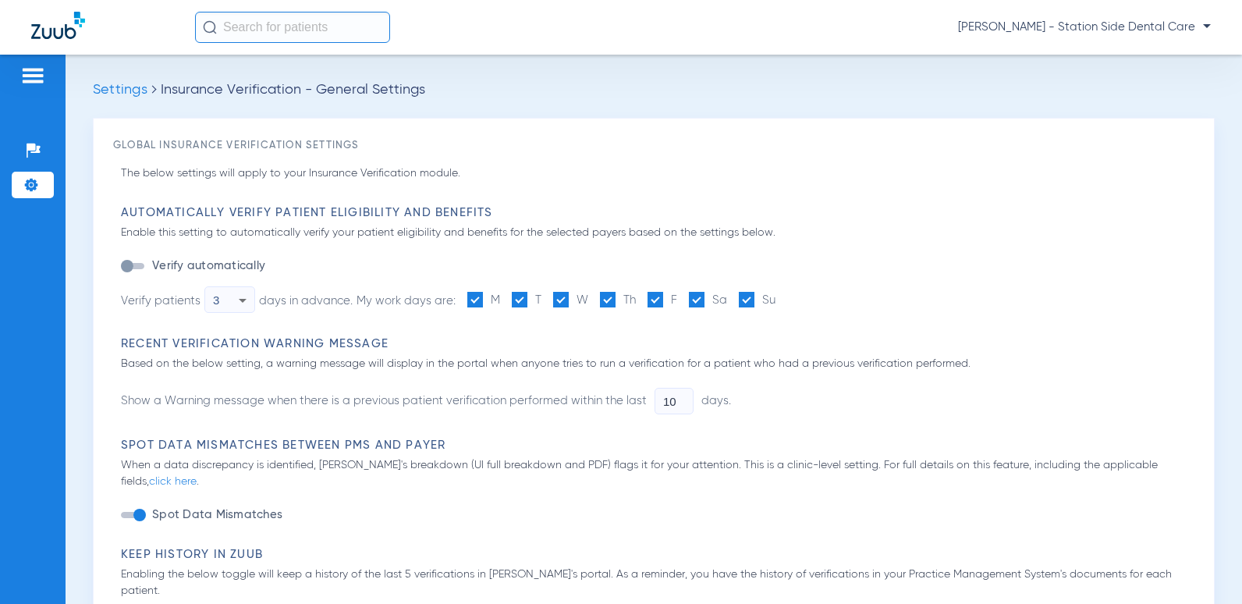
type input "1"
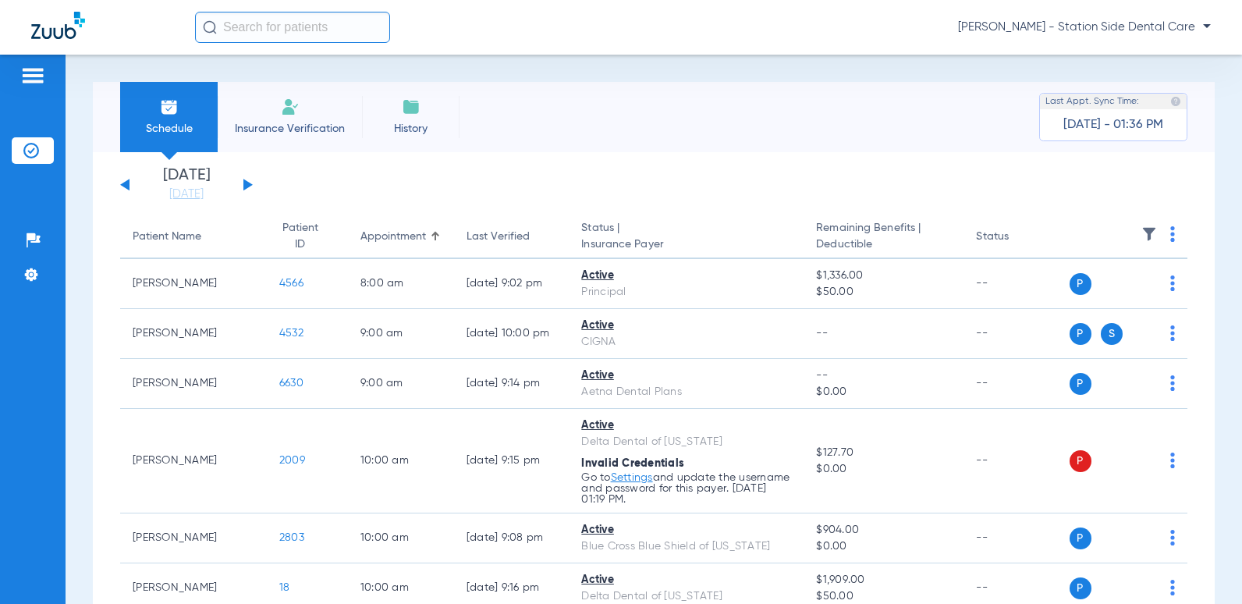
click at [126, 184] on button at bounding box center [124, 185] width 9 height 12
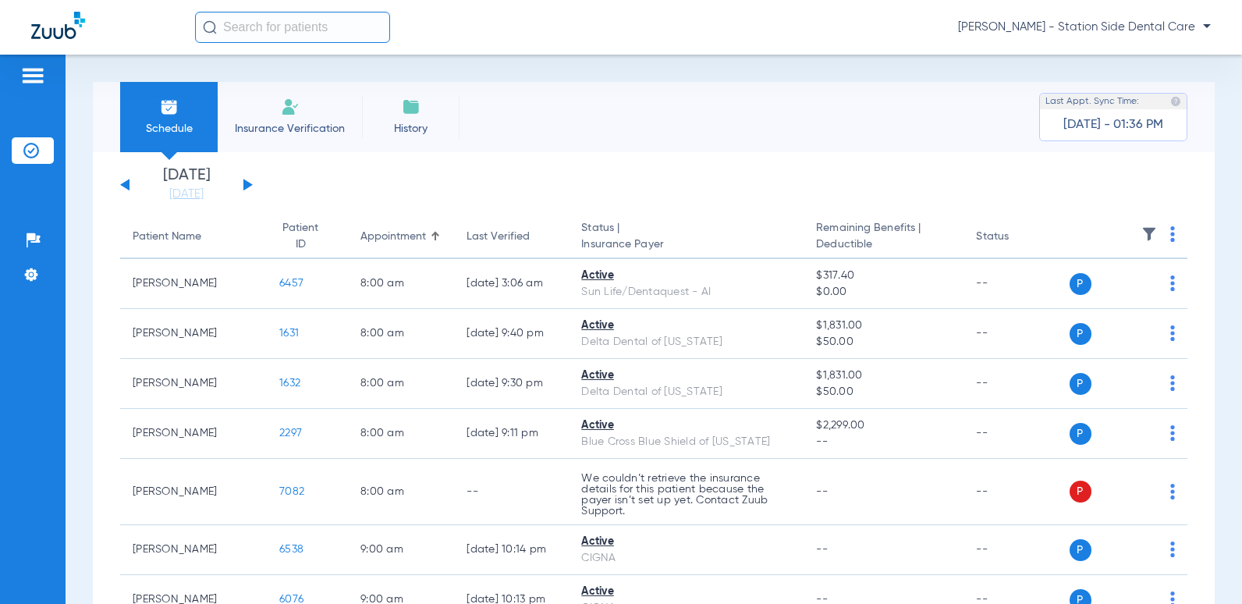
click at [247, 187] on button at bounding box center [247, 185] width 9 height 12
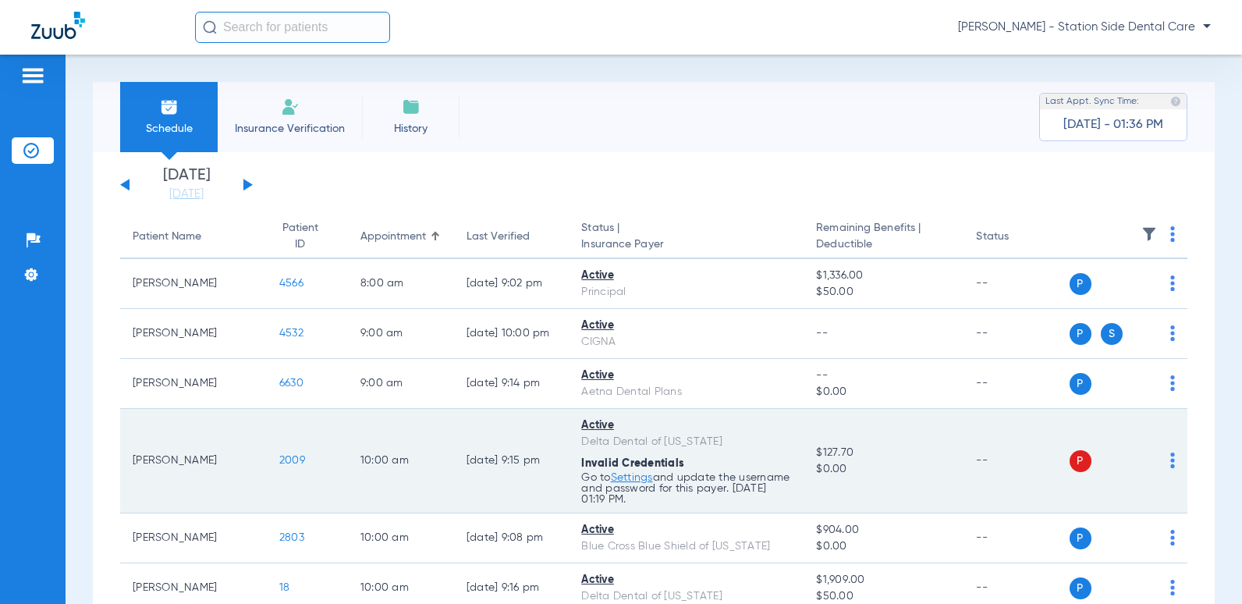
click at [1171, 460] on img at bounding box center [1173, 461] width 5 height 16
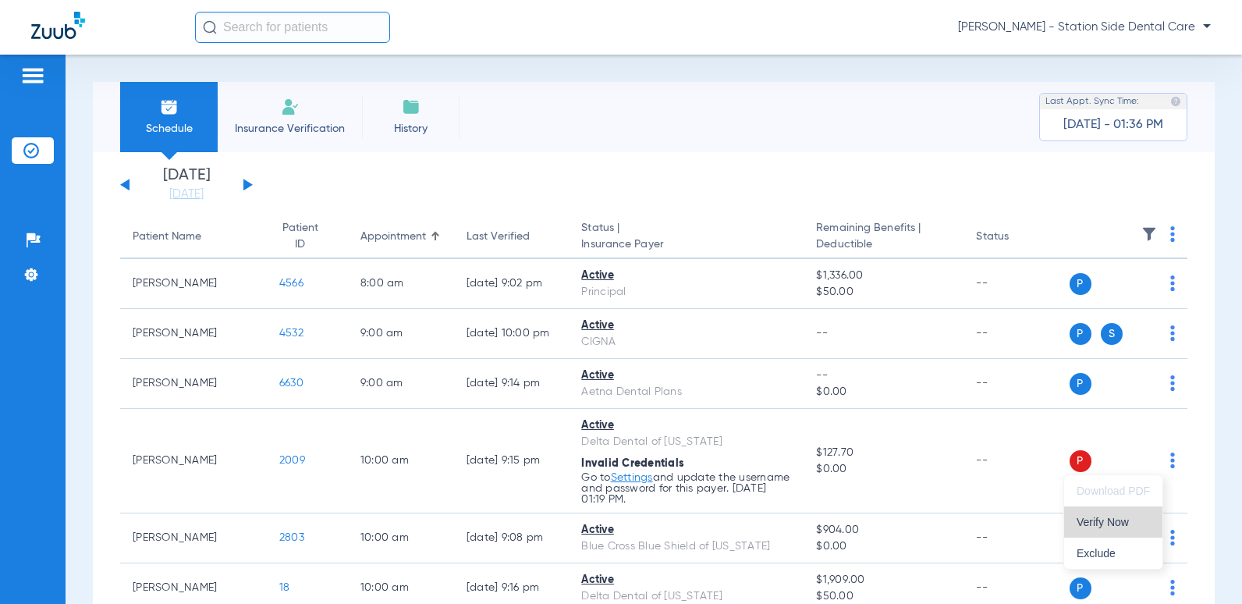
click at [1126, 528] on span "Verify Now" at bounding box center [1113, 522] width 73 height 11
click at [771, 217] on th "Status | Insurance Payer" at bounding box center [686, 237] width 235 height 44
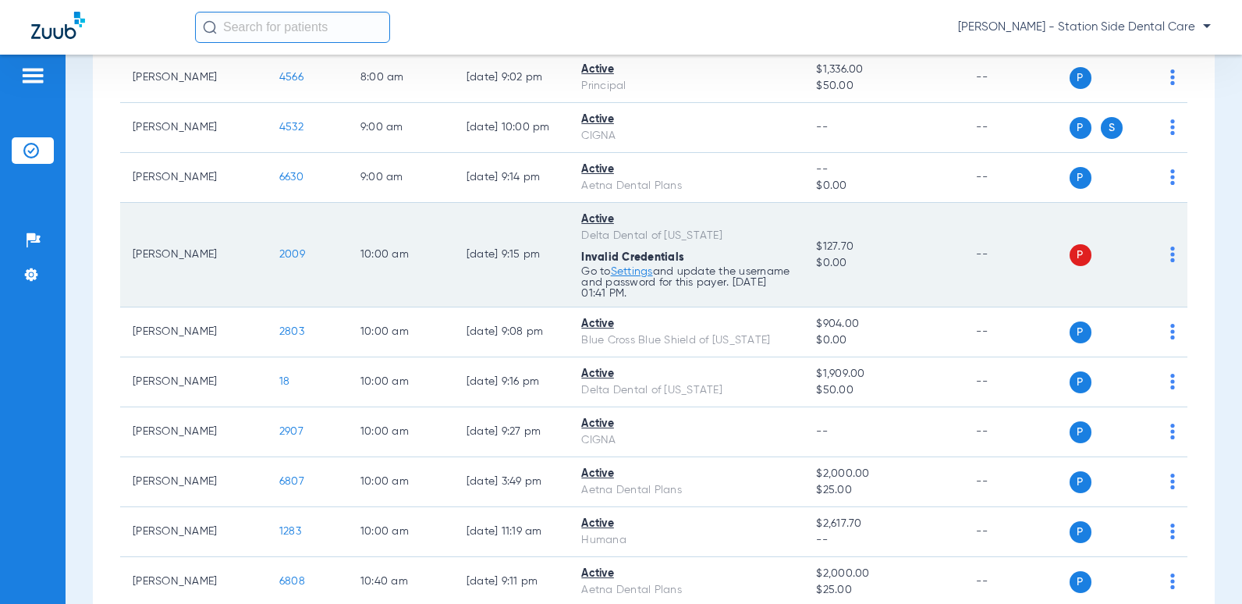
scroll to position [234, 0]
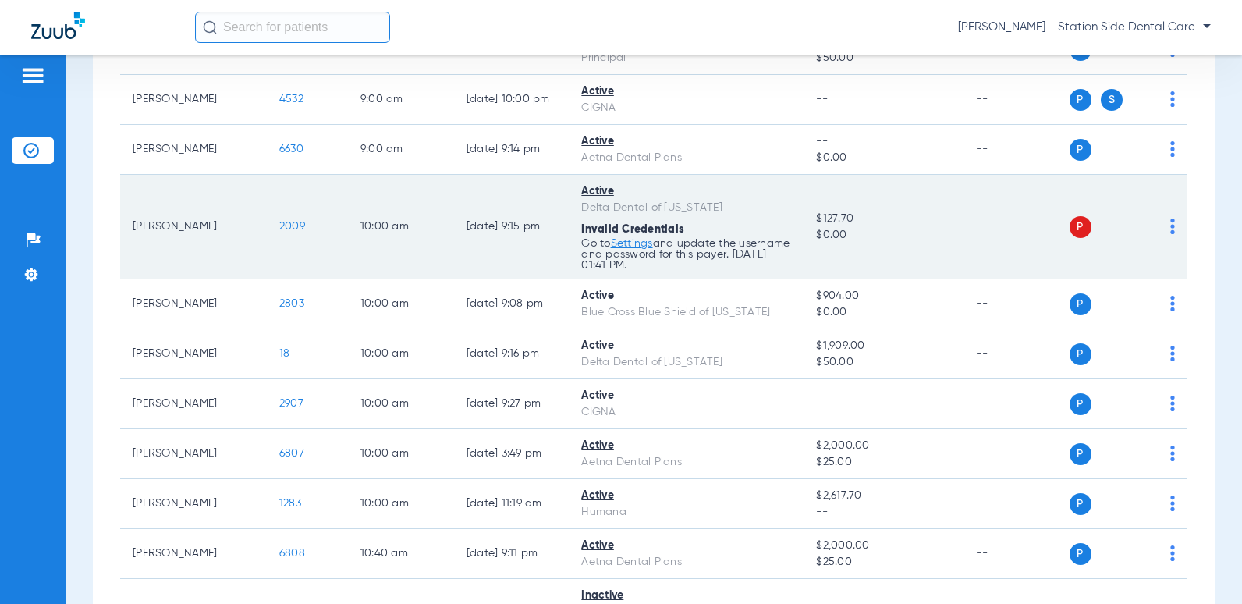
click at [634, 246] on link "Settings" at bounding box center [632, 243] width 42 height 11
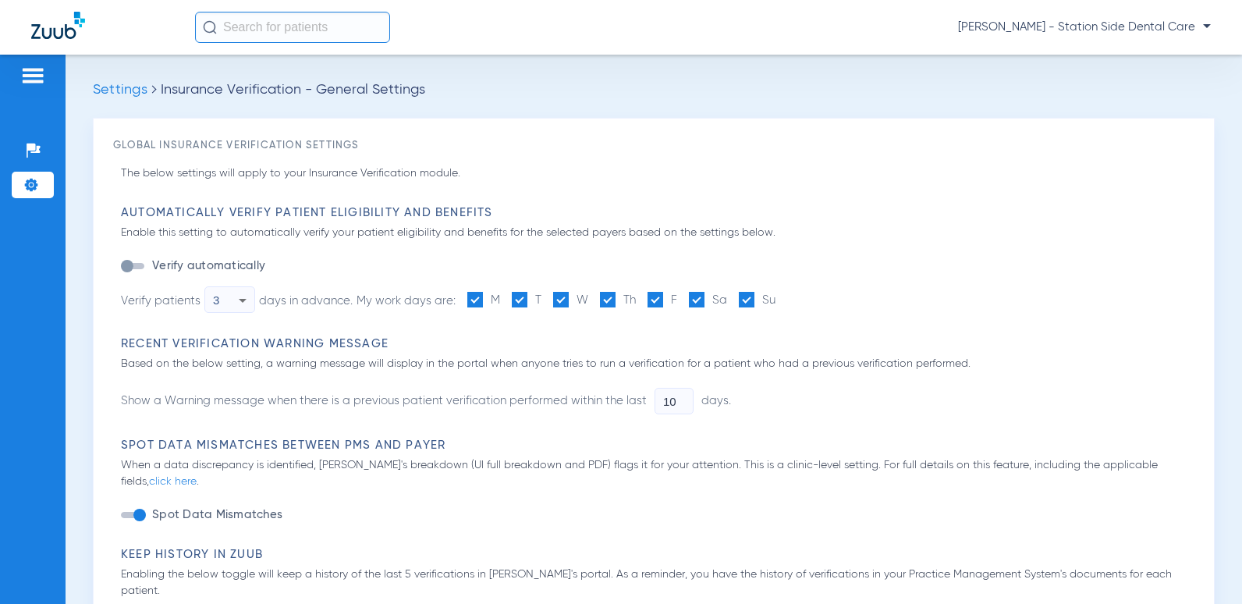
type input "1"
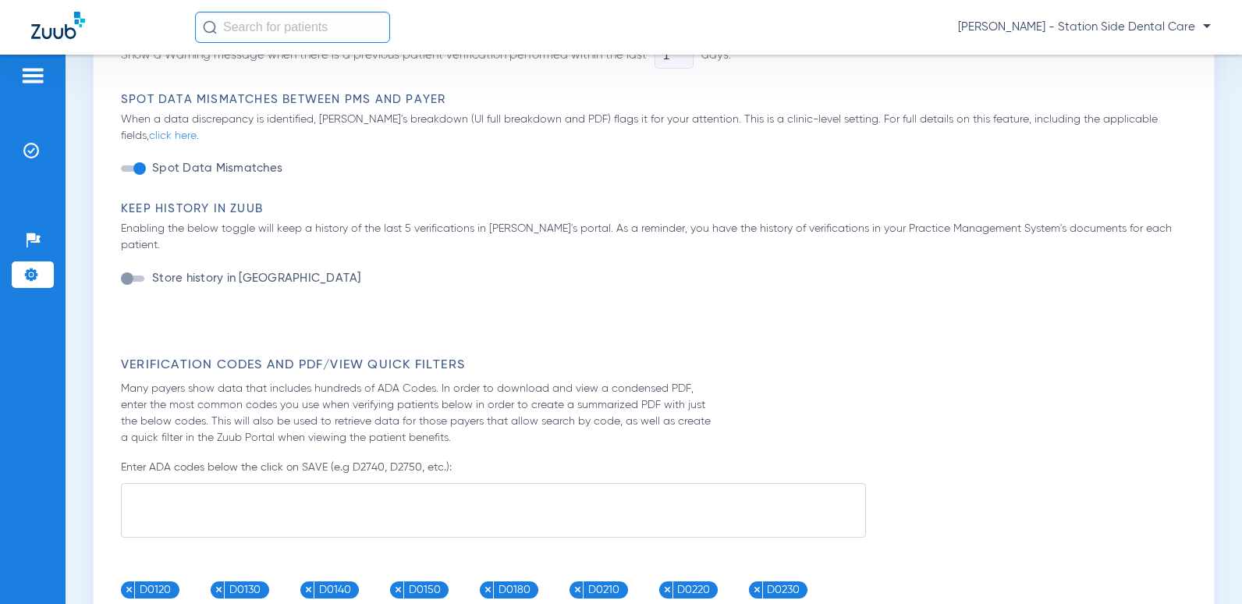
scroll to position [546, 0]
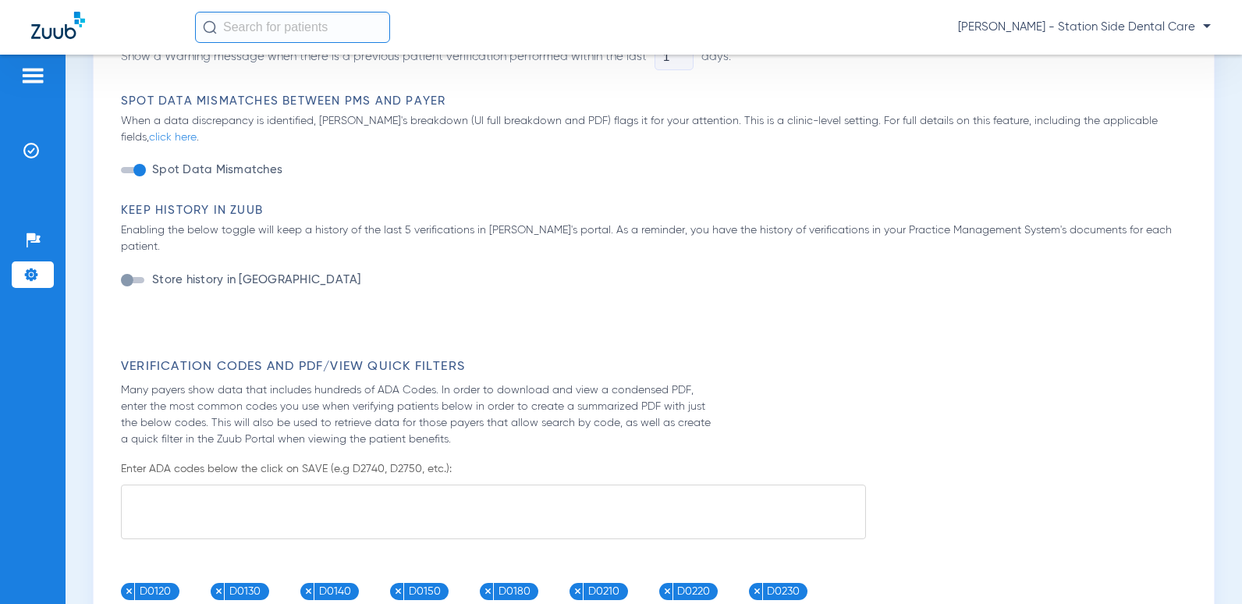
click at [179, 272] on label "Store history in [GEOGRAPHIC_DATA]" at bounding box center [255, 280] width 212 height 16
click at [149, 277] on button "Store history in [GEOGRAPHIC_DATA]" at bounding box center [135, 280] width 28 height 6
click at [232, 272] on label "Store history in [GEOGRAPHIC_DATA]" at bounding box center [255, 280] width 212 height 16
click at [149, 277] on button "Store history in [GEOGRAPHIC_DATA]" at bounding box center [135, 280] width 28 height 6
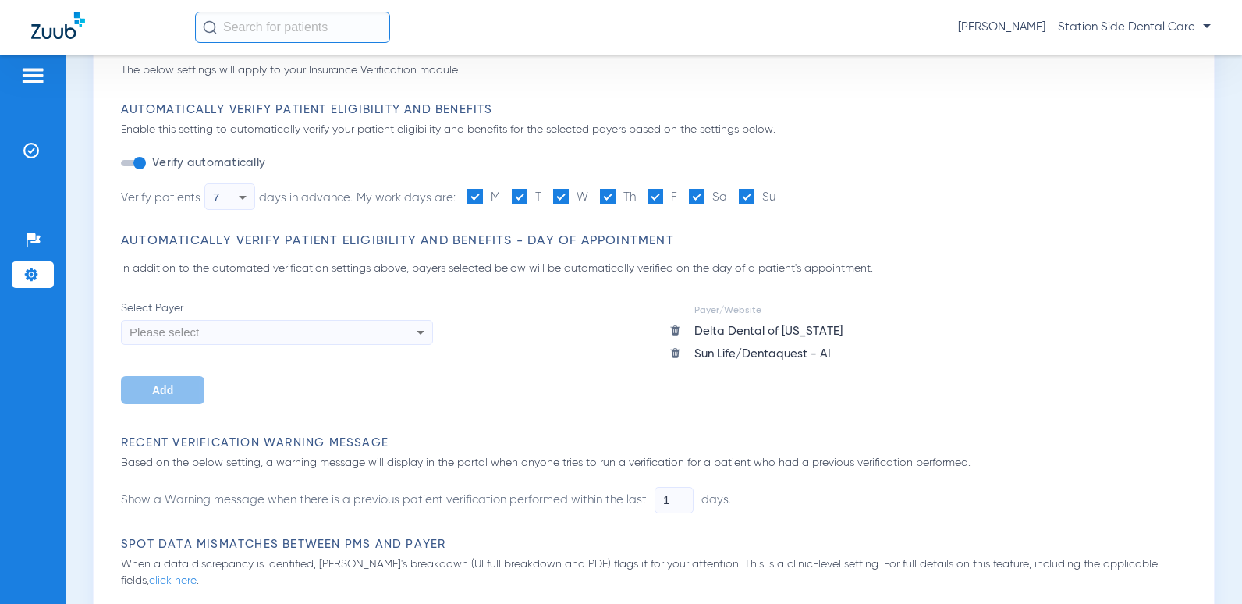
scroll to position [0, 0]
